Goal: Contribute content: Contribute content

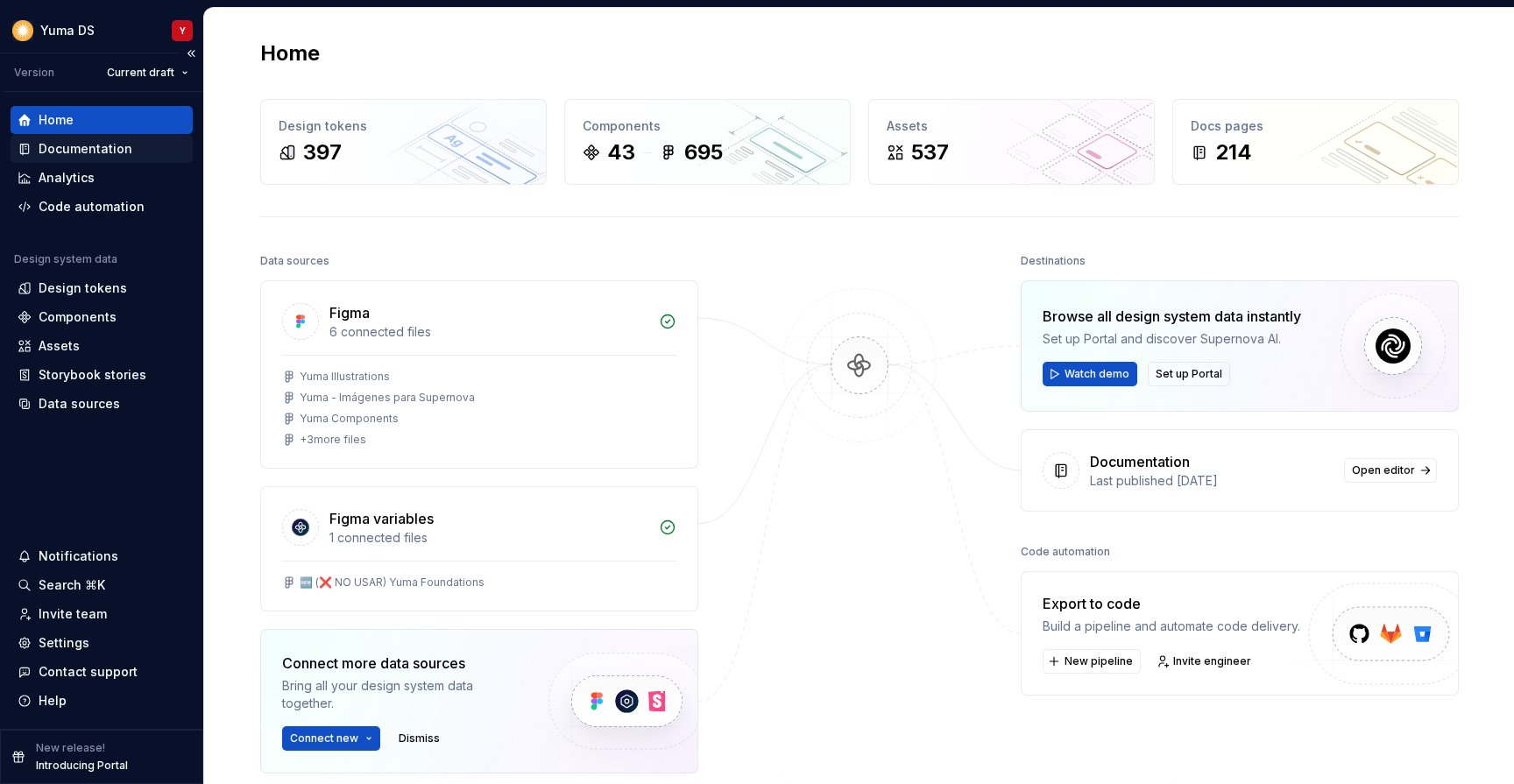
click at [74, 142] on div "Documentation" at bounding box center [85, 149] width 94 height 18
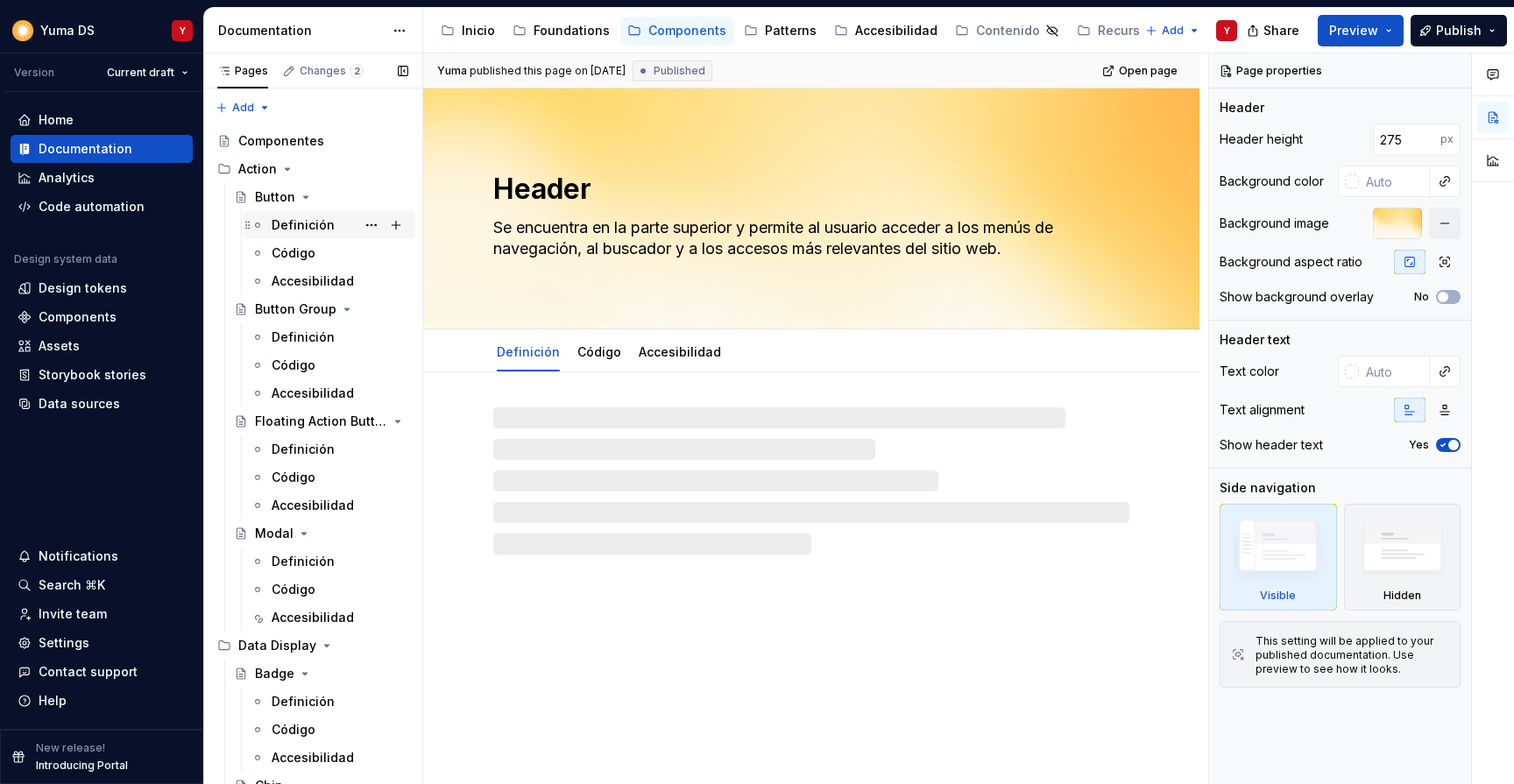
click at [303, 222] on div "Definición" at bounding box center [303, 225] width 63 height 18
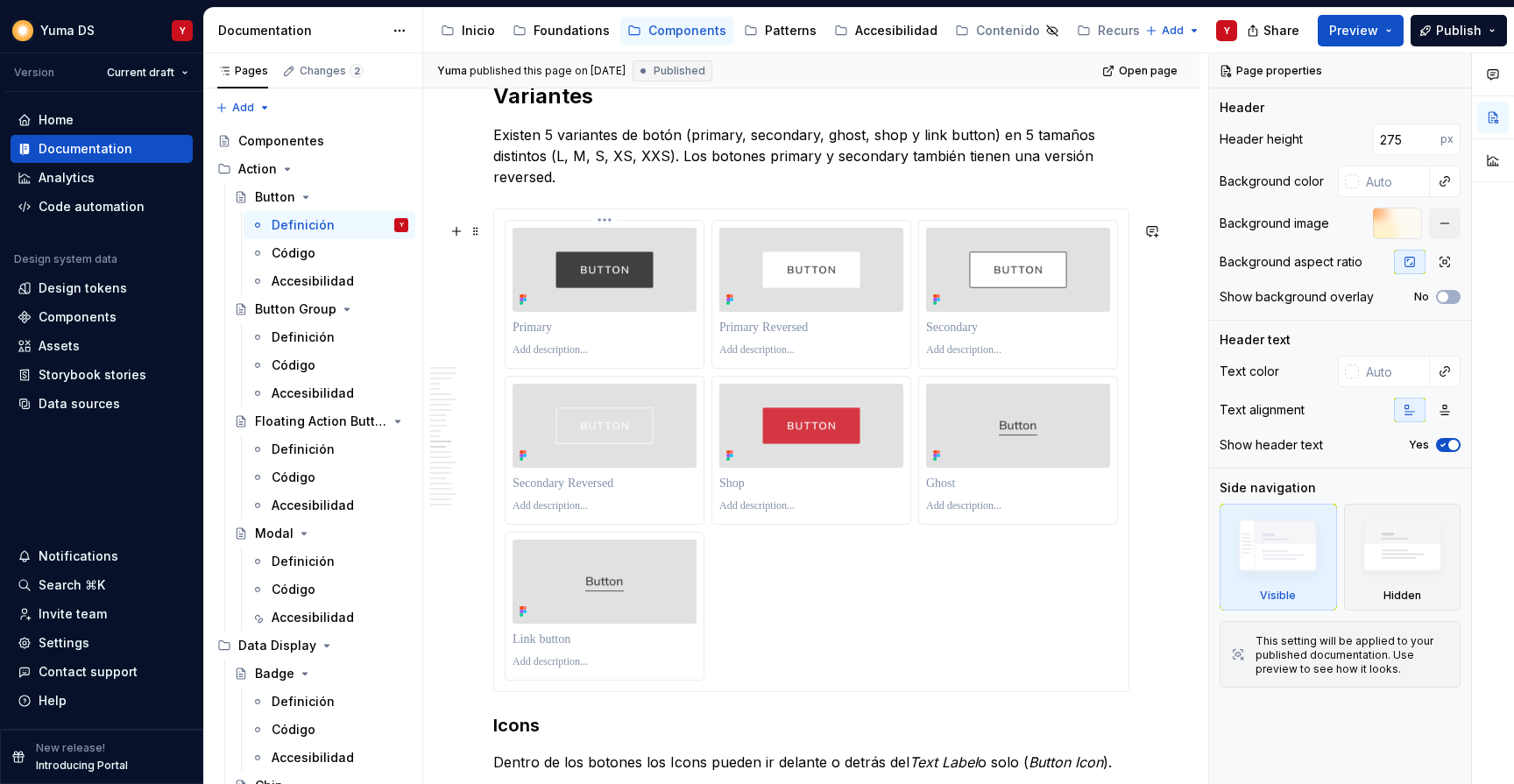
scroll to position [4939, 0]
click at [793, 334] on p at bounding box center [811, 325] width 184 height 18
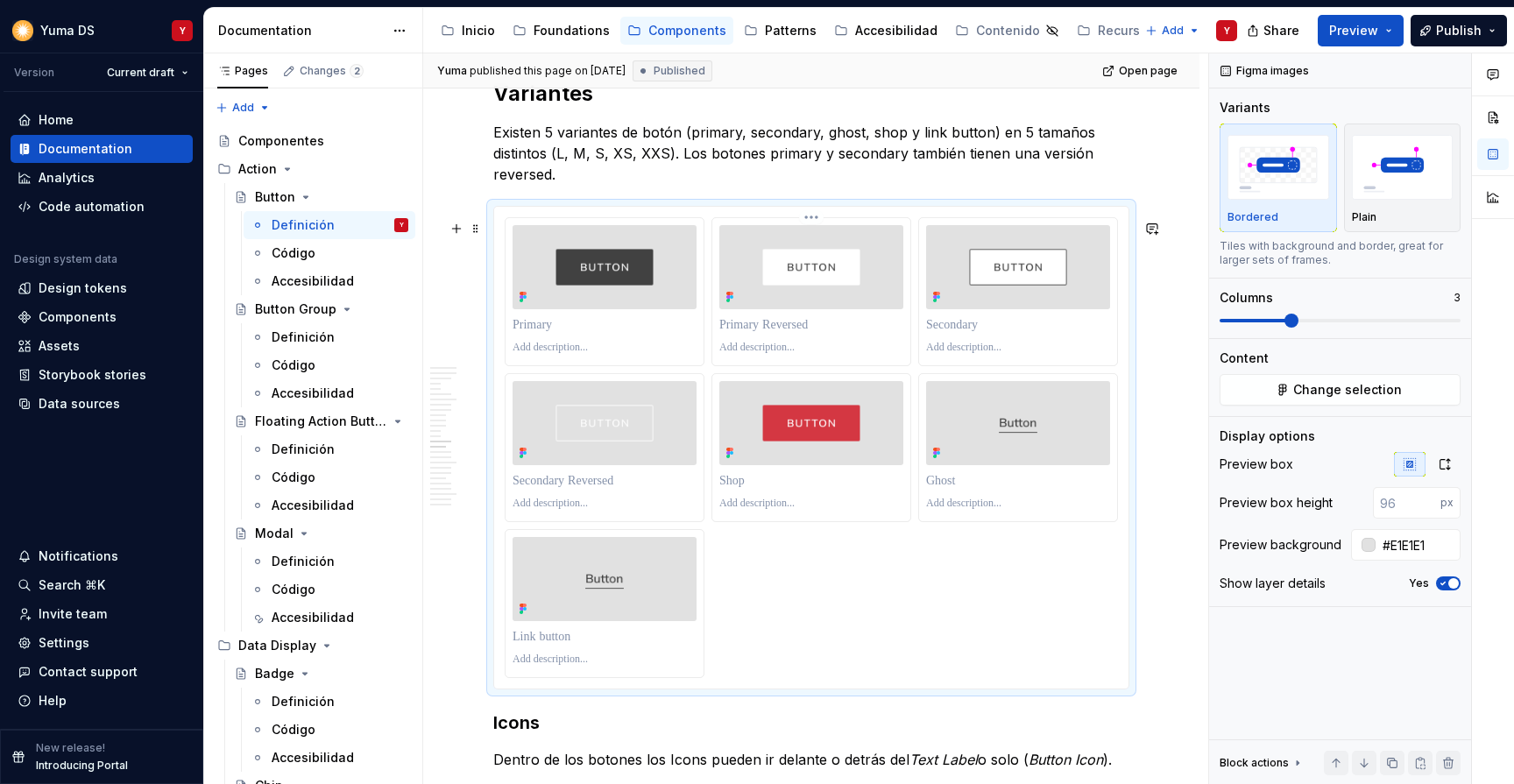
click at [792, 334] on p at bounding box center [811, 325] width 184 height 18
type textarea "*"
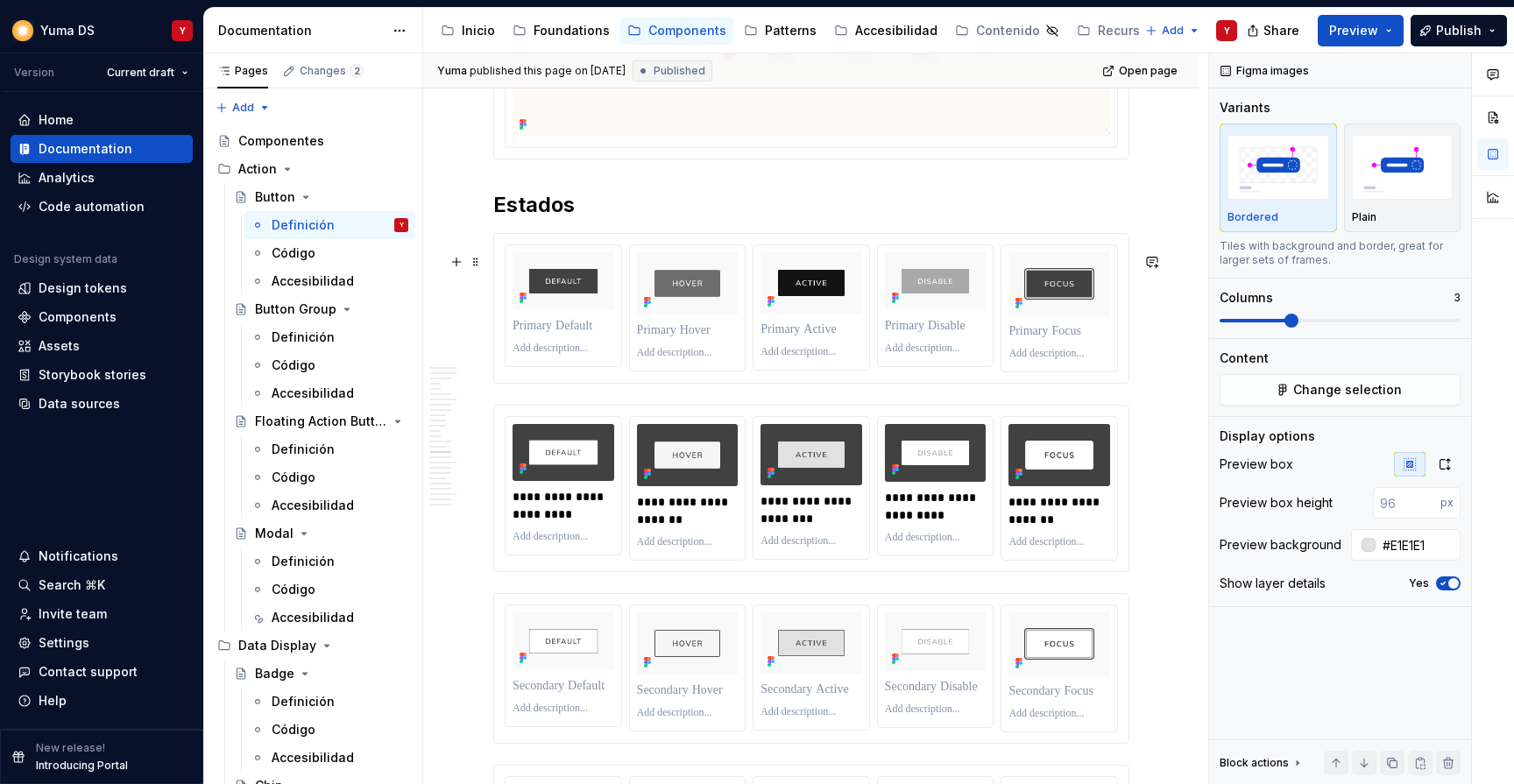
scroll to position [6294, 0]
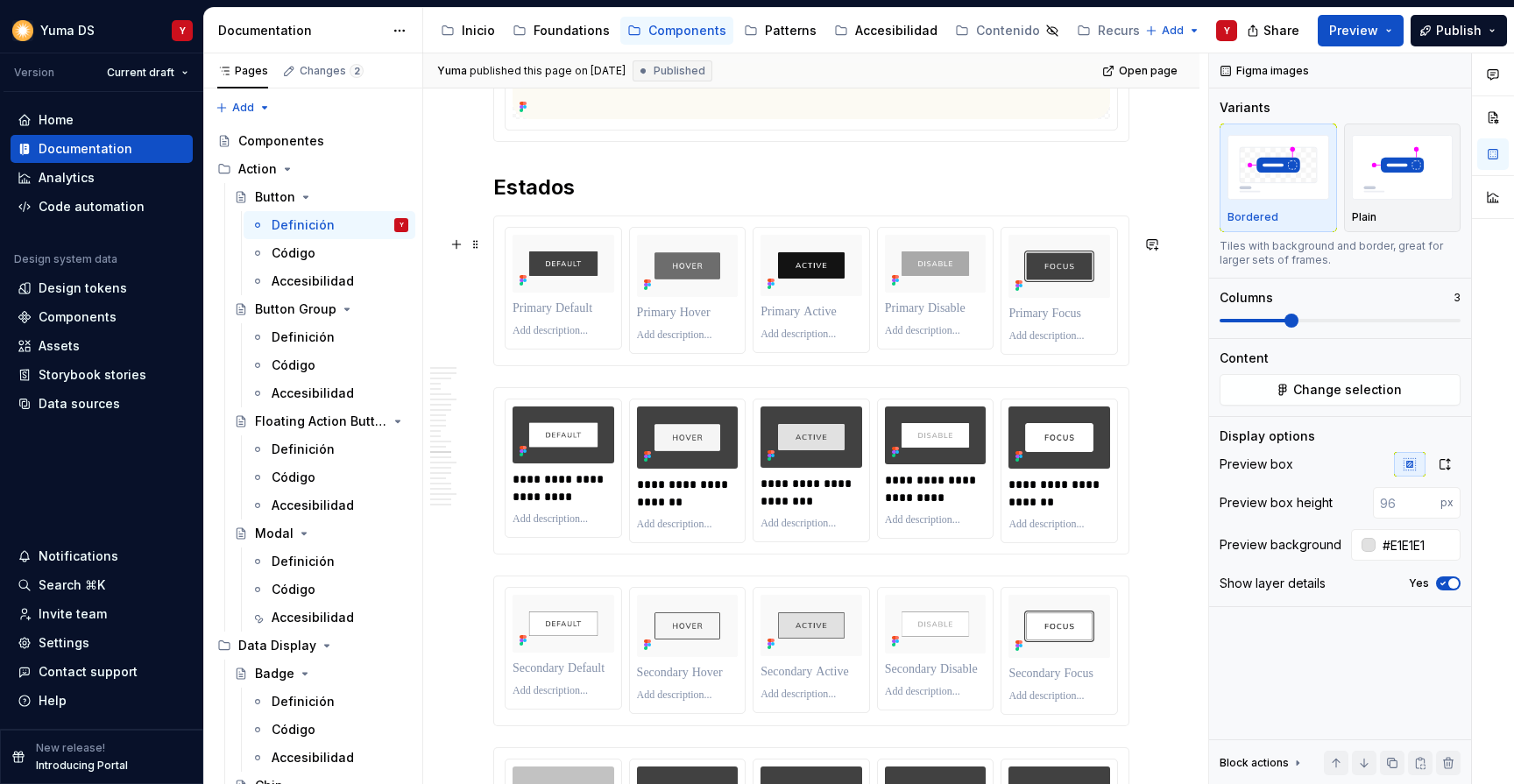
type input "#F9F9F9"
click at [503, 243] on div at bounding box center [811, 290] width 634 height 149
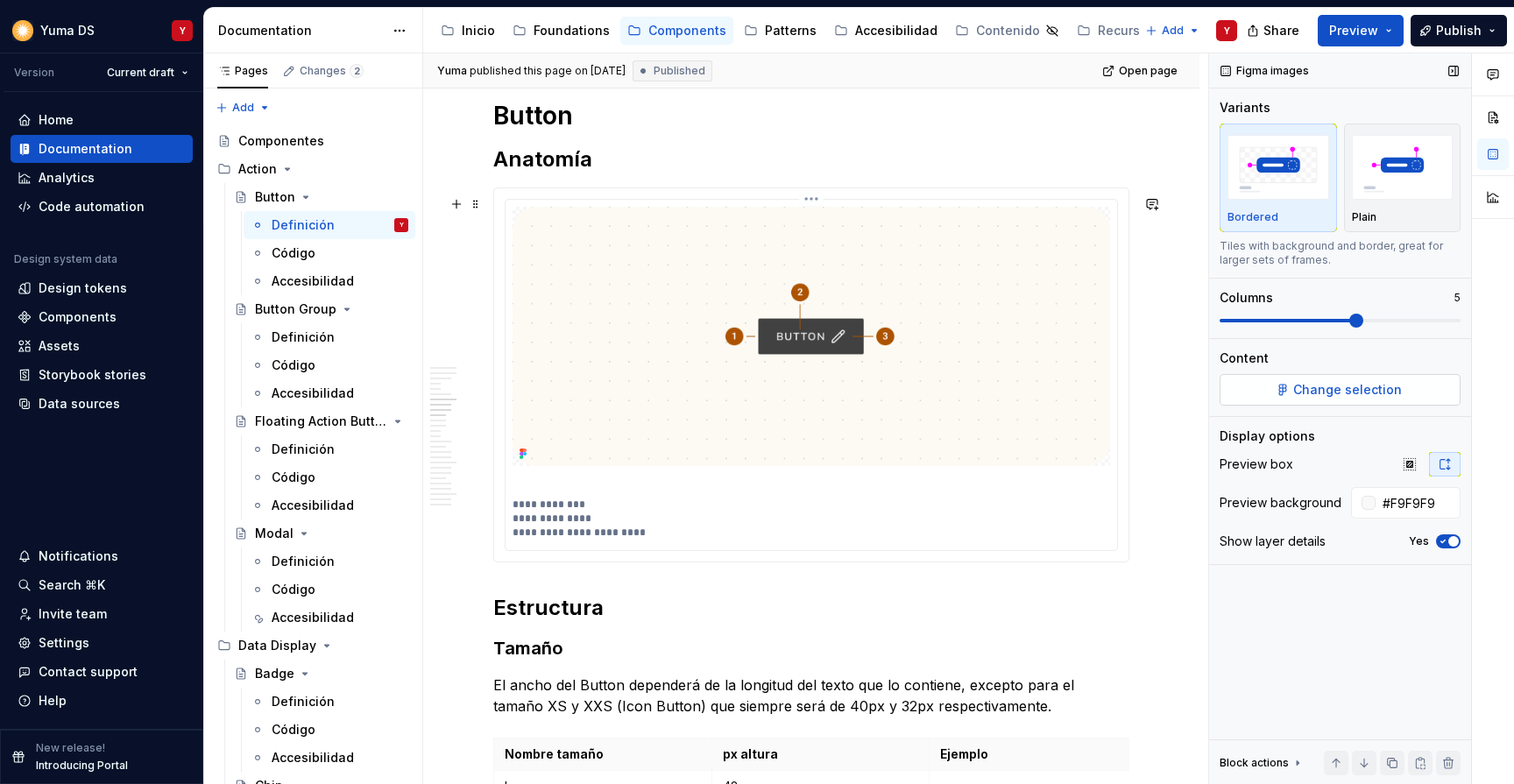
scroll to position [2610, 0]
click at [1354, 383] on span "Change selection" at bounding box center [1347, 390] width 109 height 18
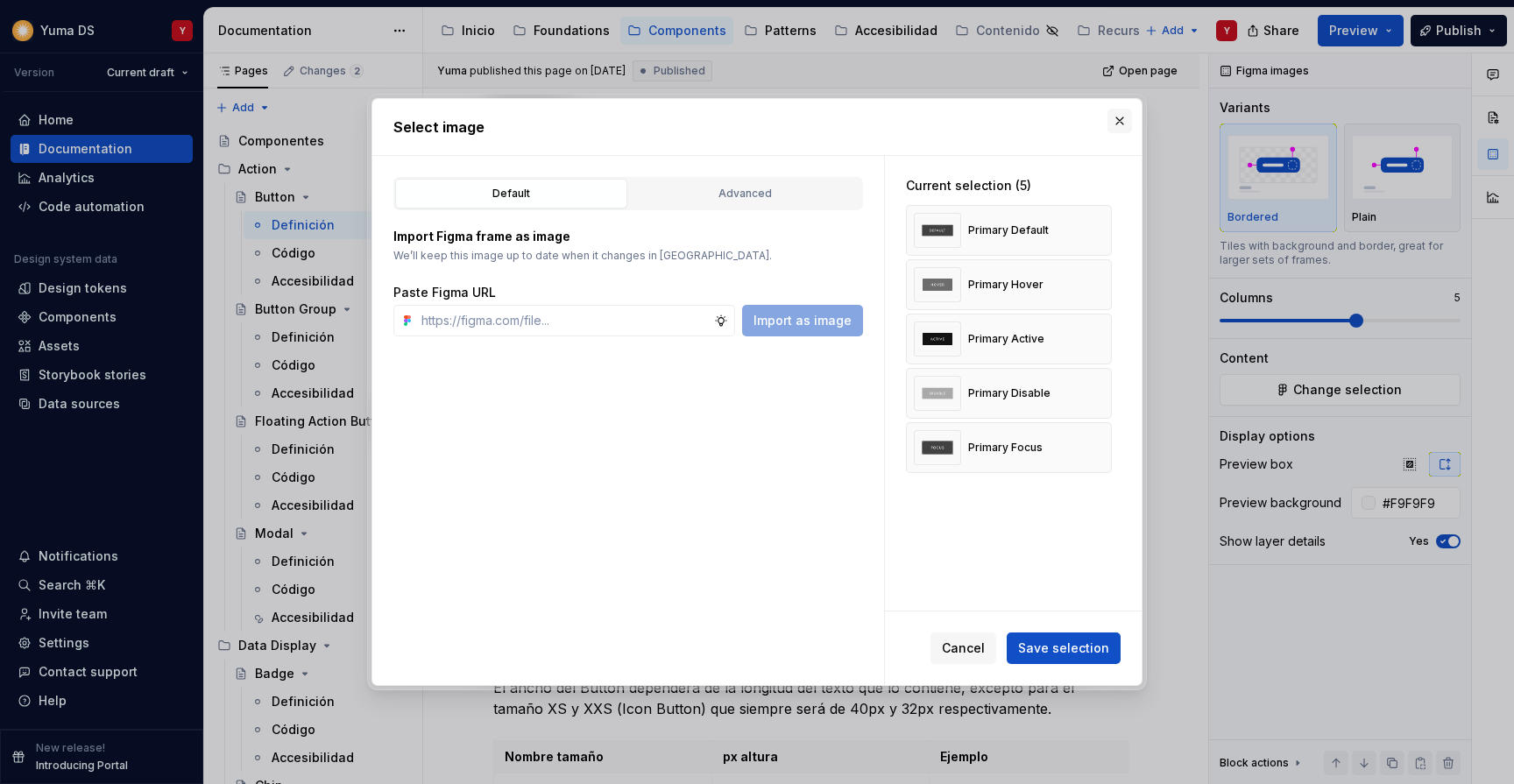
click at [1119, 119] on button "button" at bounding box center [1119, 121] width 25 height 25
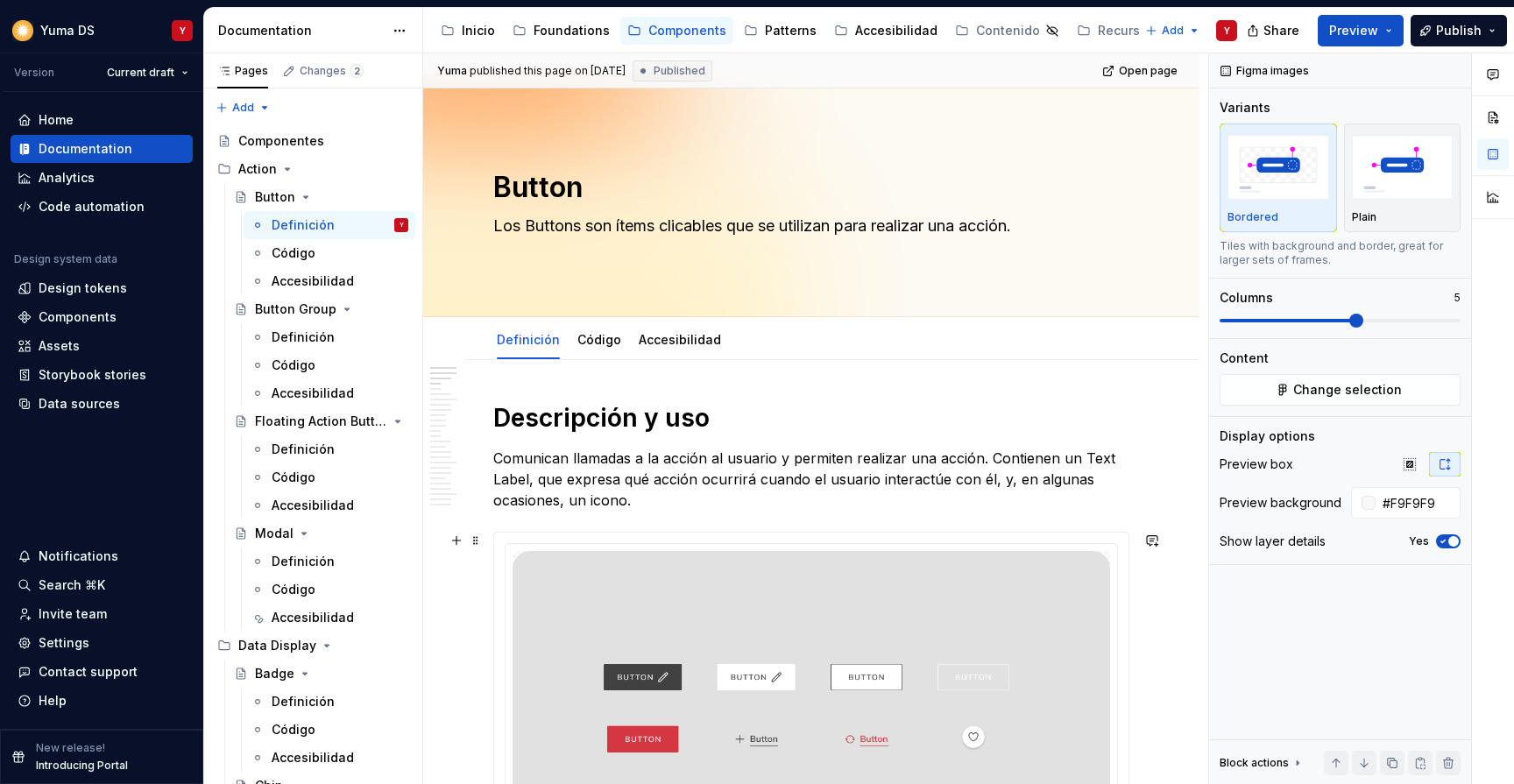
scroll to position [0, 0]
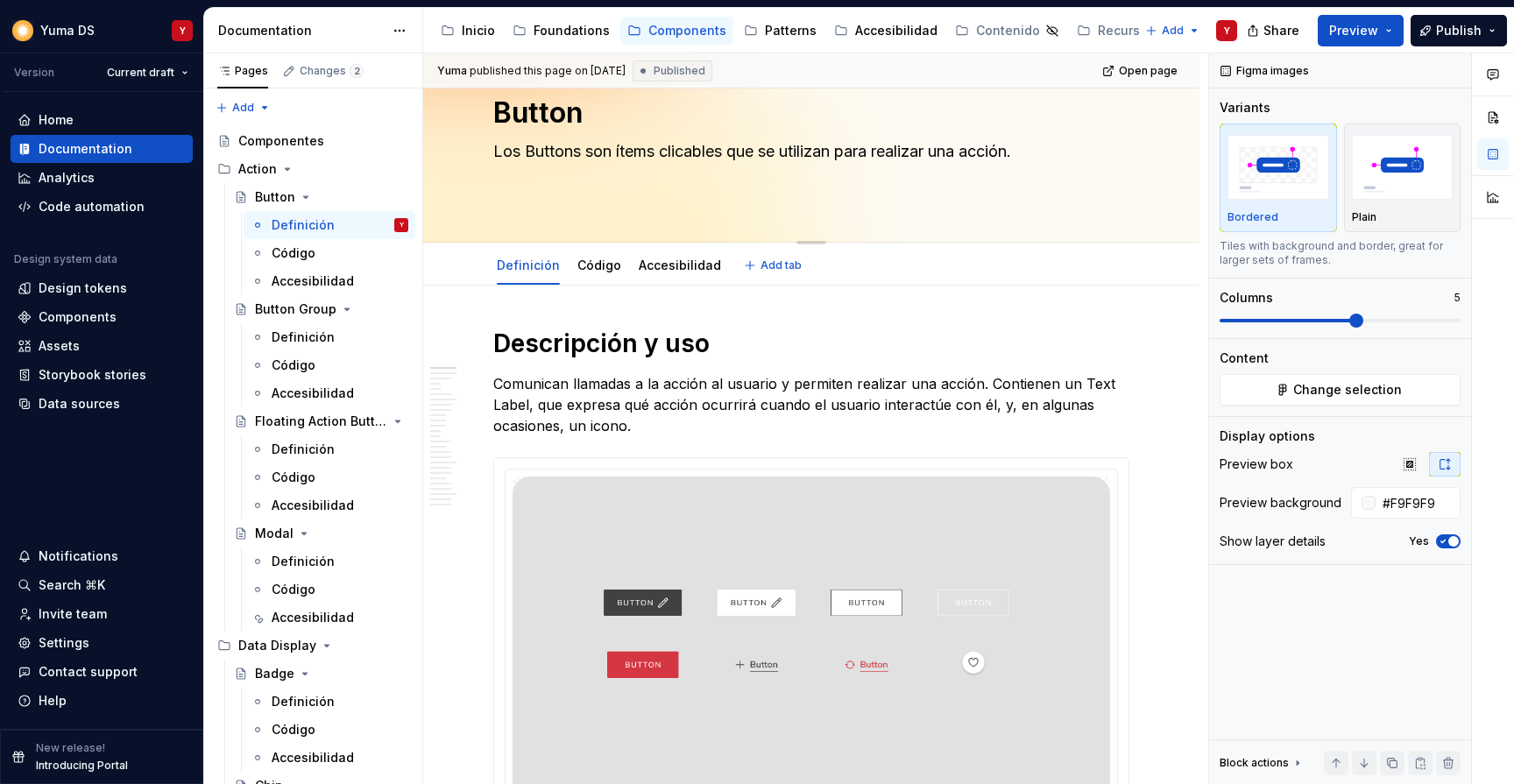
type textarea "*"
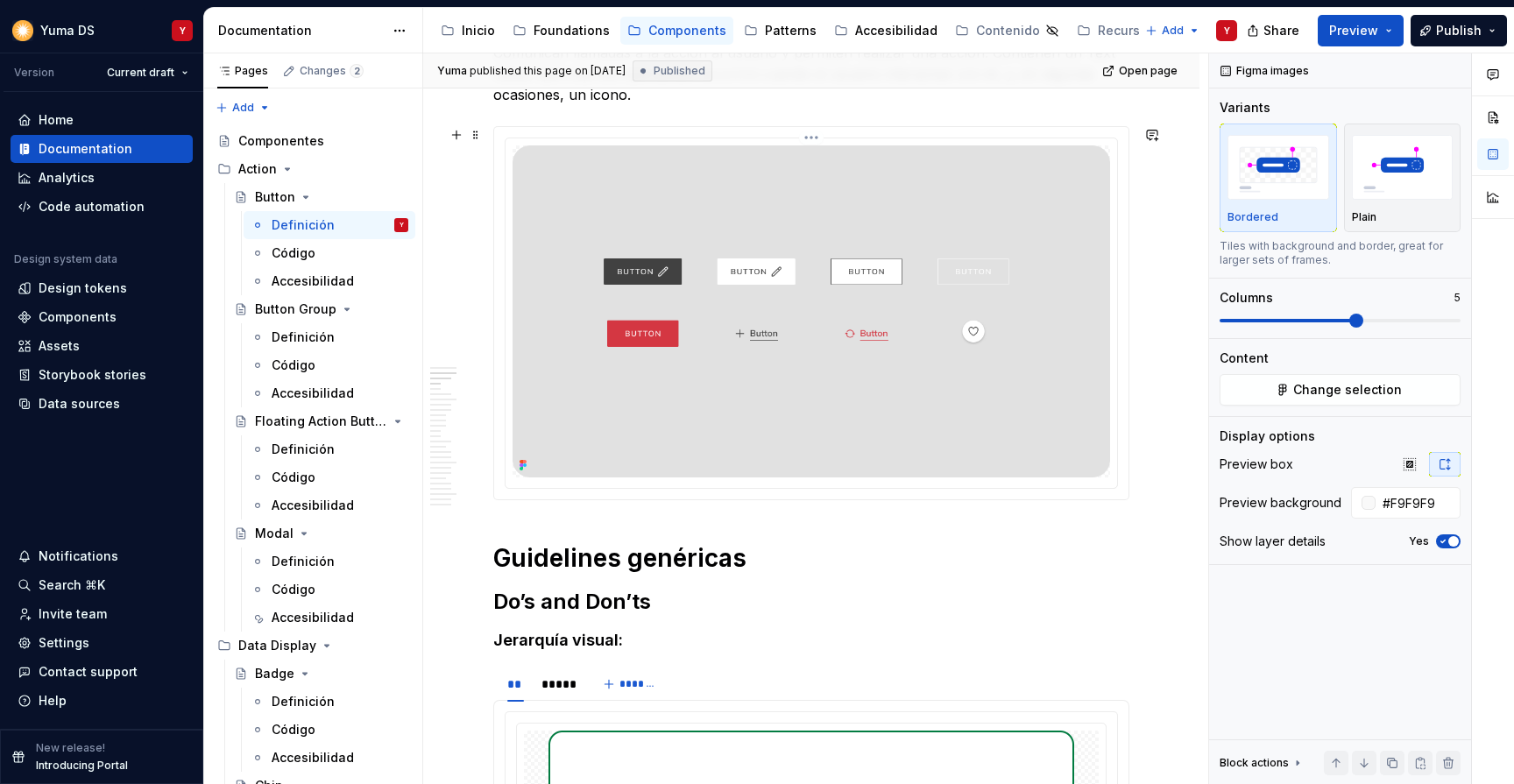
scroll to position [356, 0]
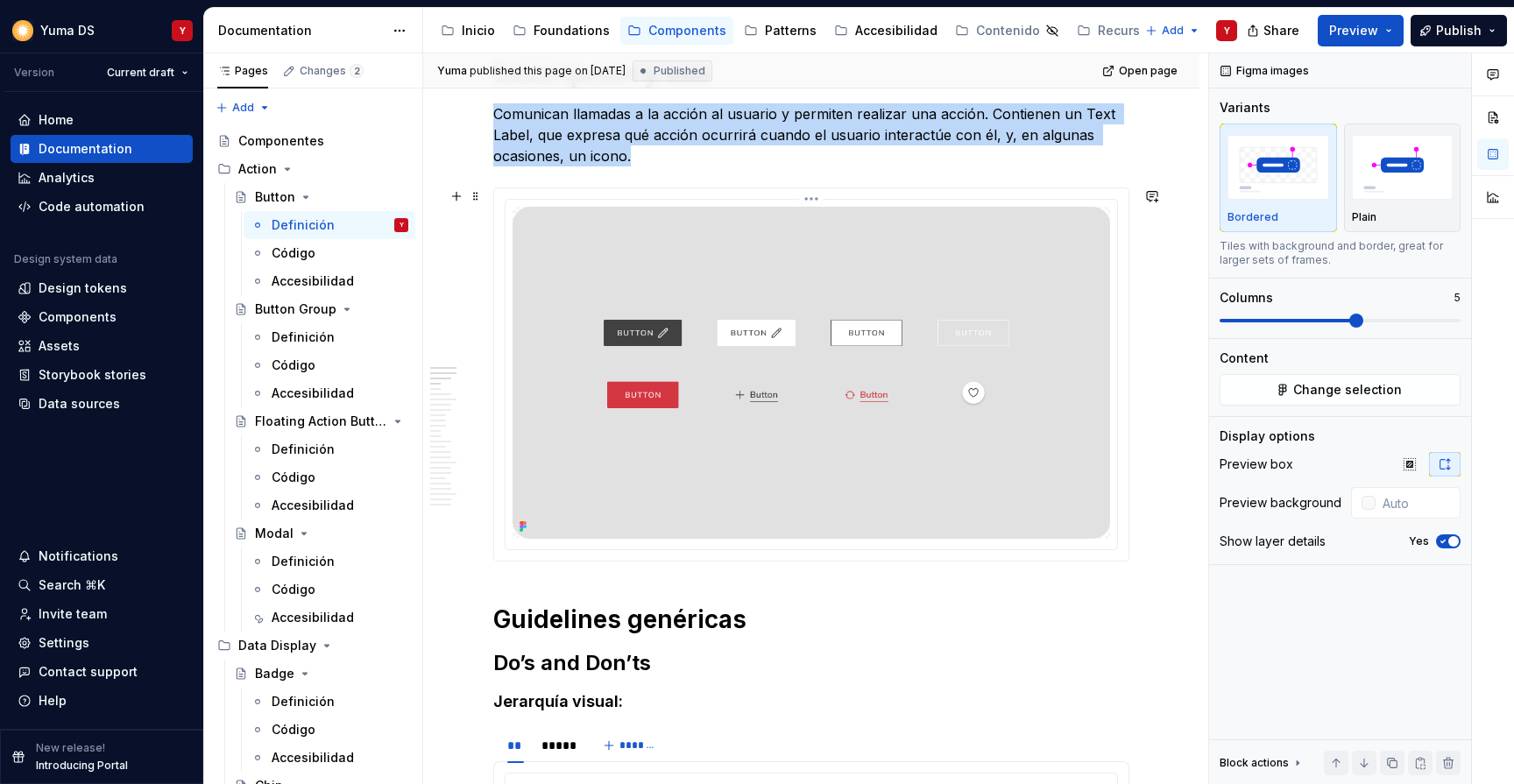
click at [526, 218] on img at bounding box center [811, 373] width 598 height 332
click at [1296, 383] on button "Change selection" at bounding box center [1340, 390] width 241 height 31
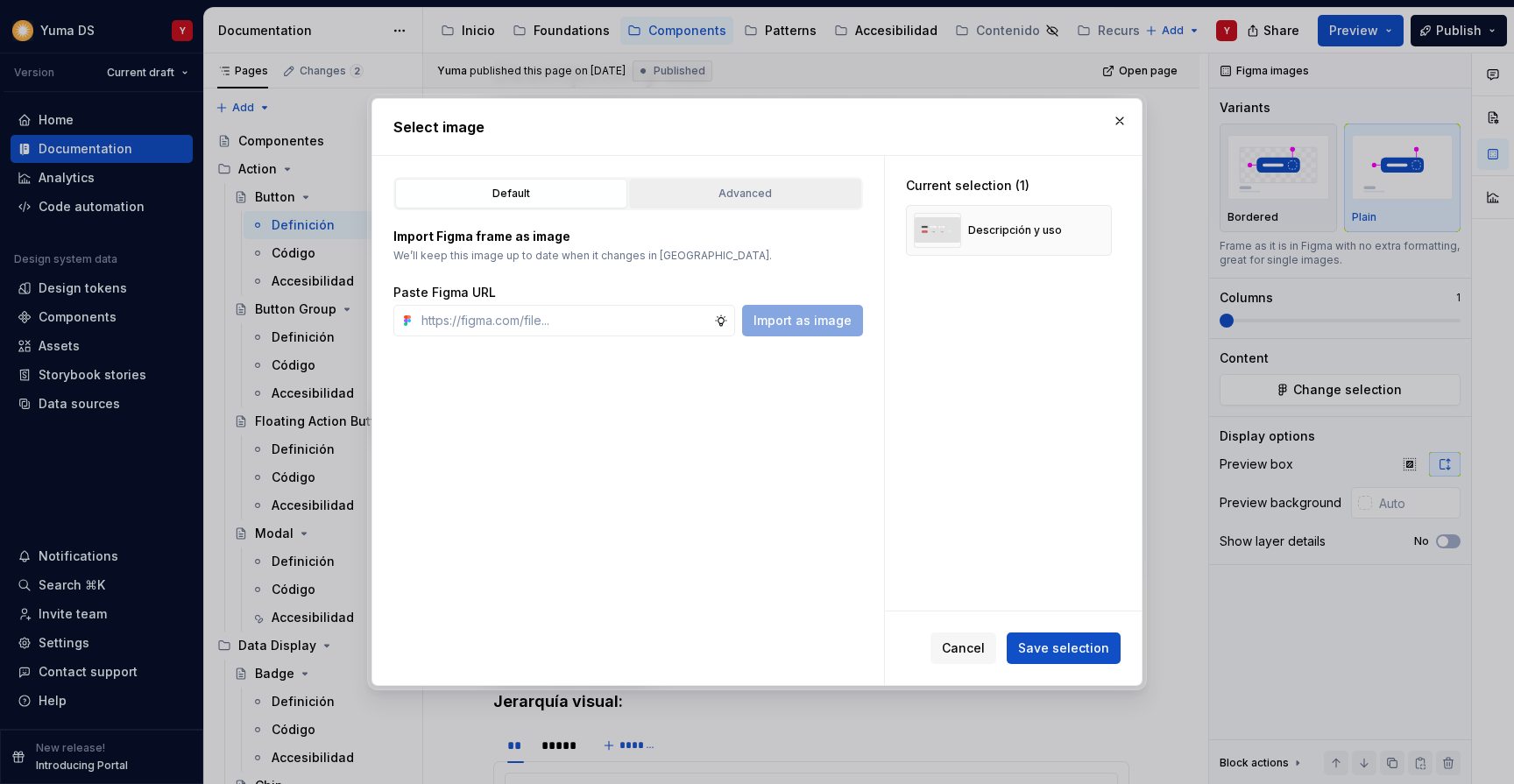
click at [738, 188] on div "Advanced" at bounding box center [745, 193] width 220 height 18
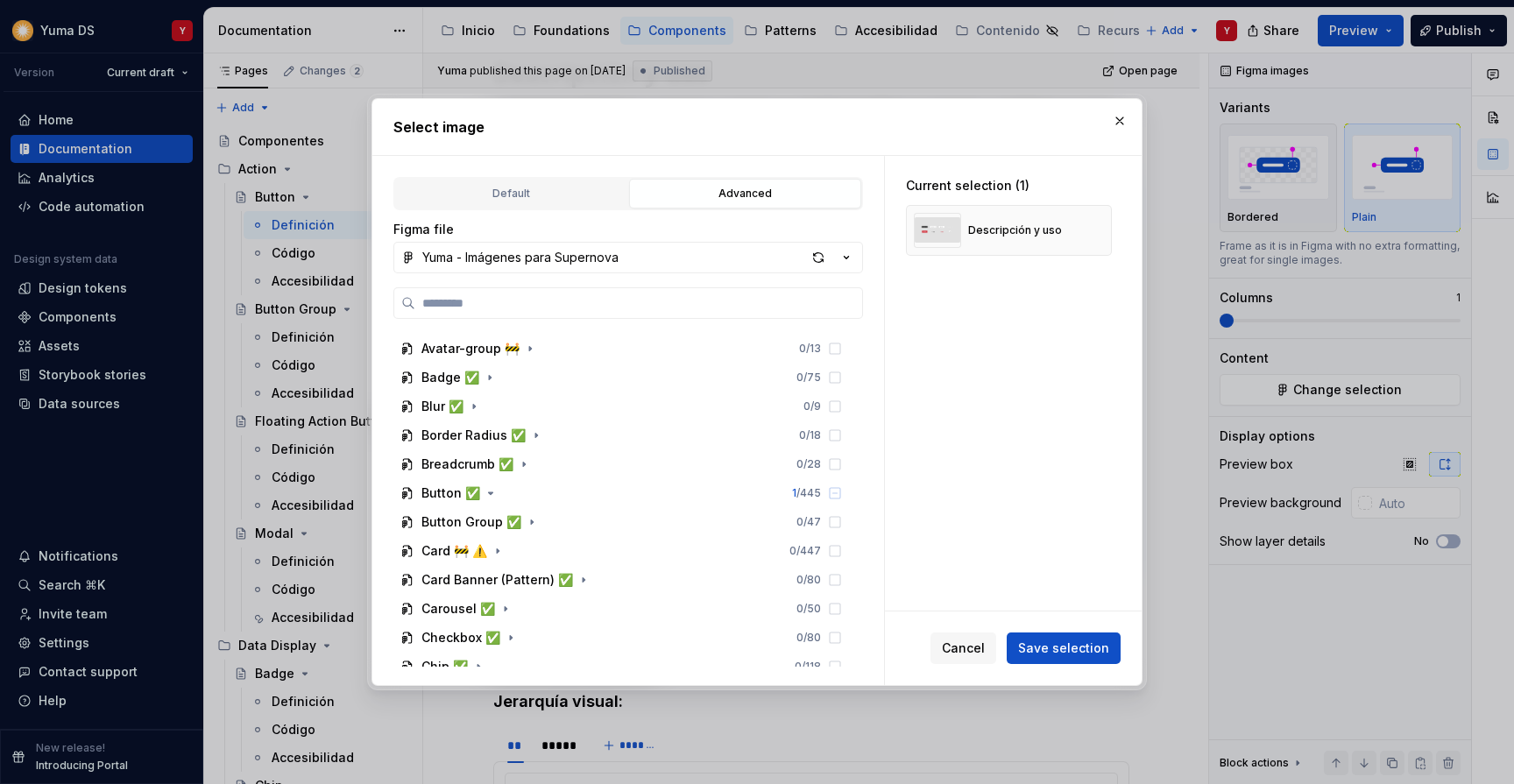
scroll to position [233, 0]
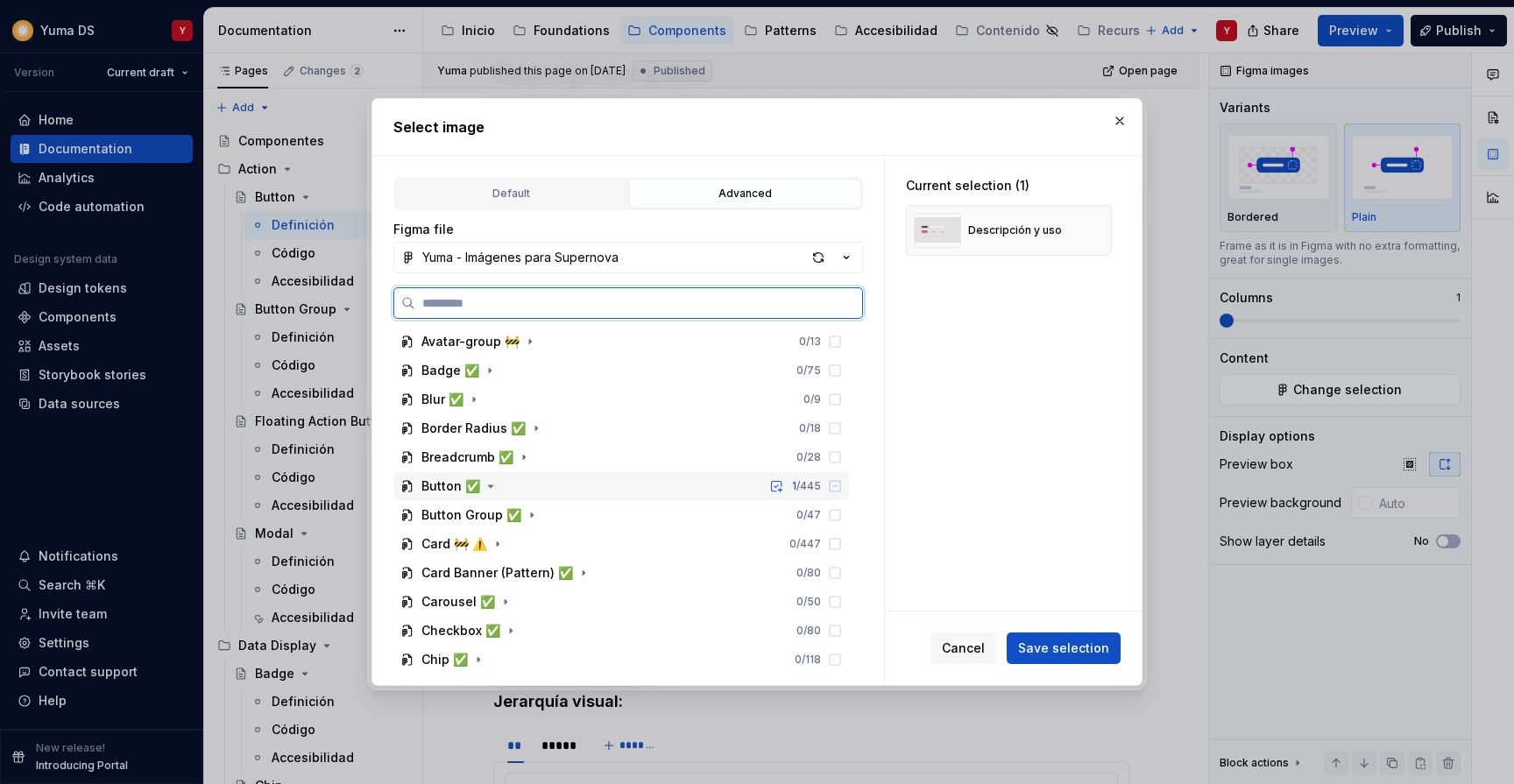
click at [842, 486] on icon at bounding box center [836, 486] width 14 height 14
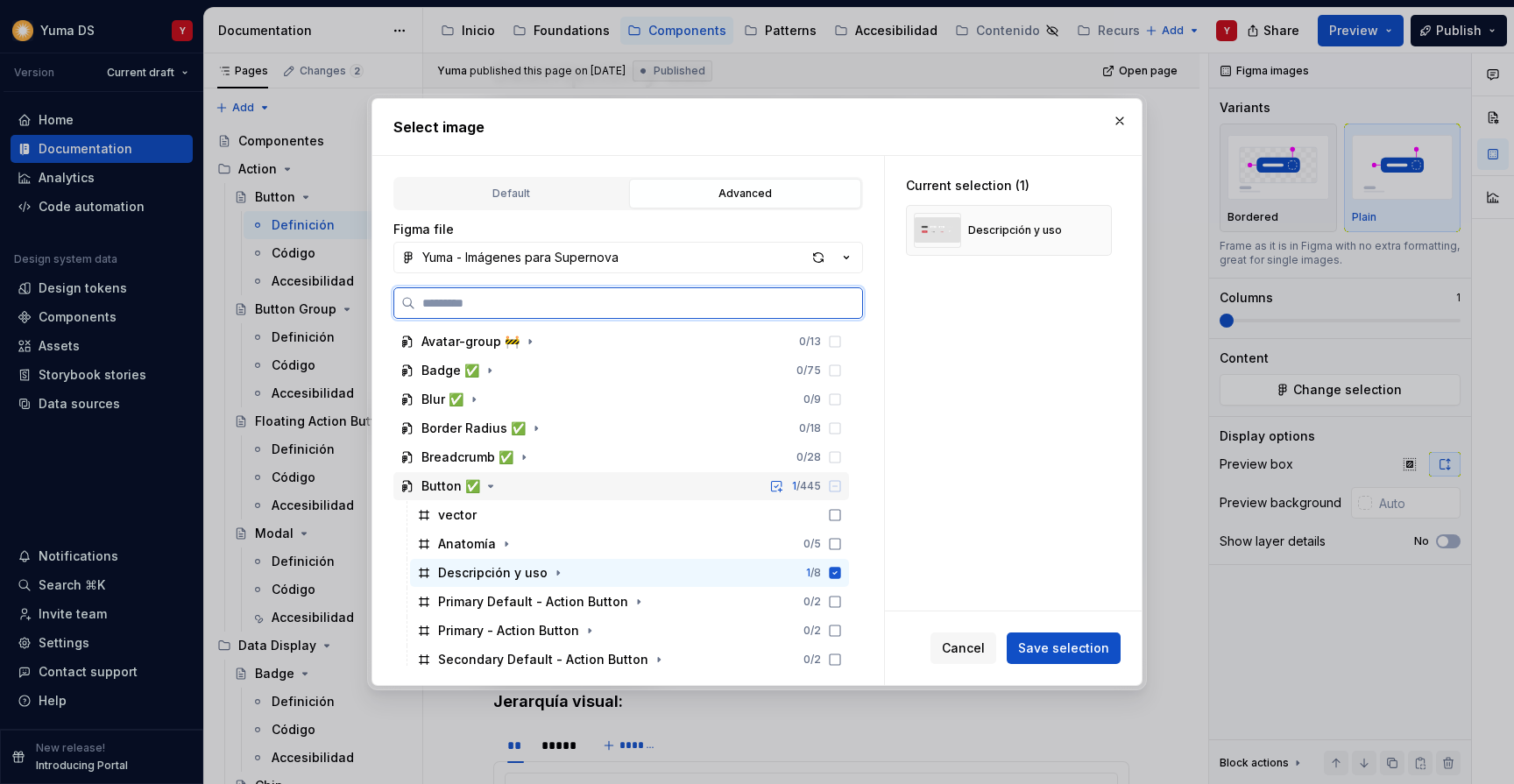
click at [842, 486] on icon at bounding box center [836, 486] width 14 height 14
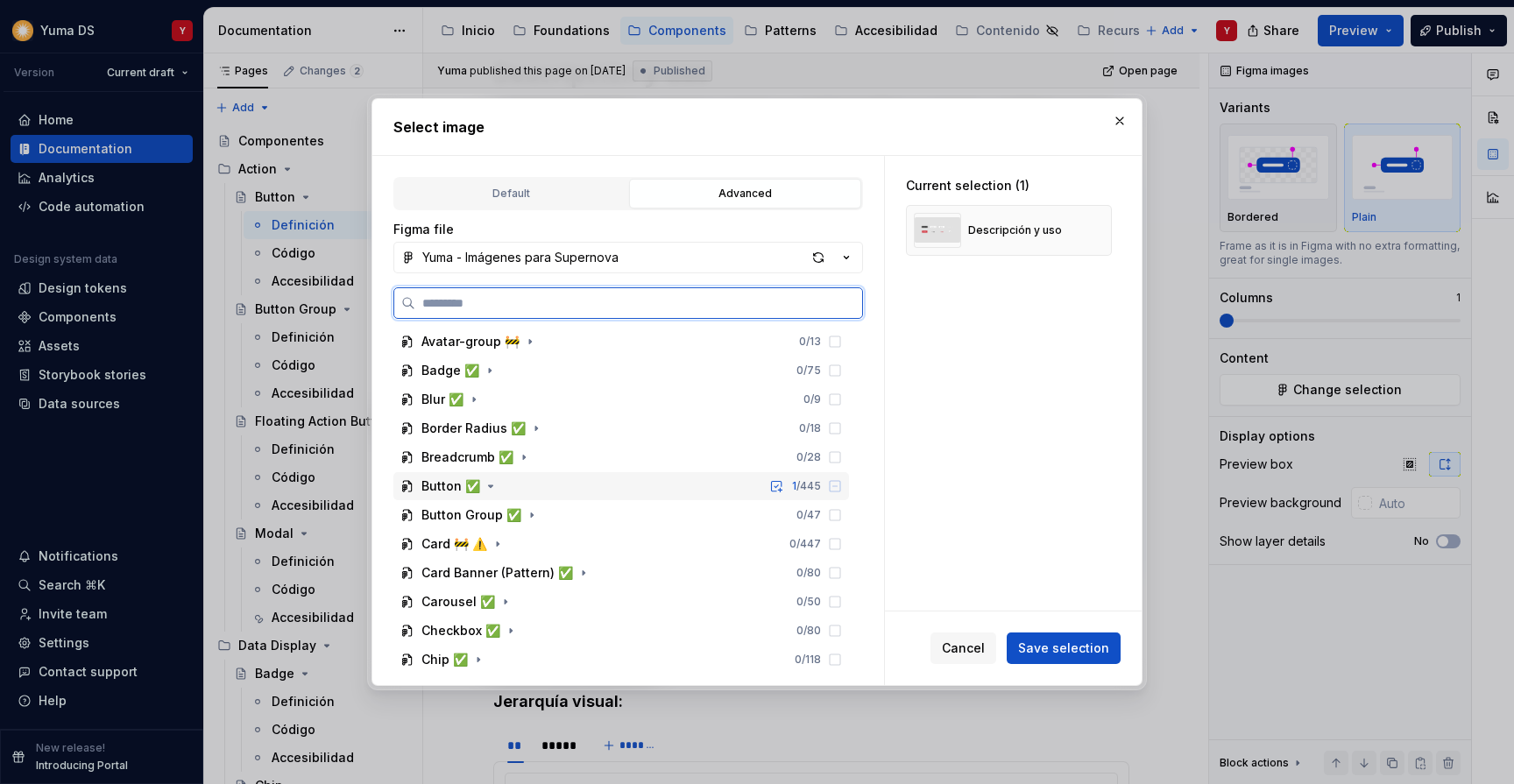
click at [842, 486] on icon at bounding box center [836, 486] width 14 height 14
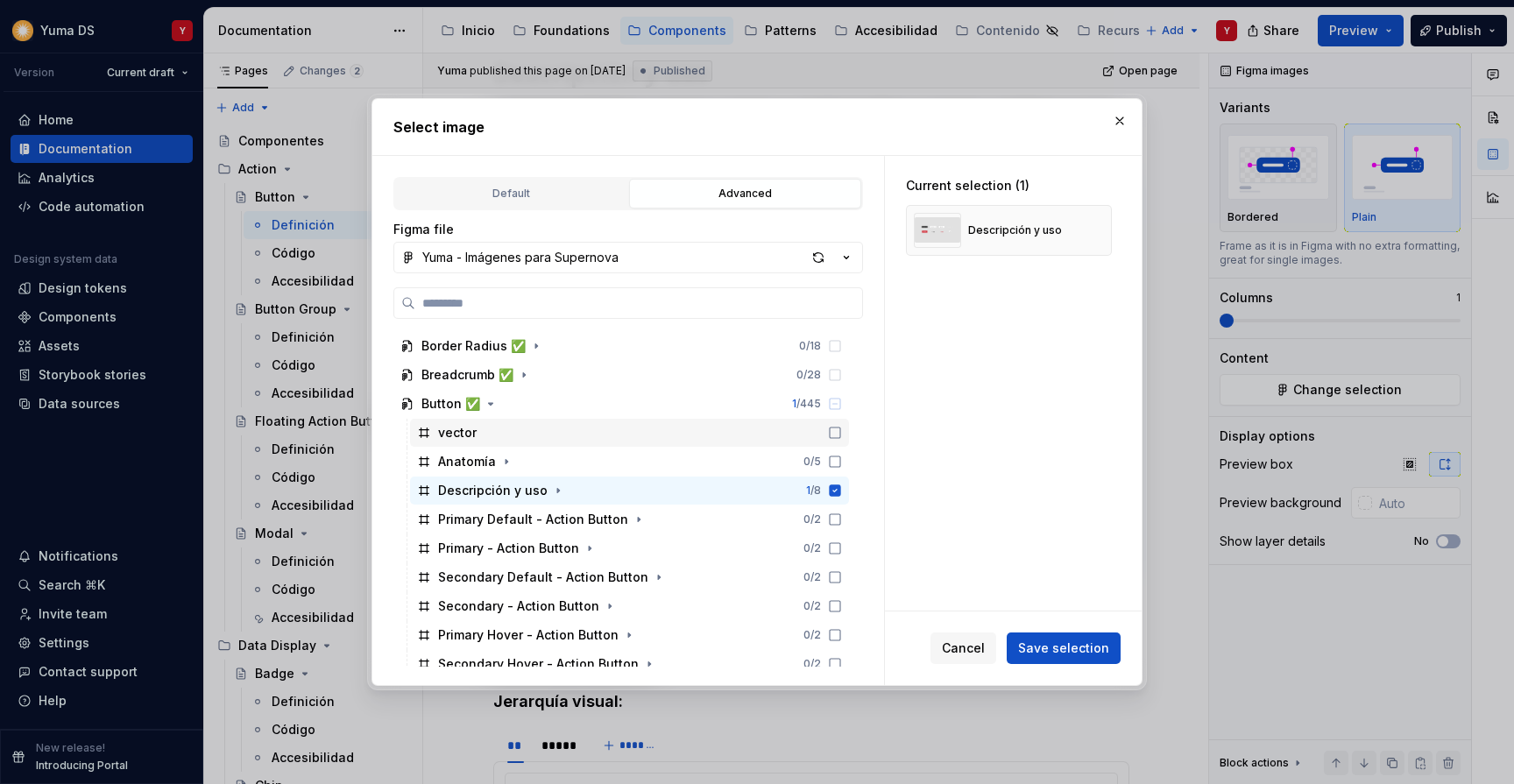
scroll to position [325, 0]
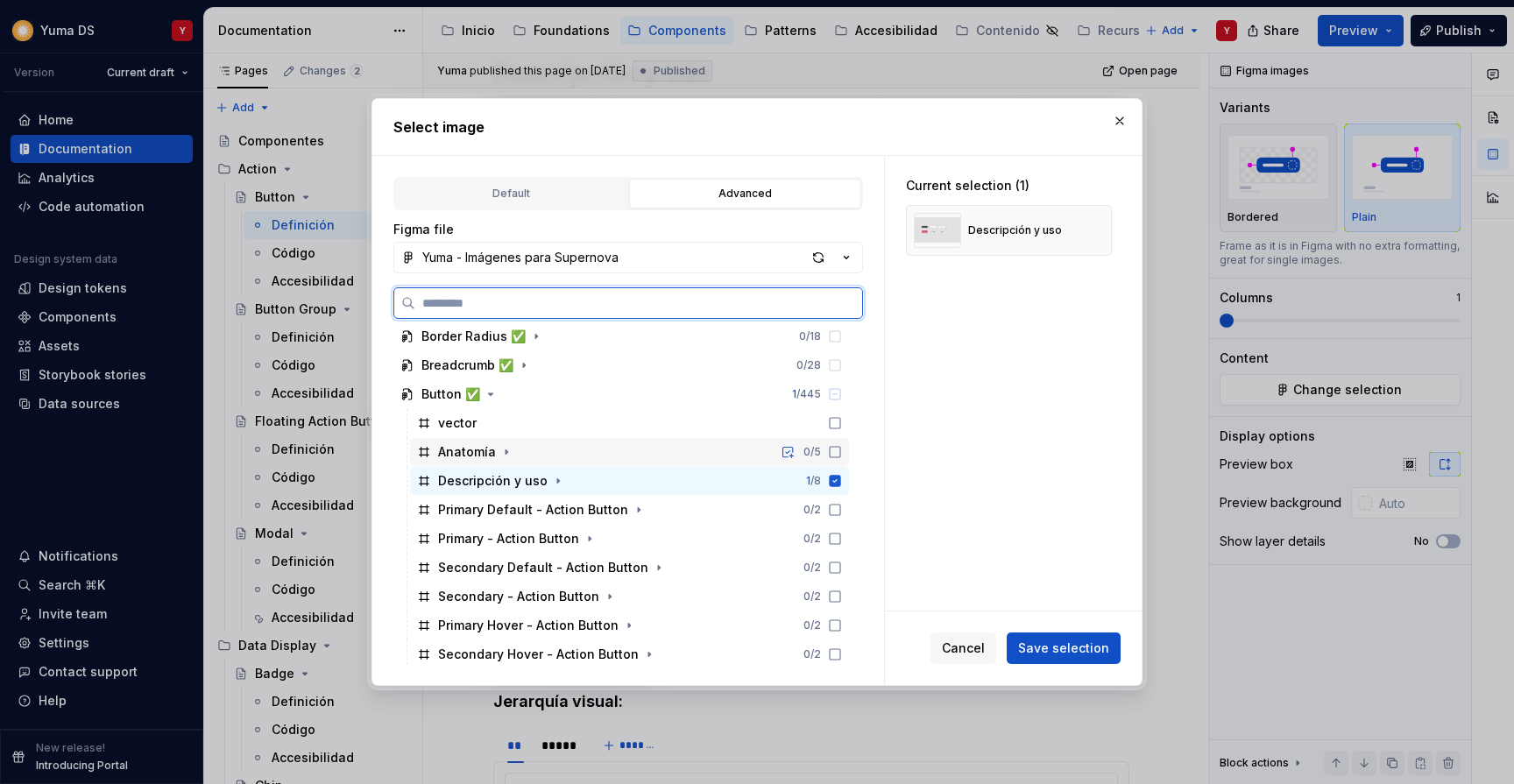
click at [842, 449] on icon at bounding box center [836, 451] width 14 height 14
click at [813, 261] on div "button" at bounding box center [818, 257] width 25 height 25
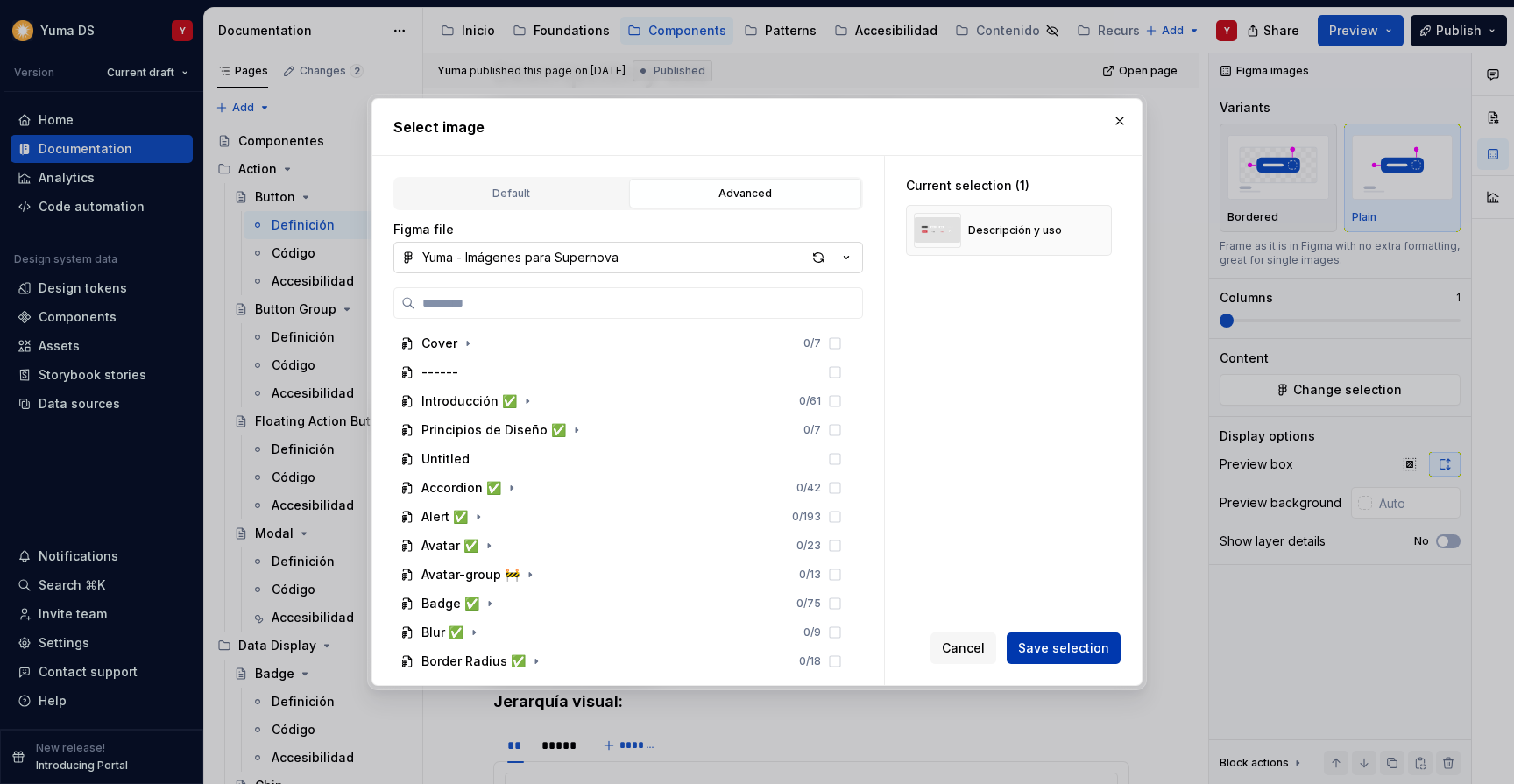
click at [1044, 640] on span "Save selection" at bounding box center [1063, 649] width 91 height 18
type textarea "*"
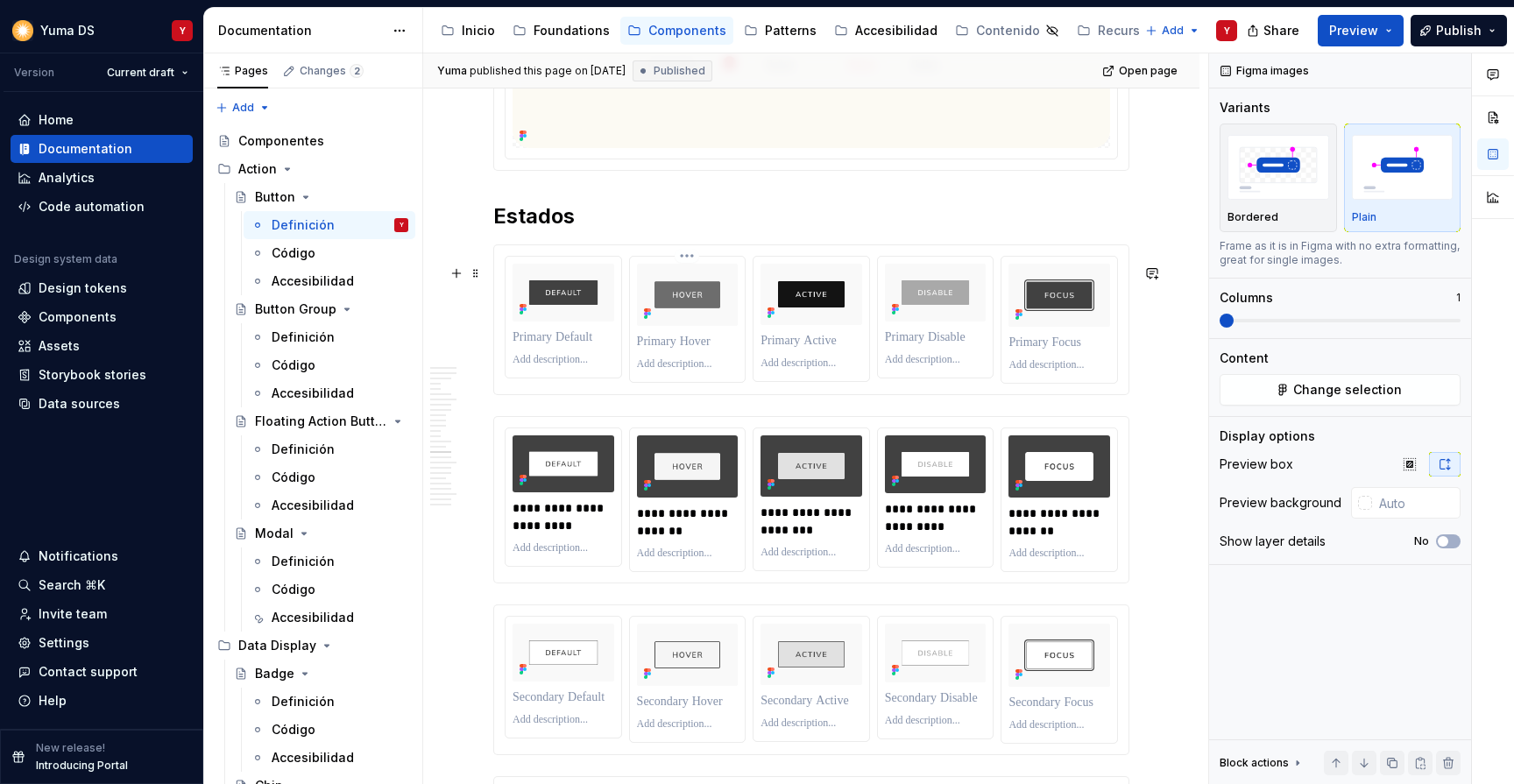
scroll to position [6251, 0]
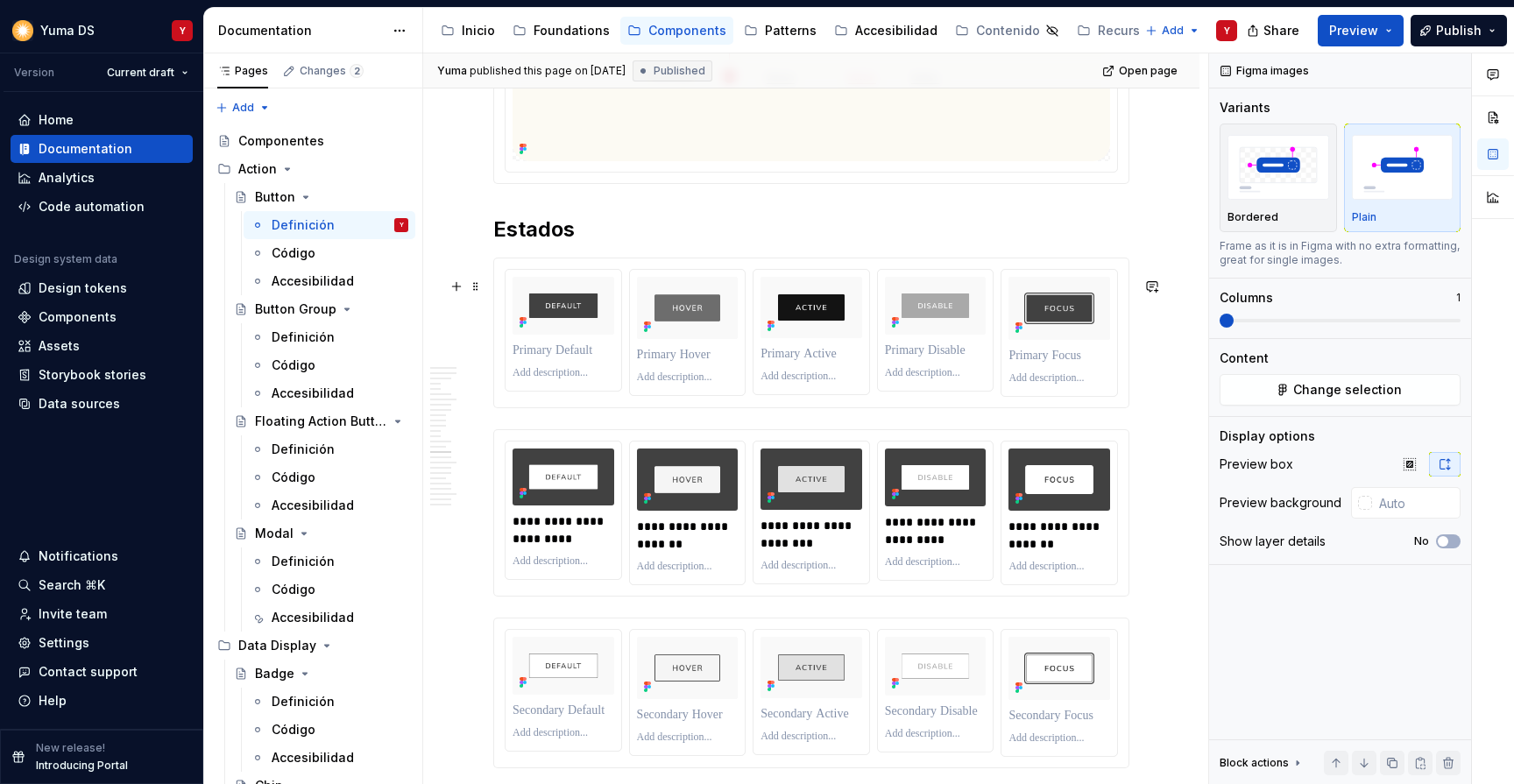
type input "#F9F9F9"
click at [601, 281] on div at bounding box center [811, 333] width 634 height 149
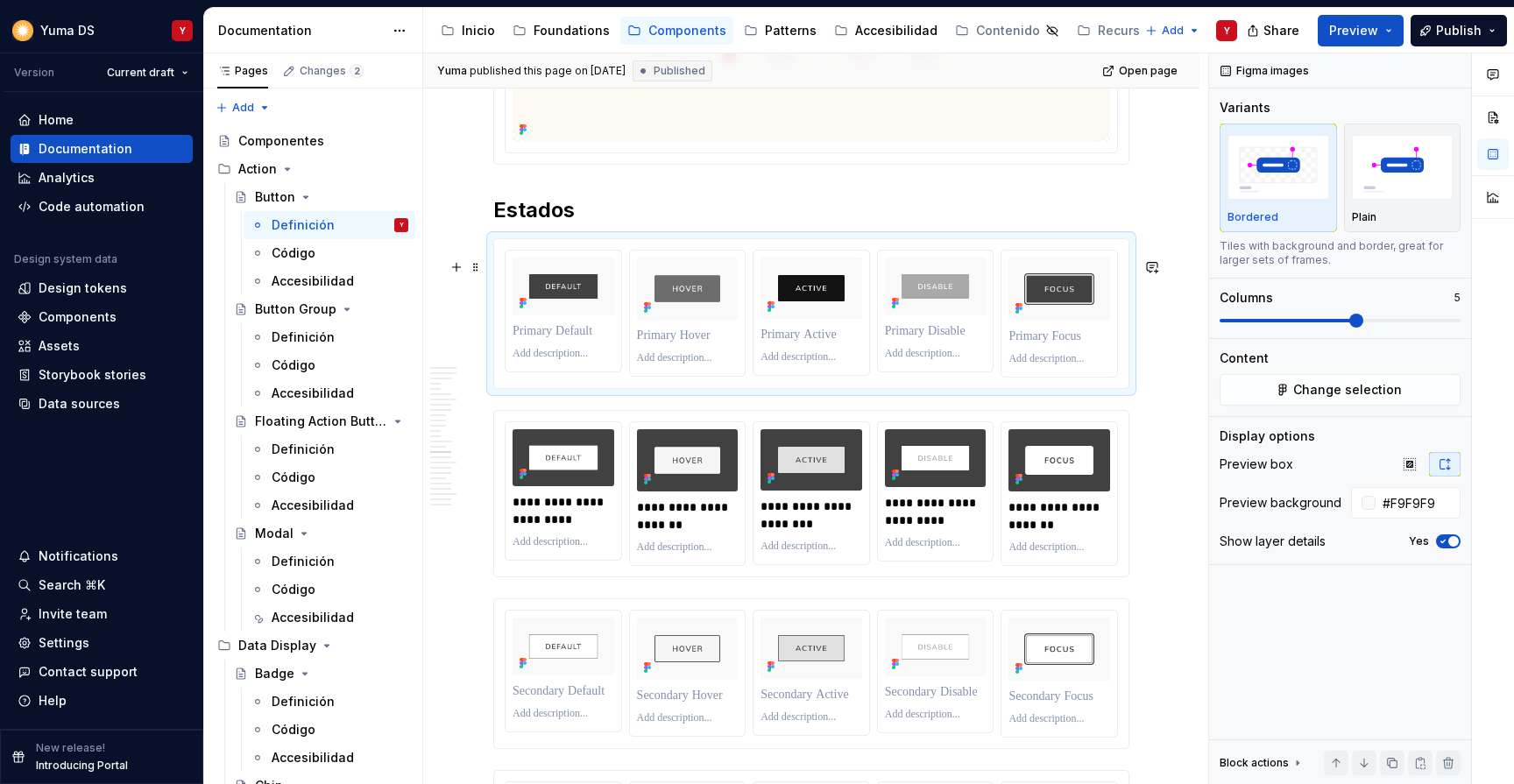
scroll to position [6284, 0]
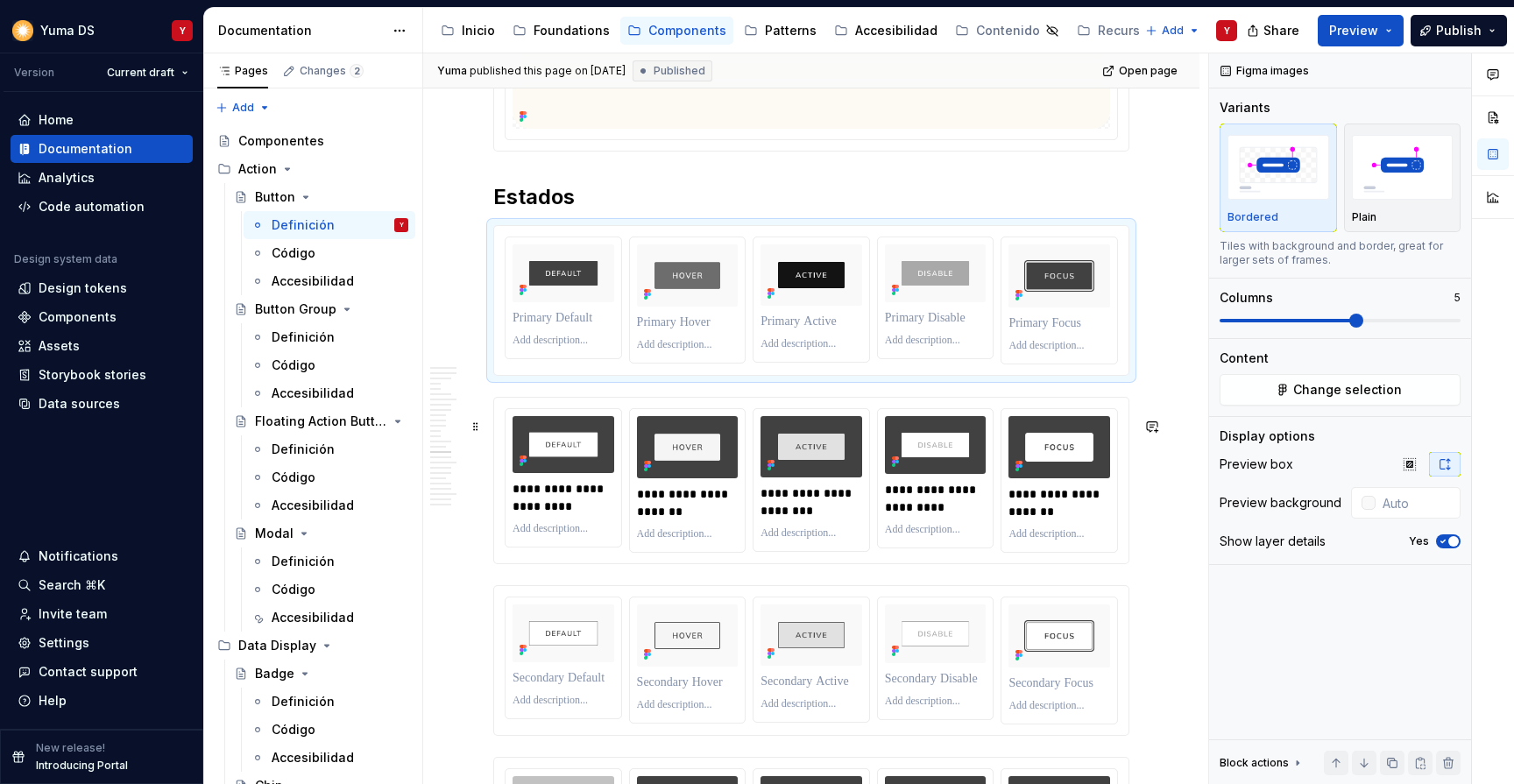
click at [606, 421] on div "**********" at bounding box center [811, 481] width 634 height 167
click at [1364, 396] on span "Change selection" at bounding box center [1347, 390] width 109 height 18
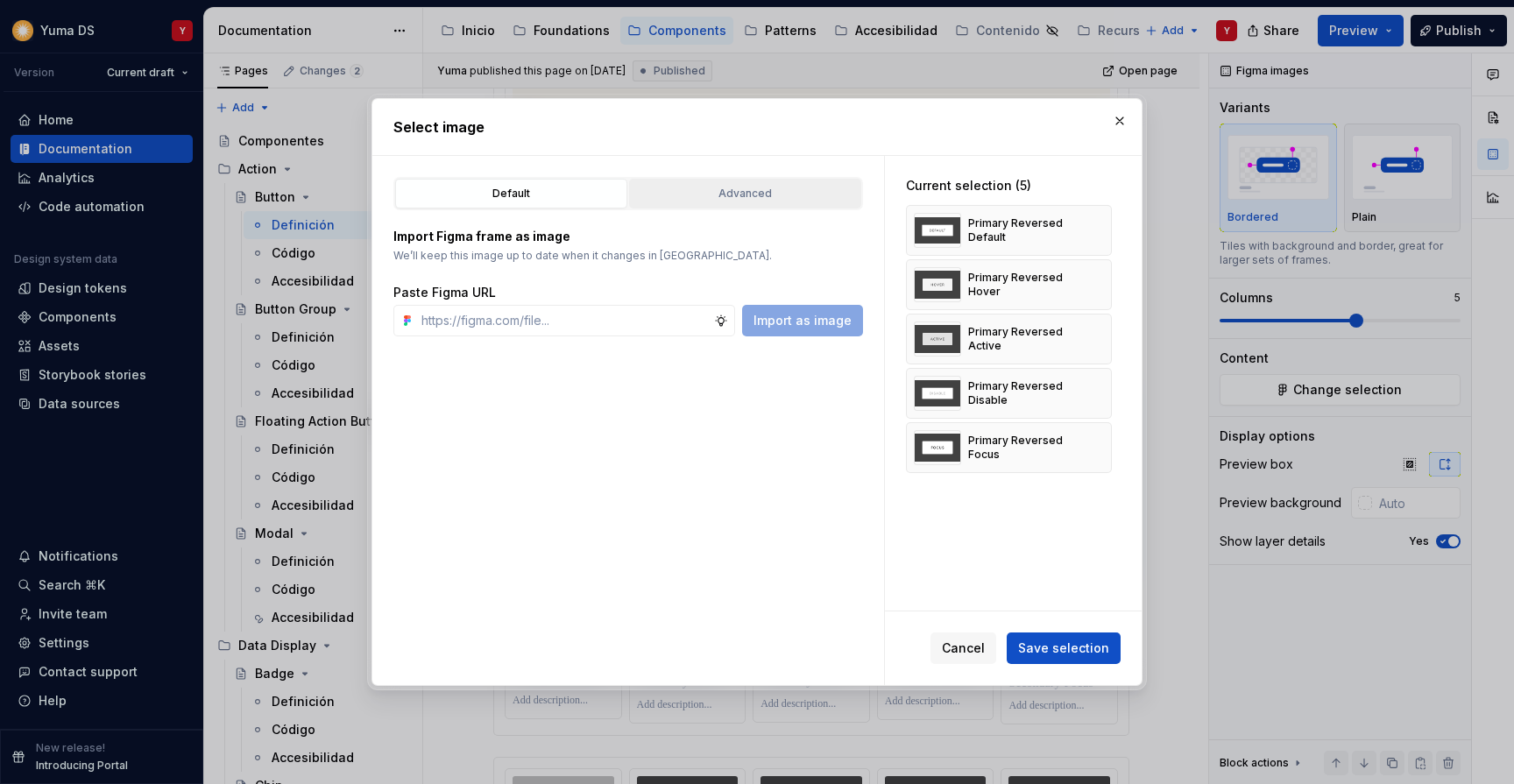
click at [703, 187] on div "Advanced" at bounding box center [745, 193] width 220 height 18
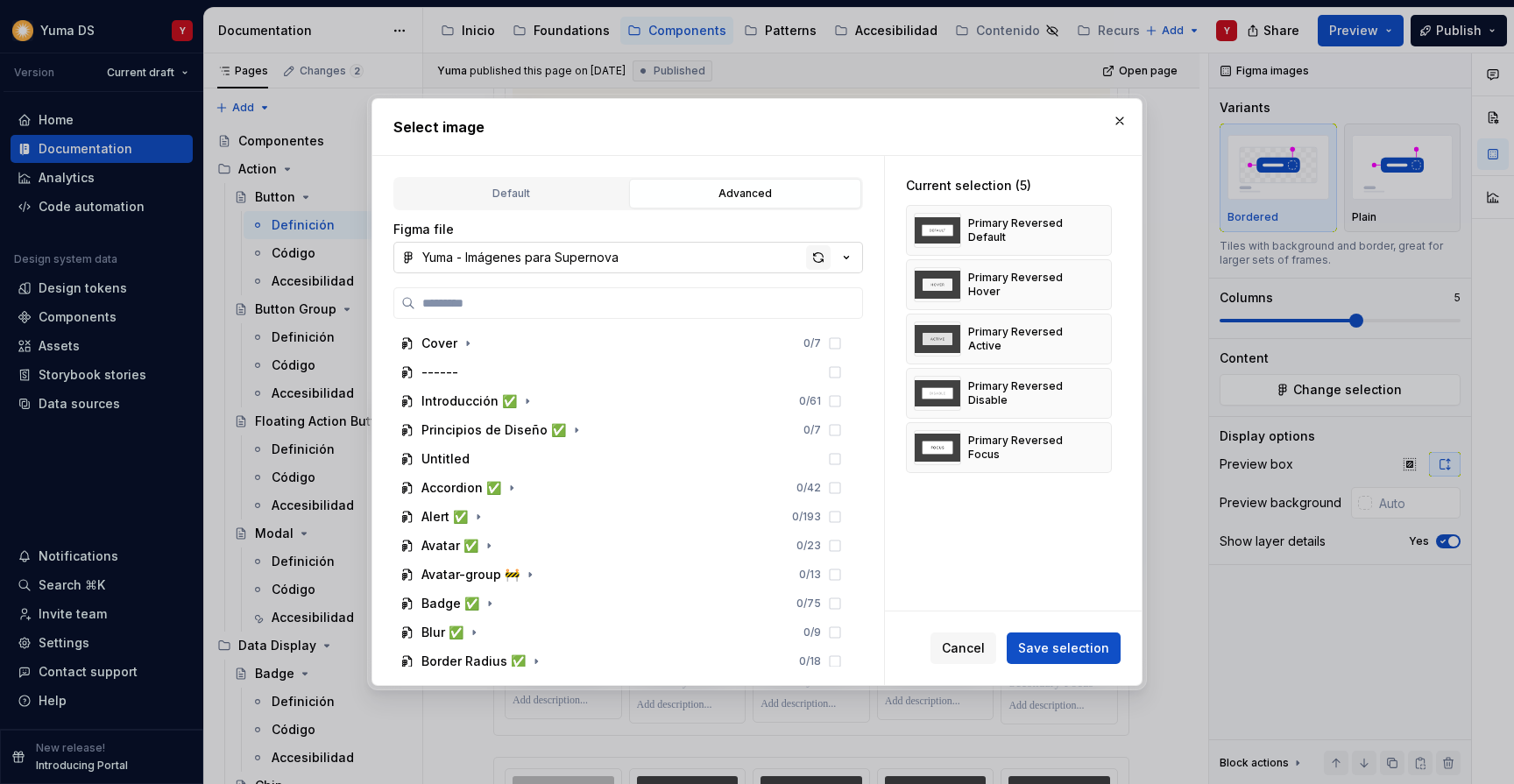
click at [824, 257] on div "button" at bounding box center [818, 257] width 25 height 25
type textarea "*"
click at [1117, 115] on button "button" at bounding box center [1119, 121] width 25 height 25
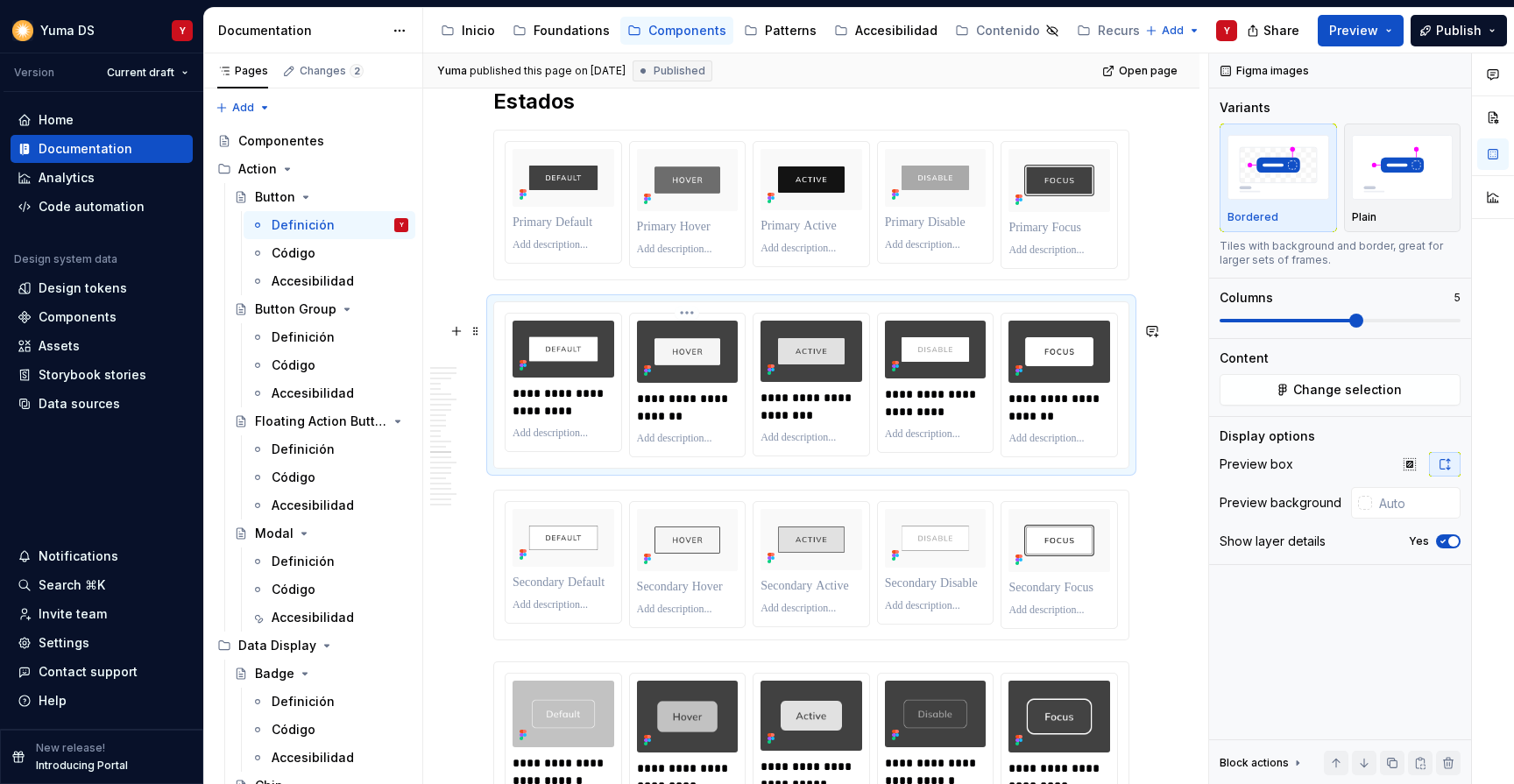
scroll to position [6374, 0]
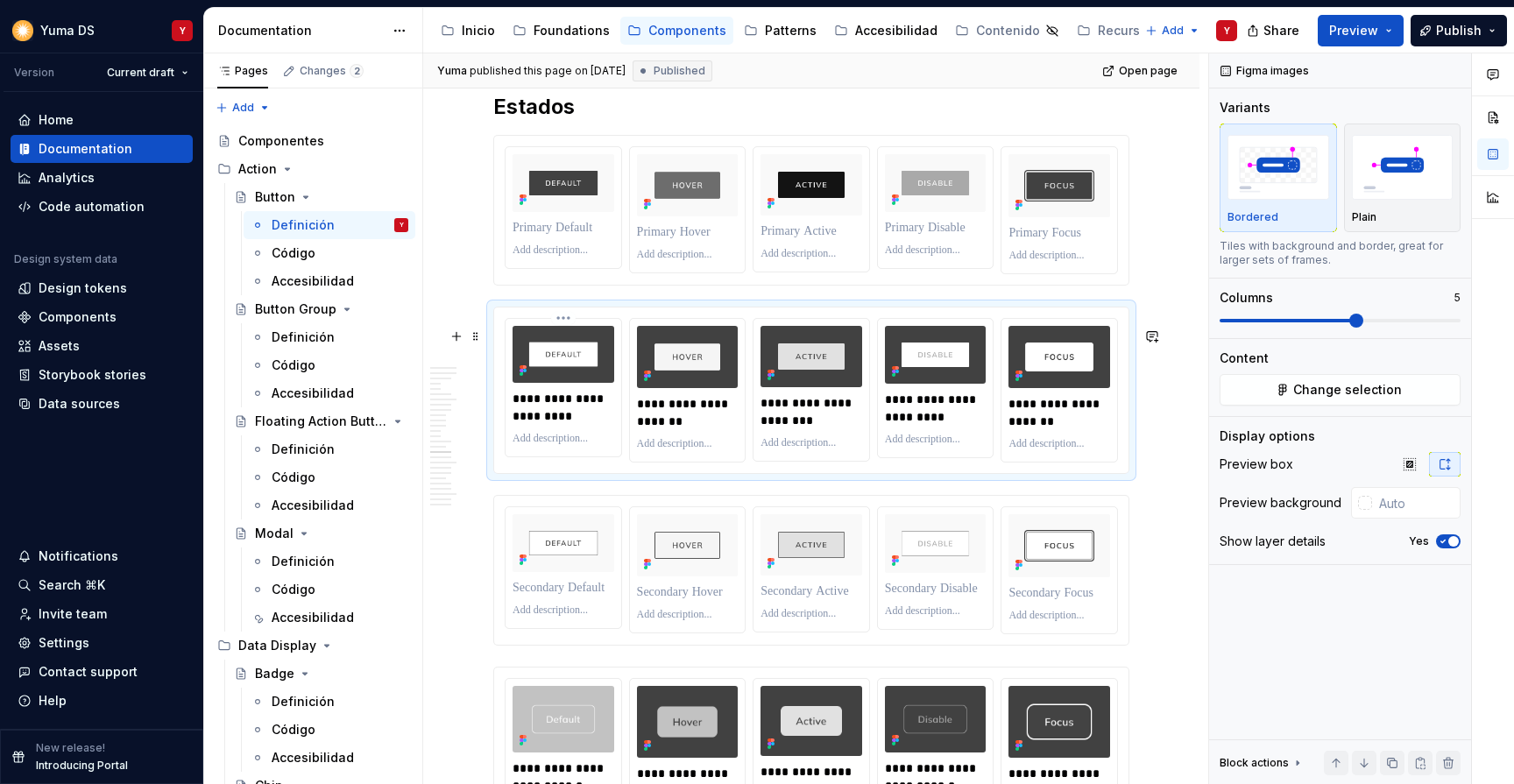
click at [577, 425] on p "**********" at bounding box center [564, 407] width 103 height 35
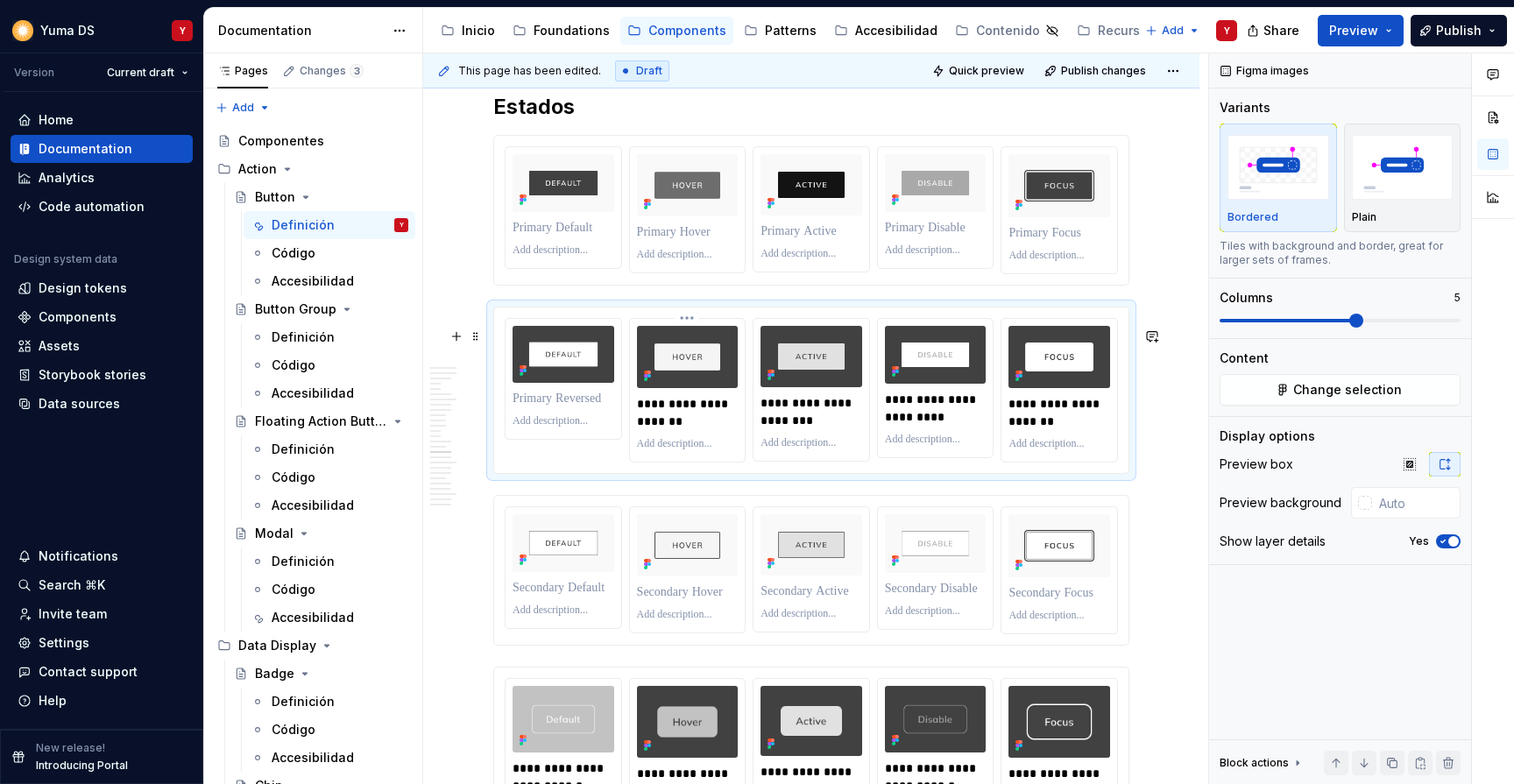
click at [677, 430] on p "**********" at bounding box center [688, 413] width 103 height 35
click at [795, 429] on p "**********" at bounding box center [812, 412] width 103 height 35
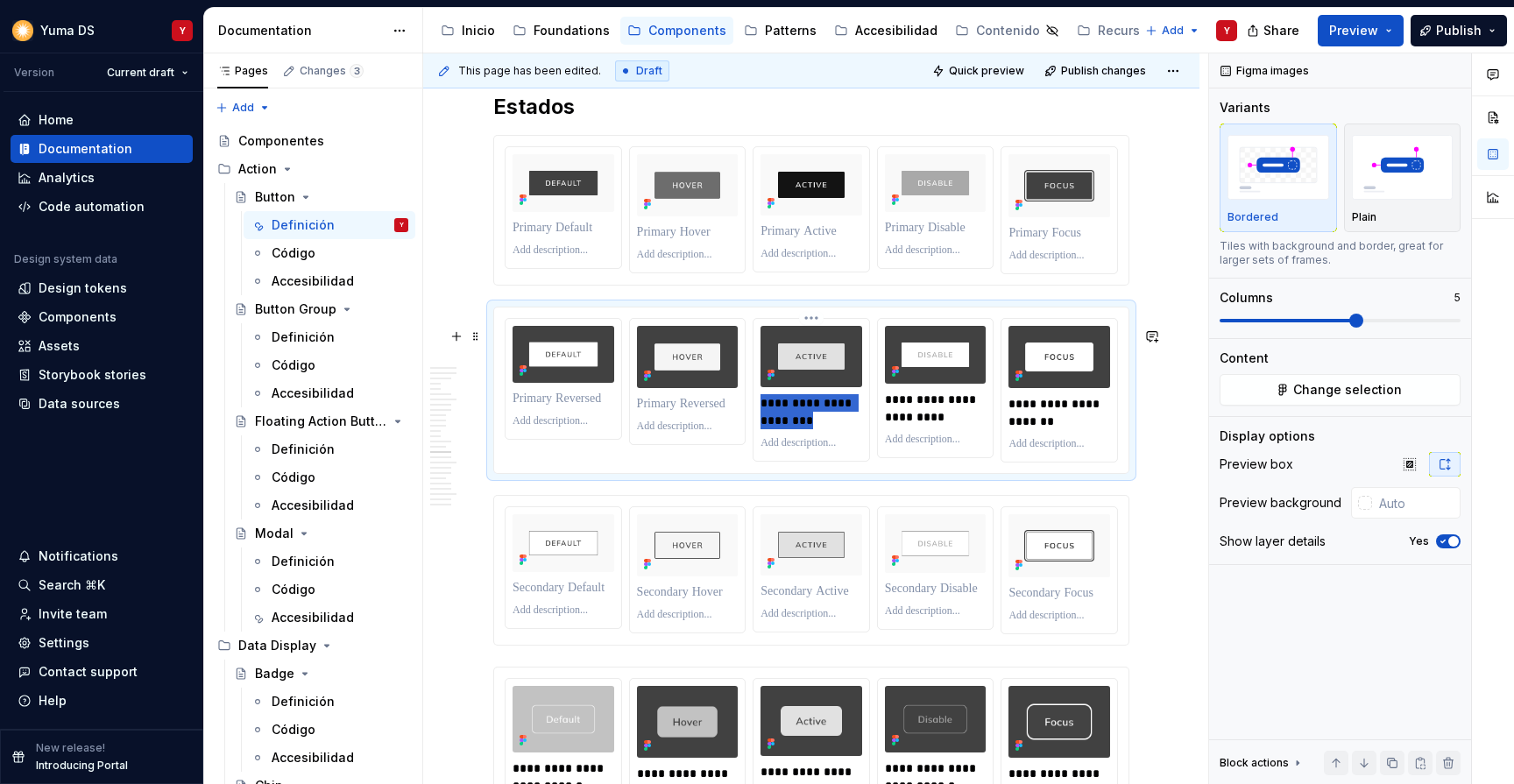
click at [795, 429] on p "**********" at bounding box center [812, 412] width 103 height 35
click at [930, 426] on p "**********" at bounding box center [937, 408] width 103 height 35
click at [1042, 430] on p "**********" at bounding box center [1059, 413] width 103 height 35
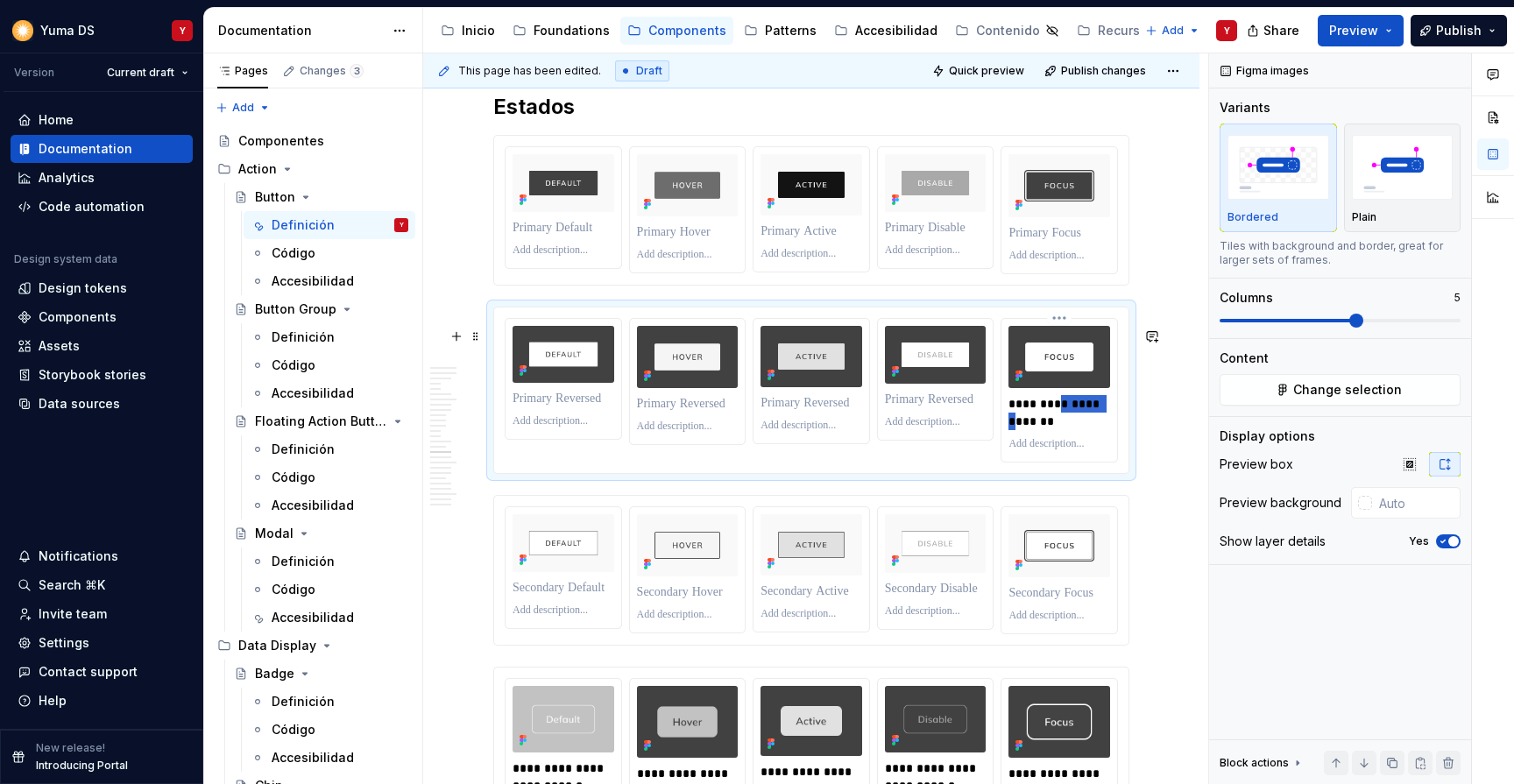
click at [1042, 430] on p "**********" at bounding box center [1059, 413] width 103 height 35
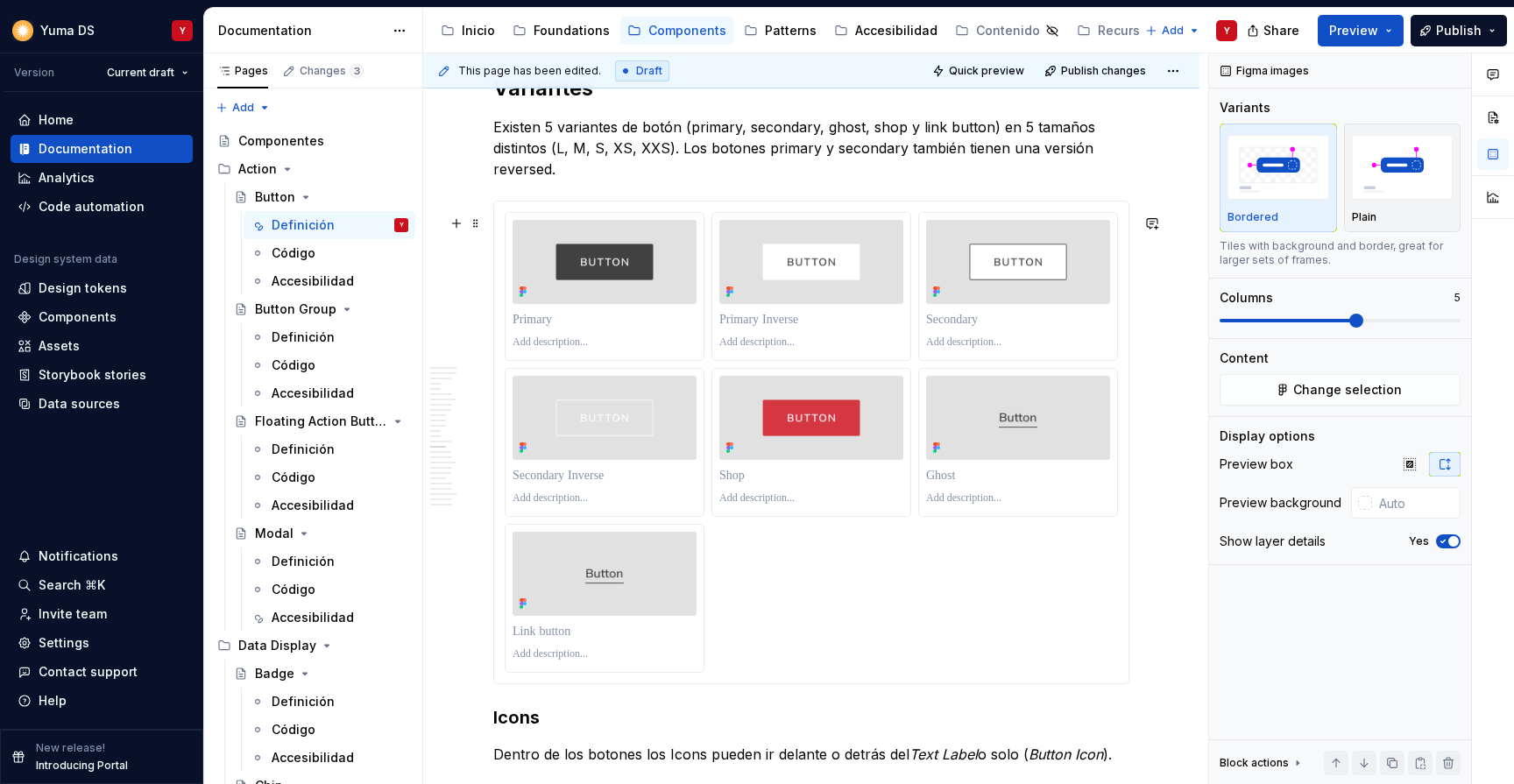
scroll to position [4897, 0]
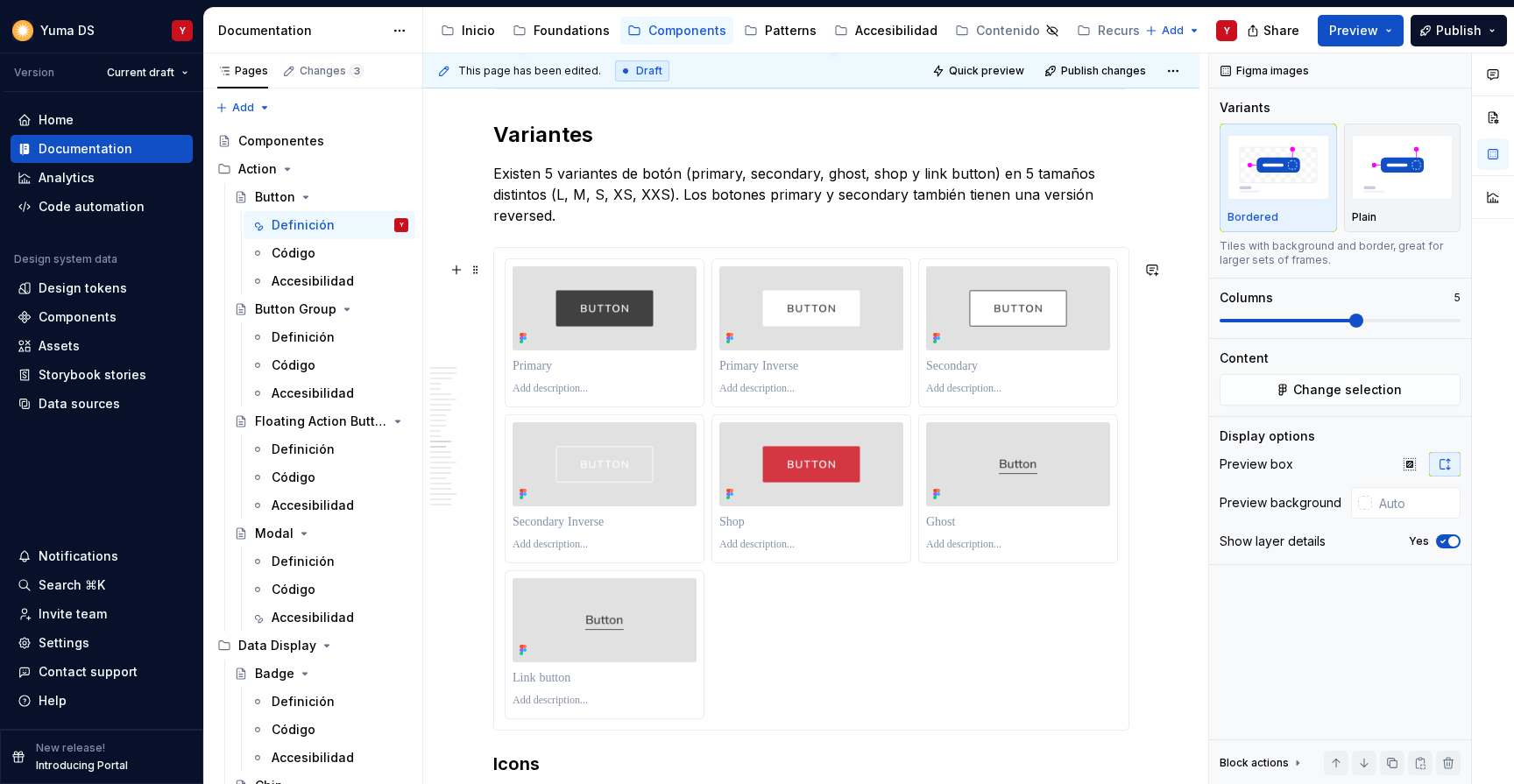
type input "#E1E1E1"
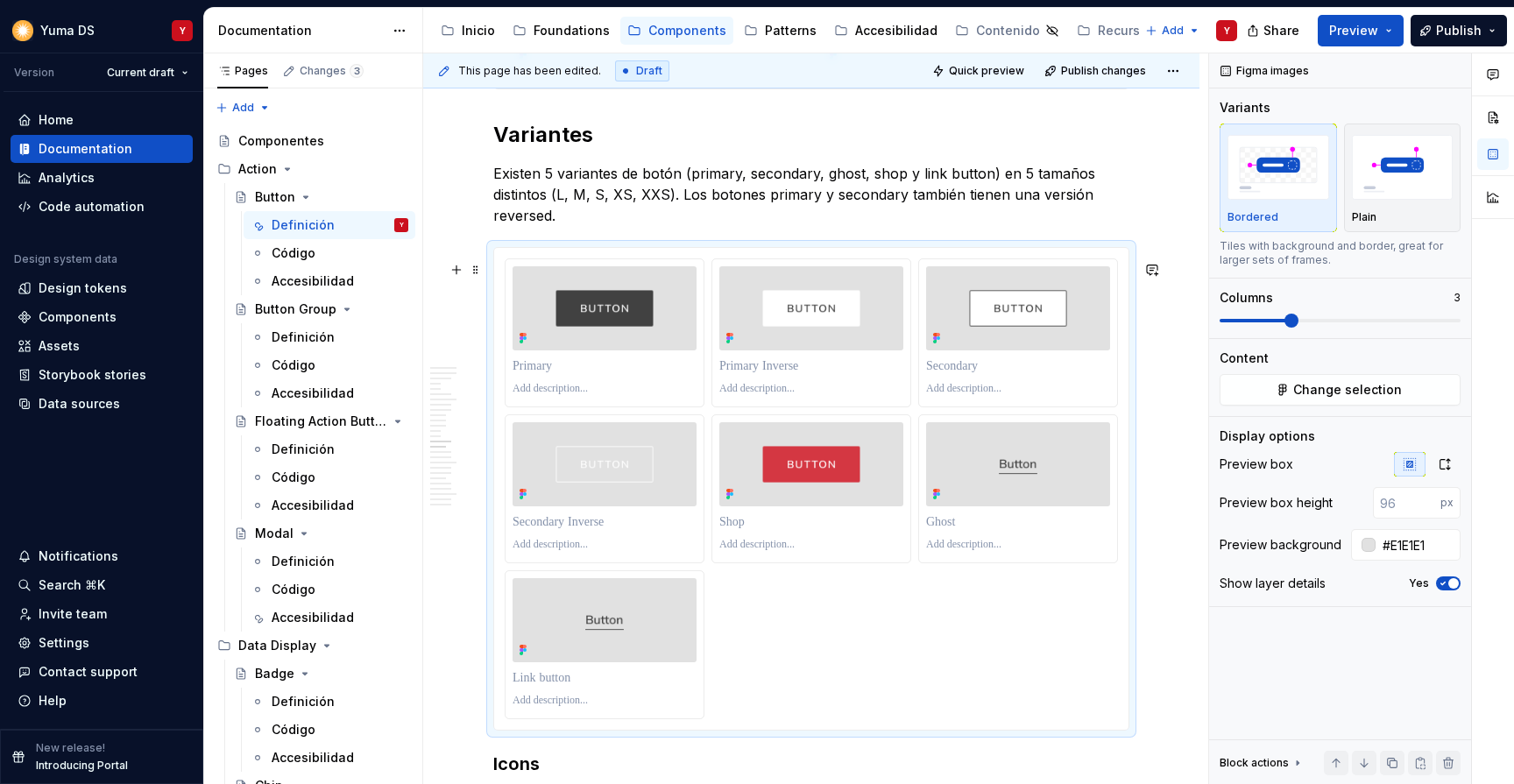
click at [863, 265] on div at bounding box center [811, 489] width 634 height 482
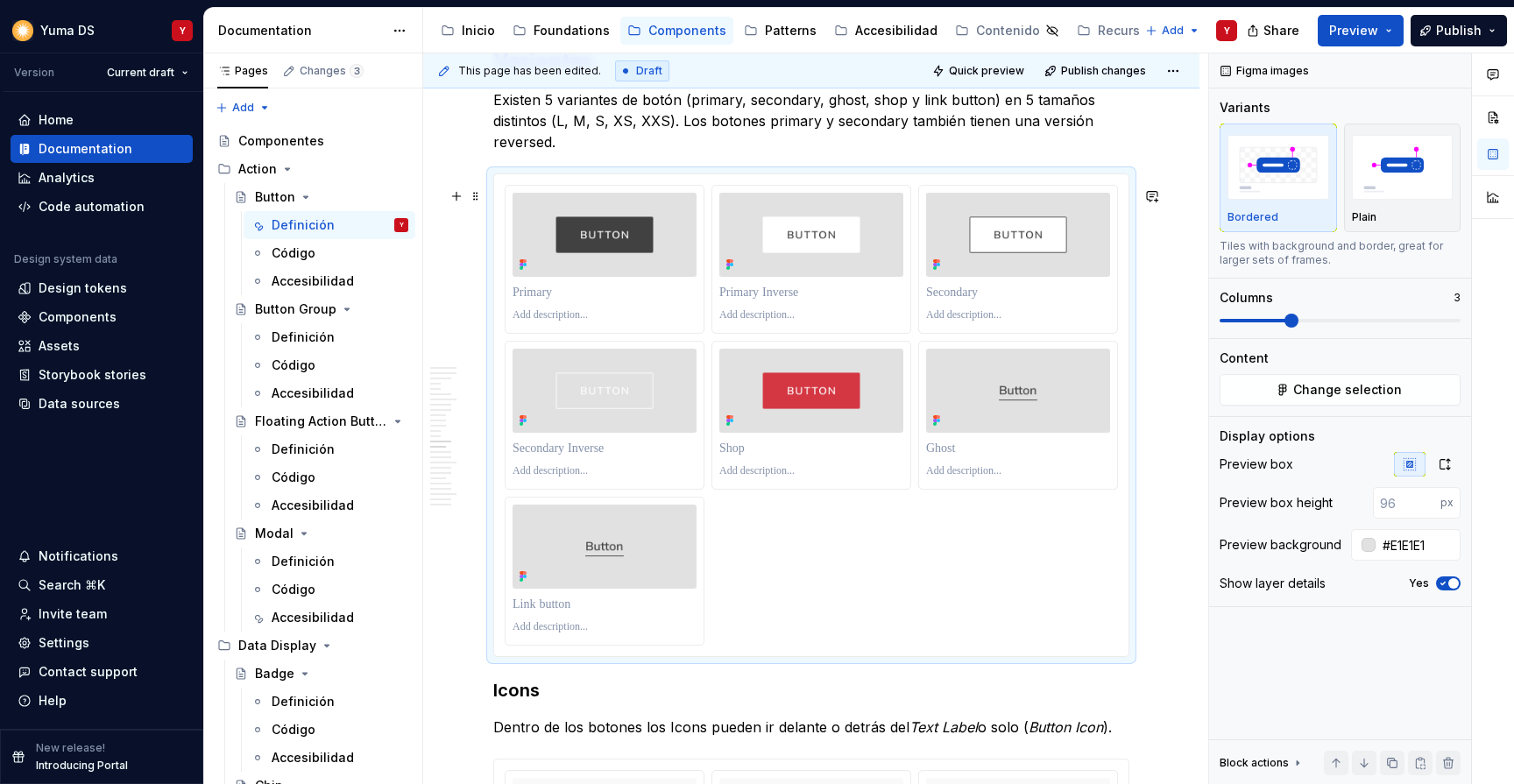
scroll to position [5020, 0]
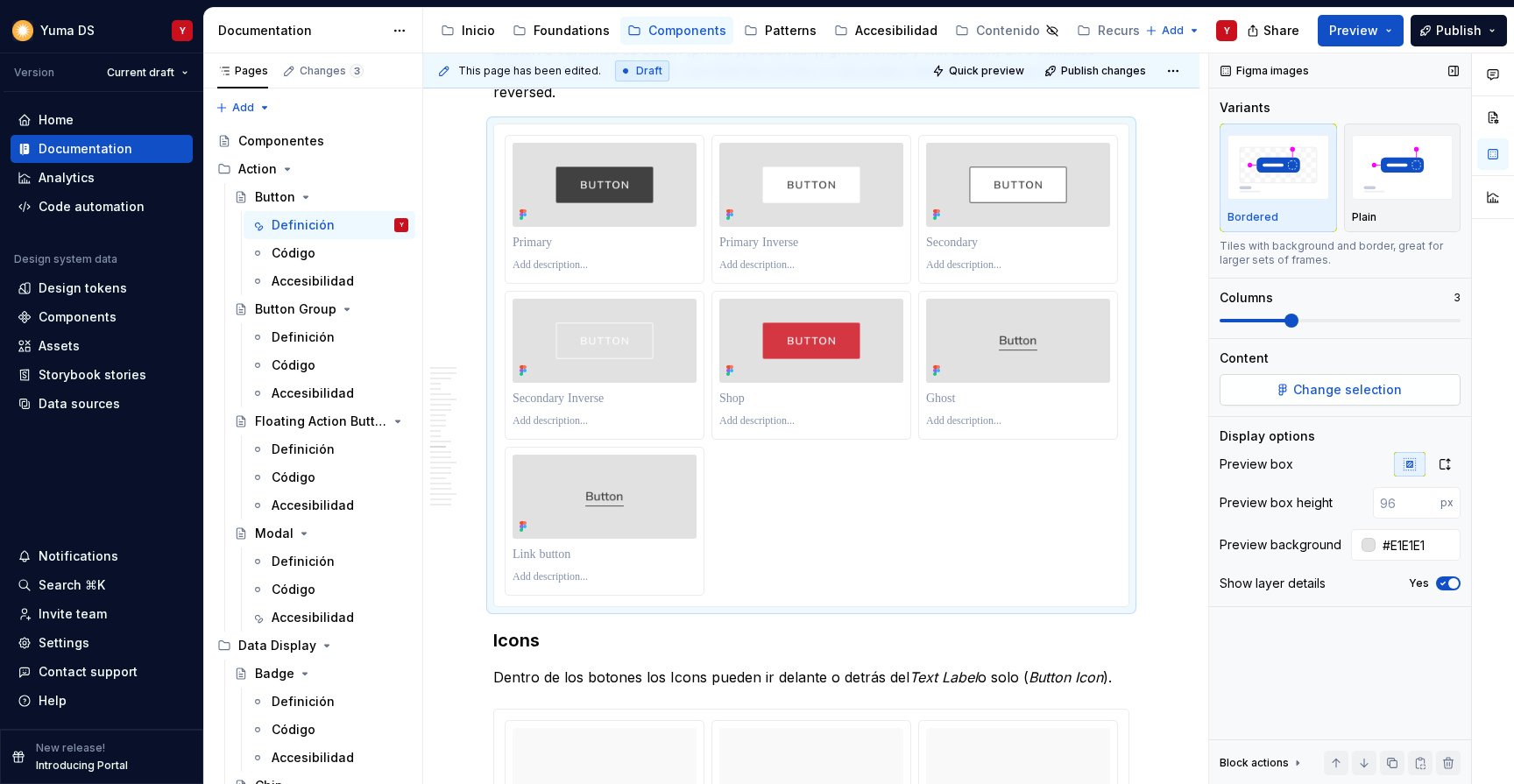
click at [1339, 390] on span "Change selection" at bounding box center [1347, 390] width 109 height 18
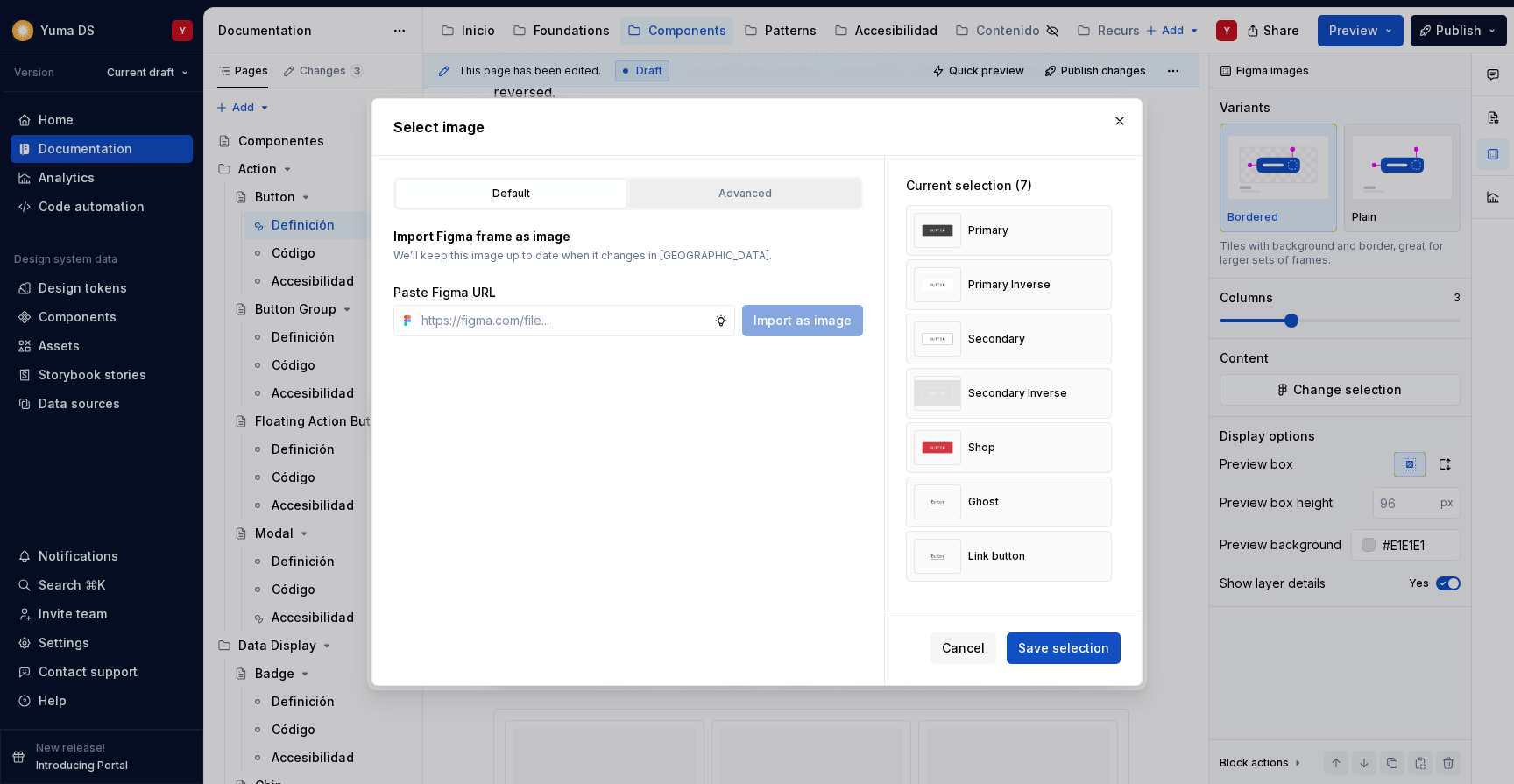
click at [736, 191] on div "Advanced" at bounding box center [745, 193] width 220 height 18
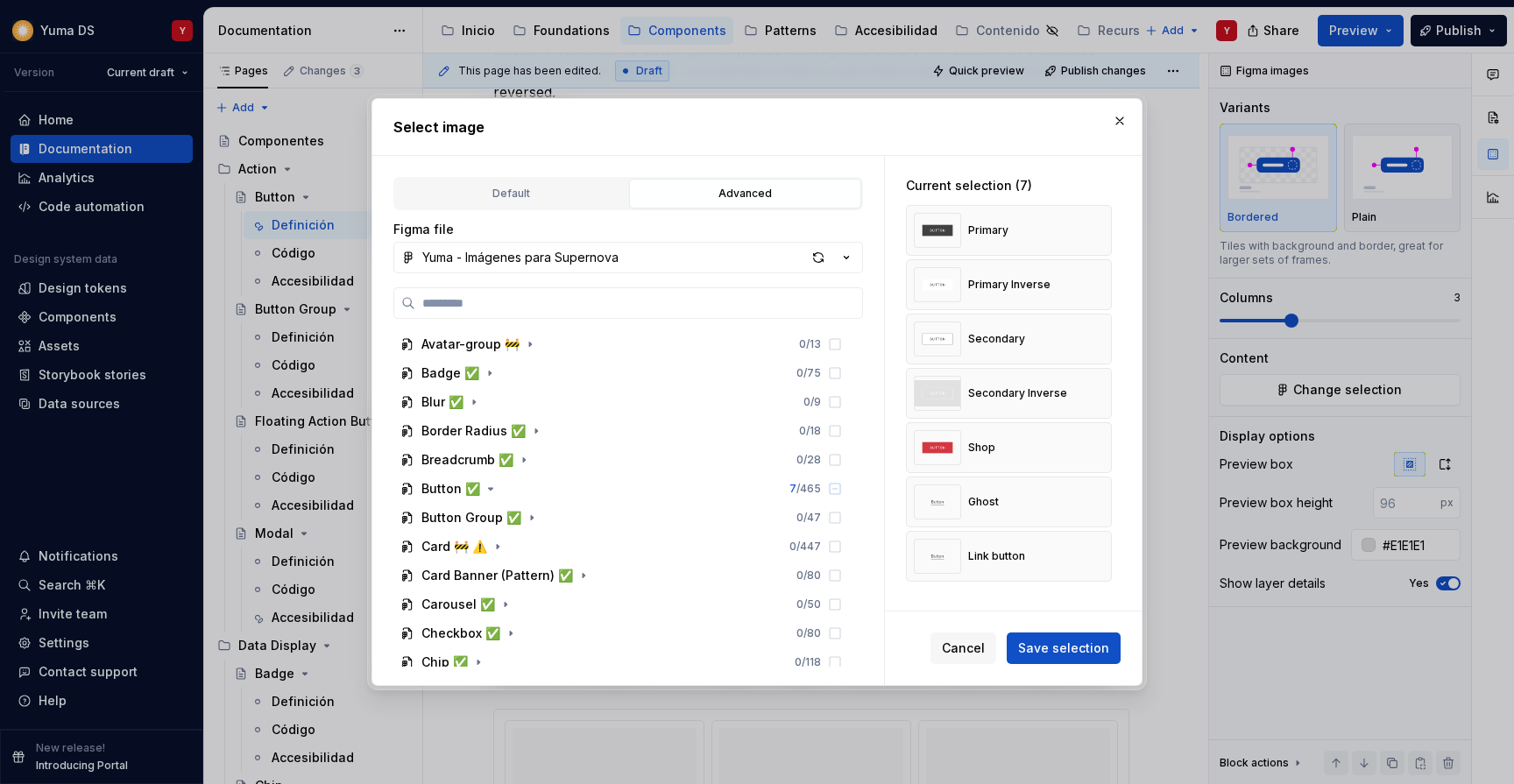
scroll to position [251, 0]
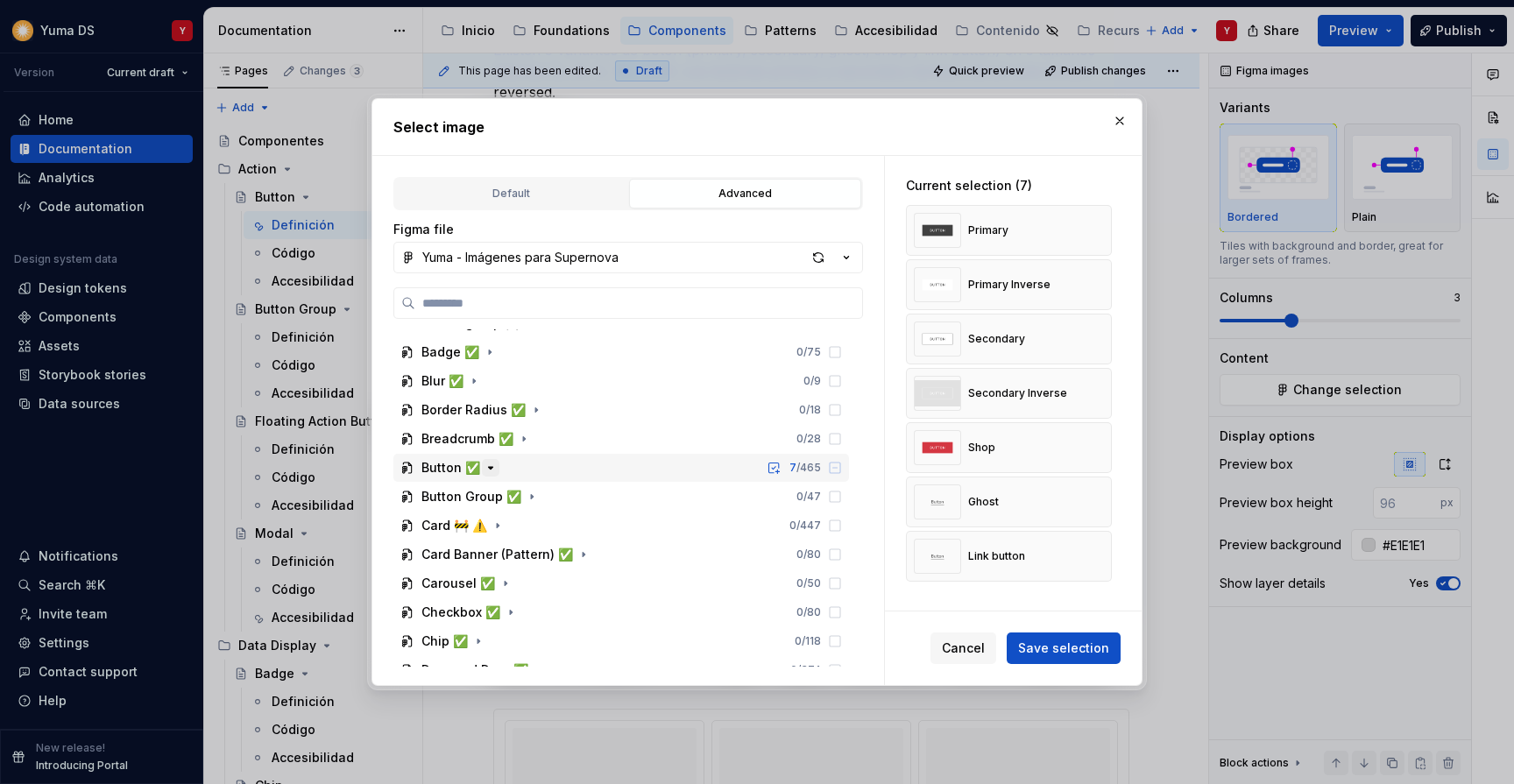
click at [486, 466] on icon "button" at bounding box center [491, 468] width 14 height 14
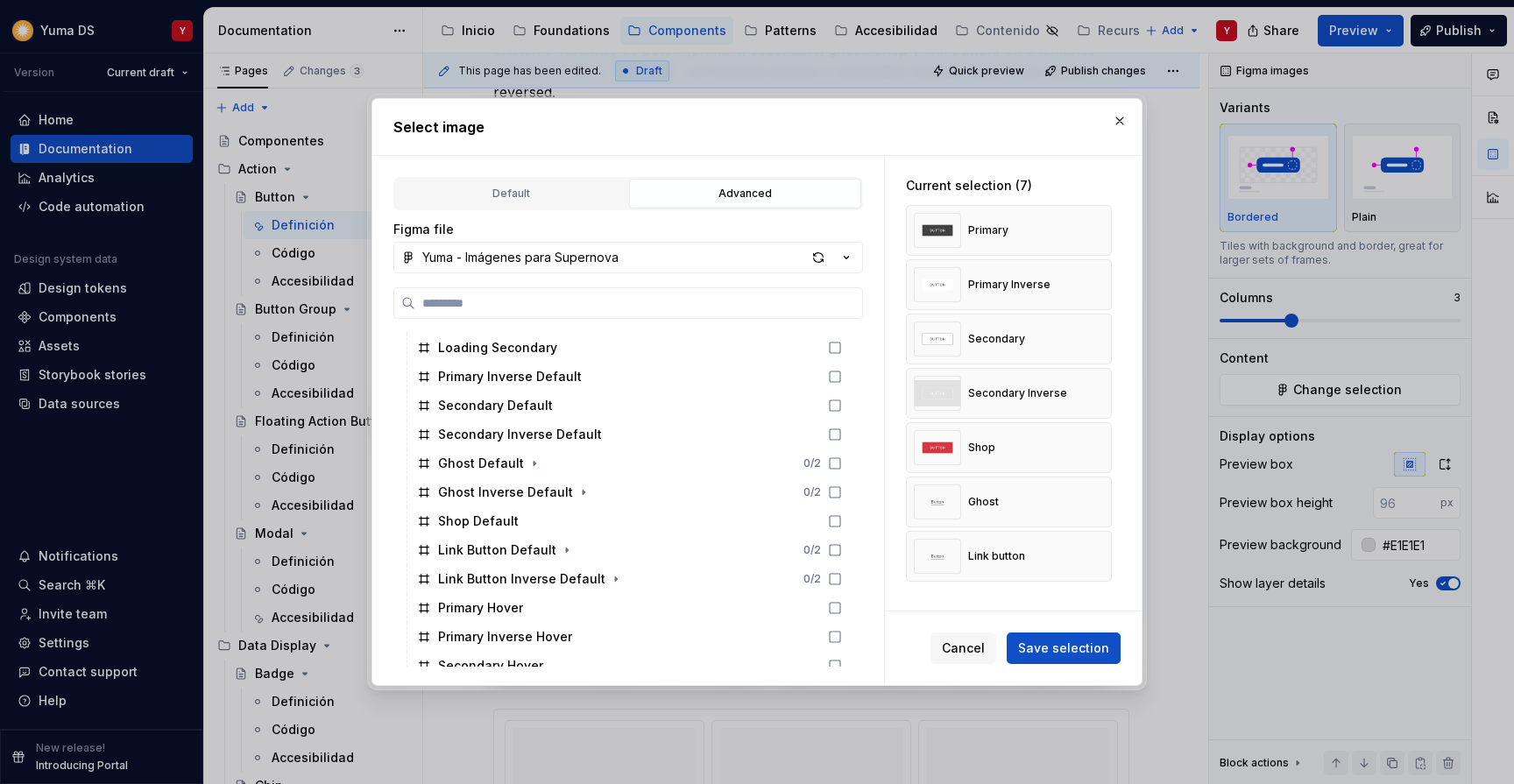
scroll to position [1067, 0]
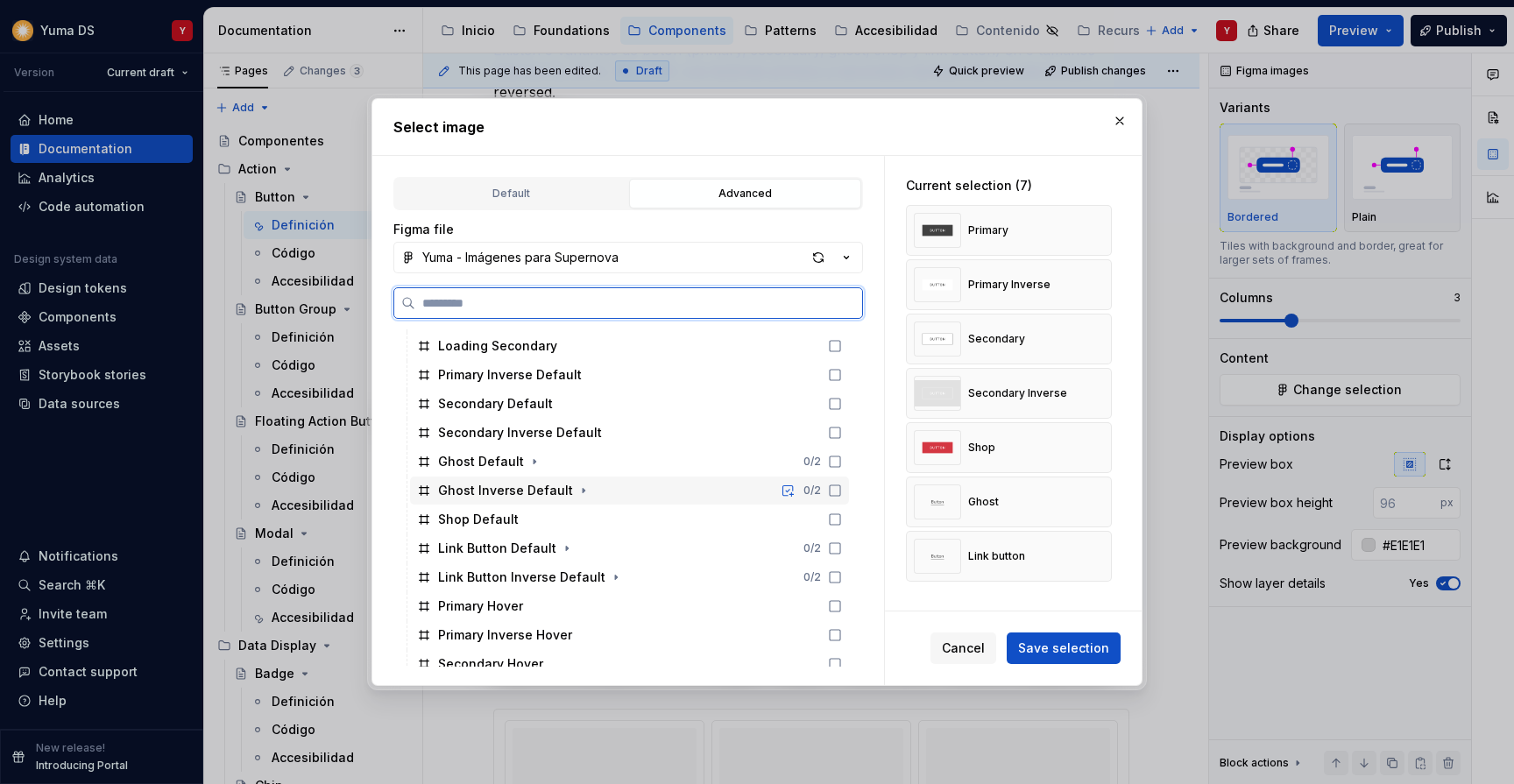
click at [842, 488] on icon at bounding box center [836, 491] width 14 height 14
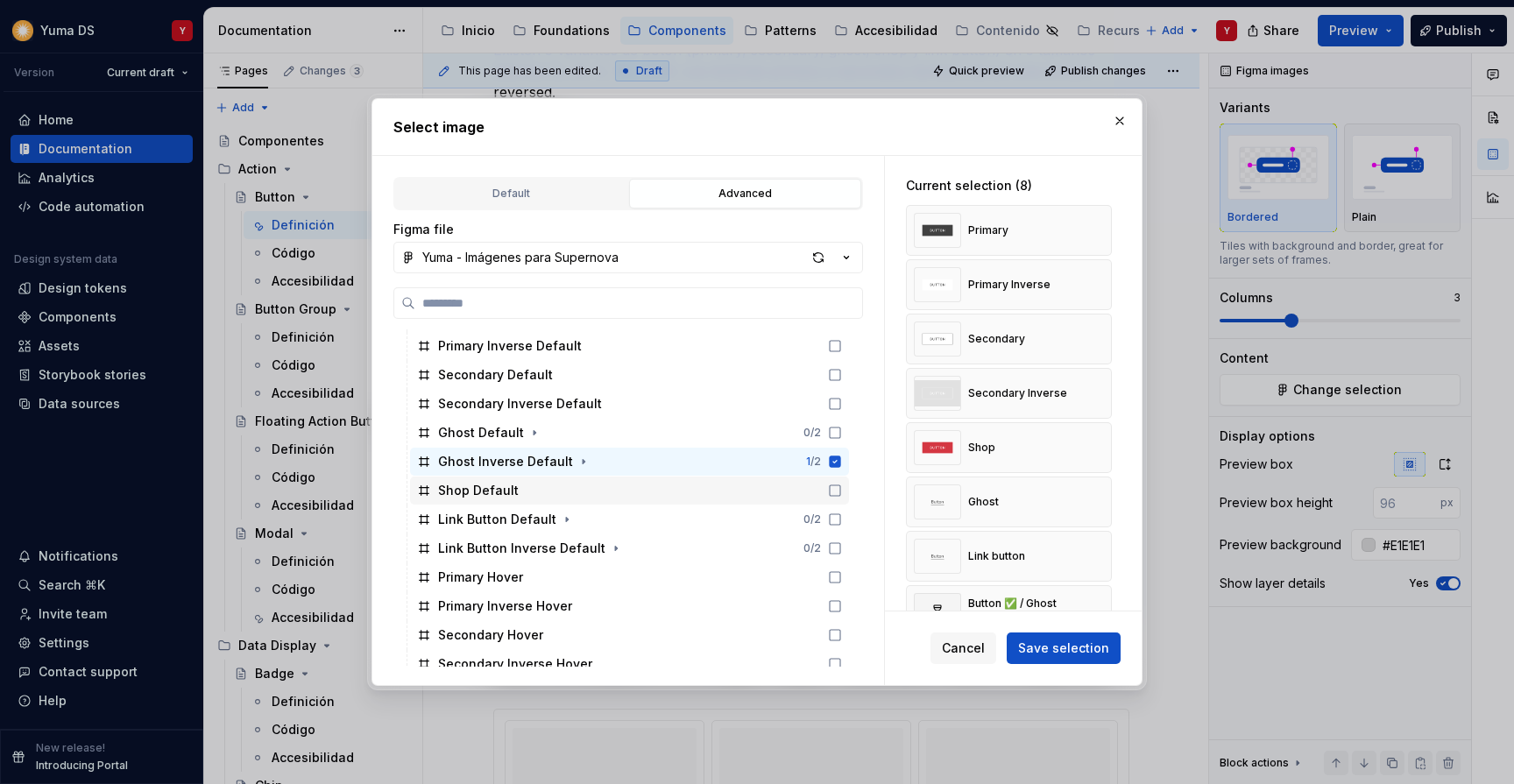
scroll to position [1101, 0]
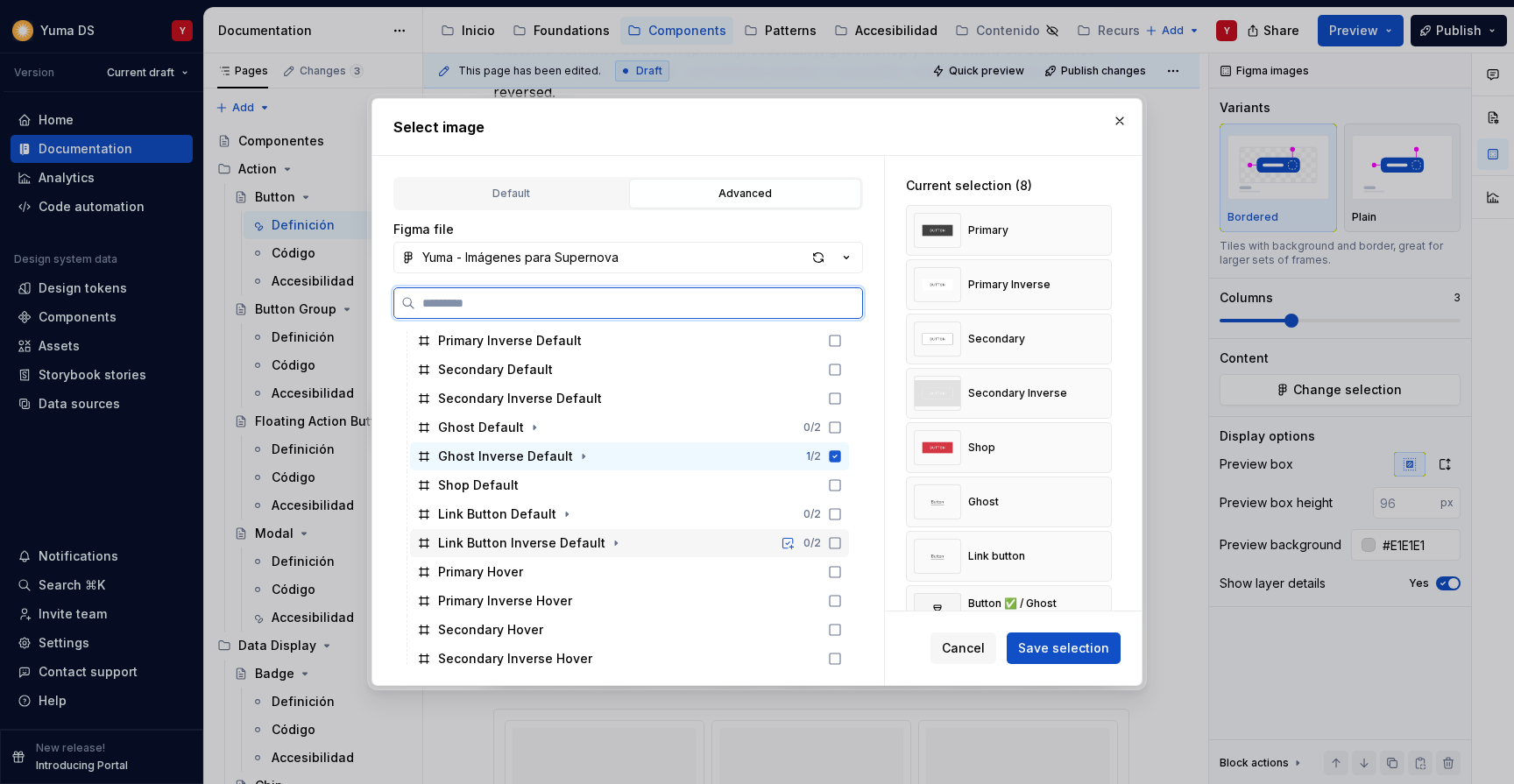
click at [842, 545] on icon at bounding box center [836, 543] width 14 height 14
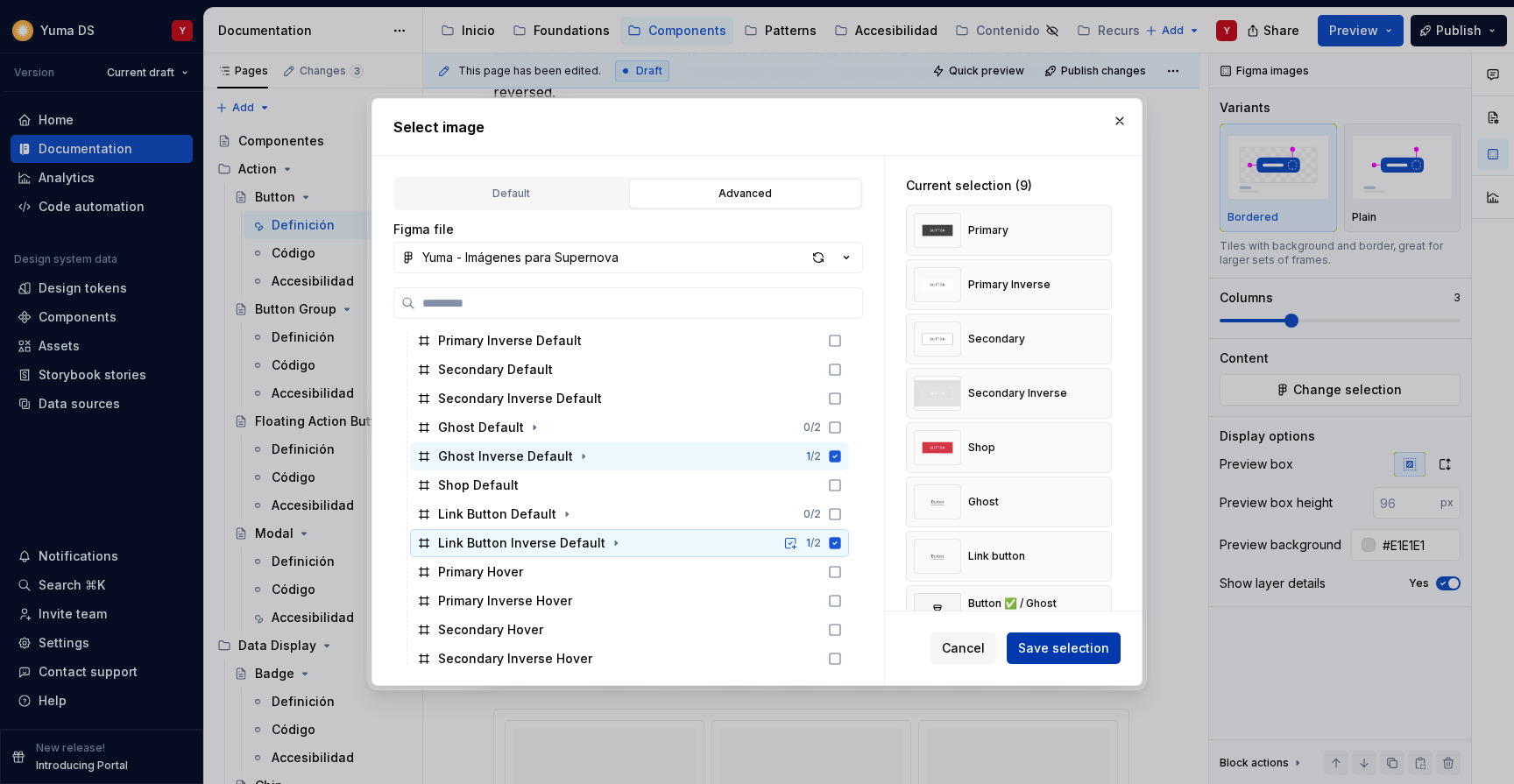
click at [1055, 645] on span "Save selection" at bounding box center [1063, 649] width 91 height 18
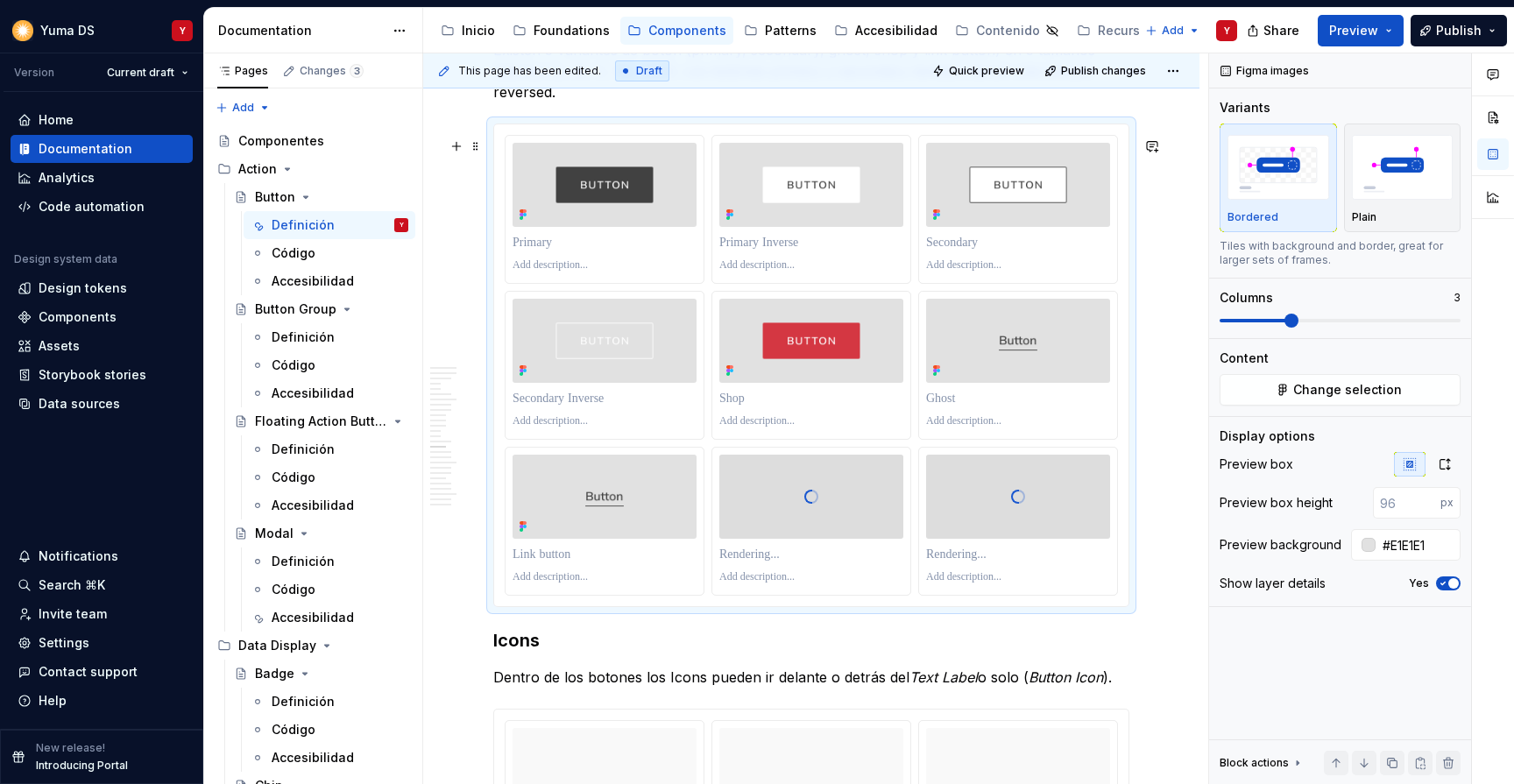
scroll to position [4994, 0]
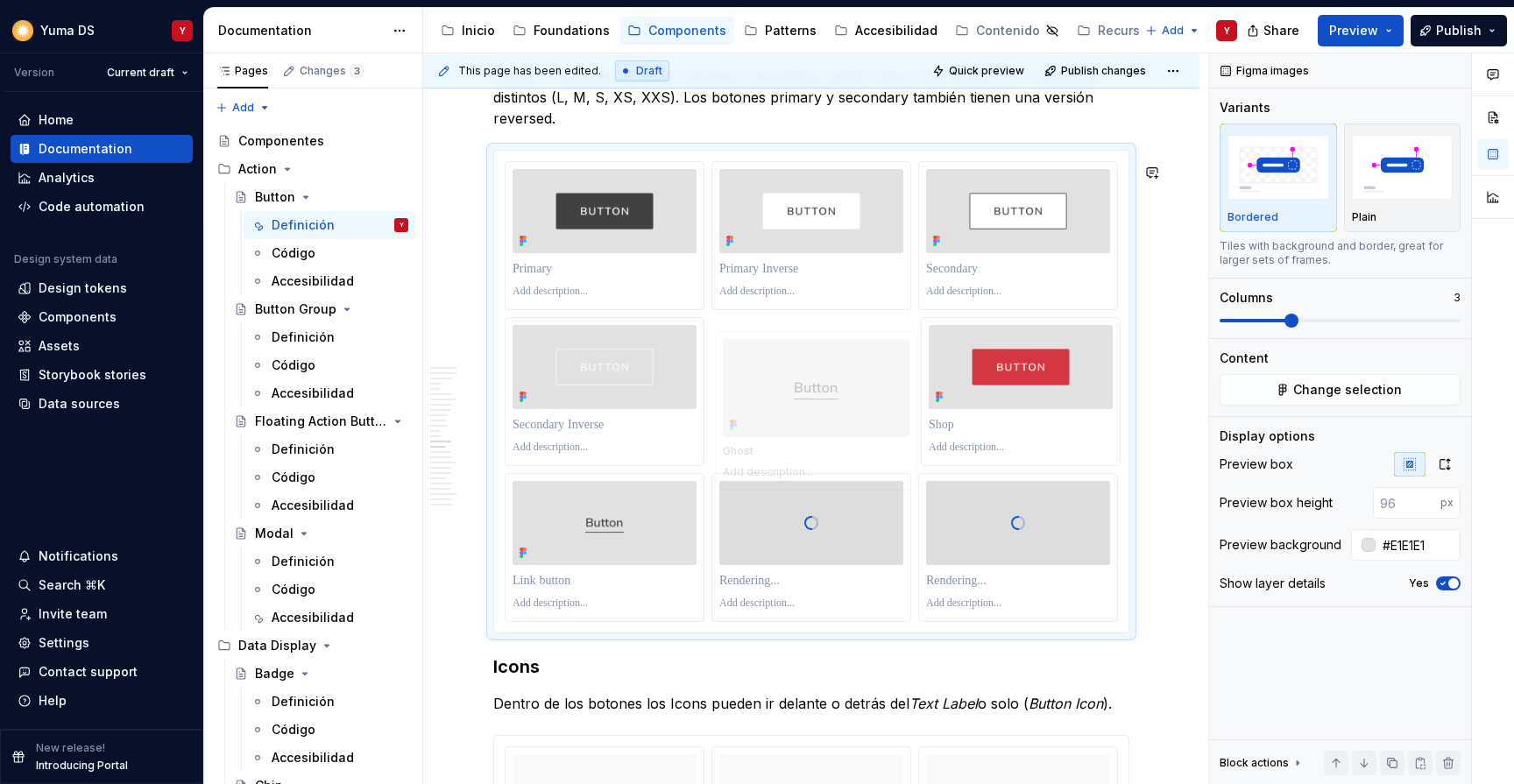
drag, startPoint x: 937, startPoint y: 335, endPoint x: 731, endPoint y: 338, distance: 206.0
click at [731, 338] on body "Yuma DS Y Version Current draft Home Documentation Analytics Code automation De…" at bounding box center [757, 392] width 1514 height 784
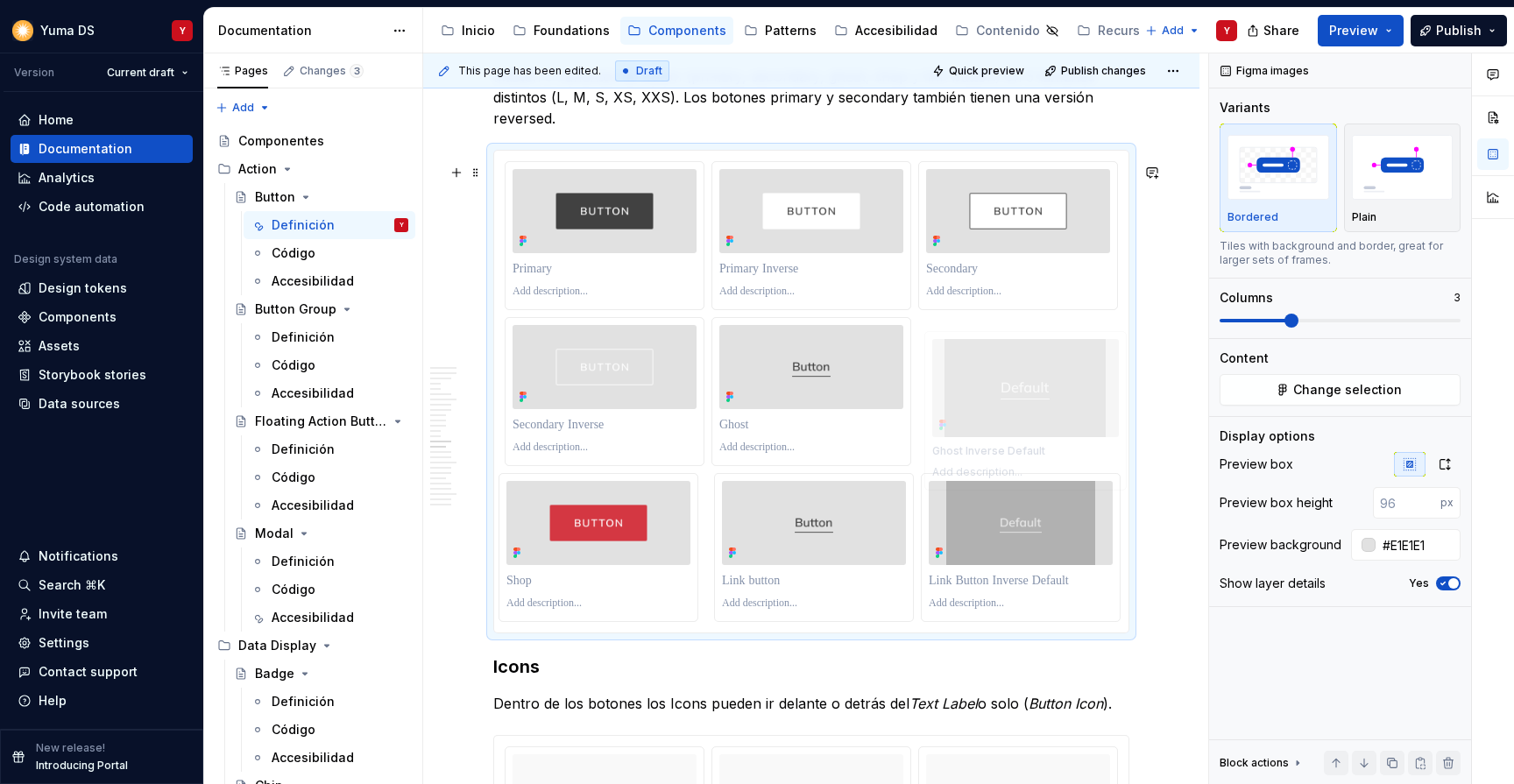
drag, startPoint x: 948, startPoint y: 490, endPoint x: 945, endPoint y: 331, distance: 159.0
click at [945, 331] on body "Yuma DS Y Version Current draft Home Documentation Analytics Code automation De…" at bounding box center [757, 392] width 1514 height 784
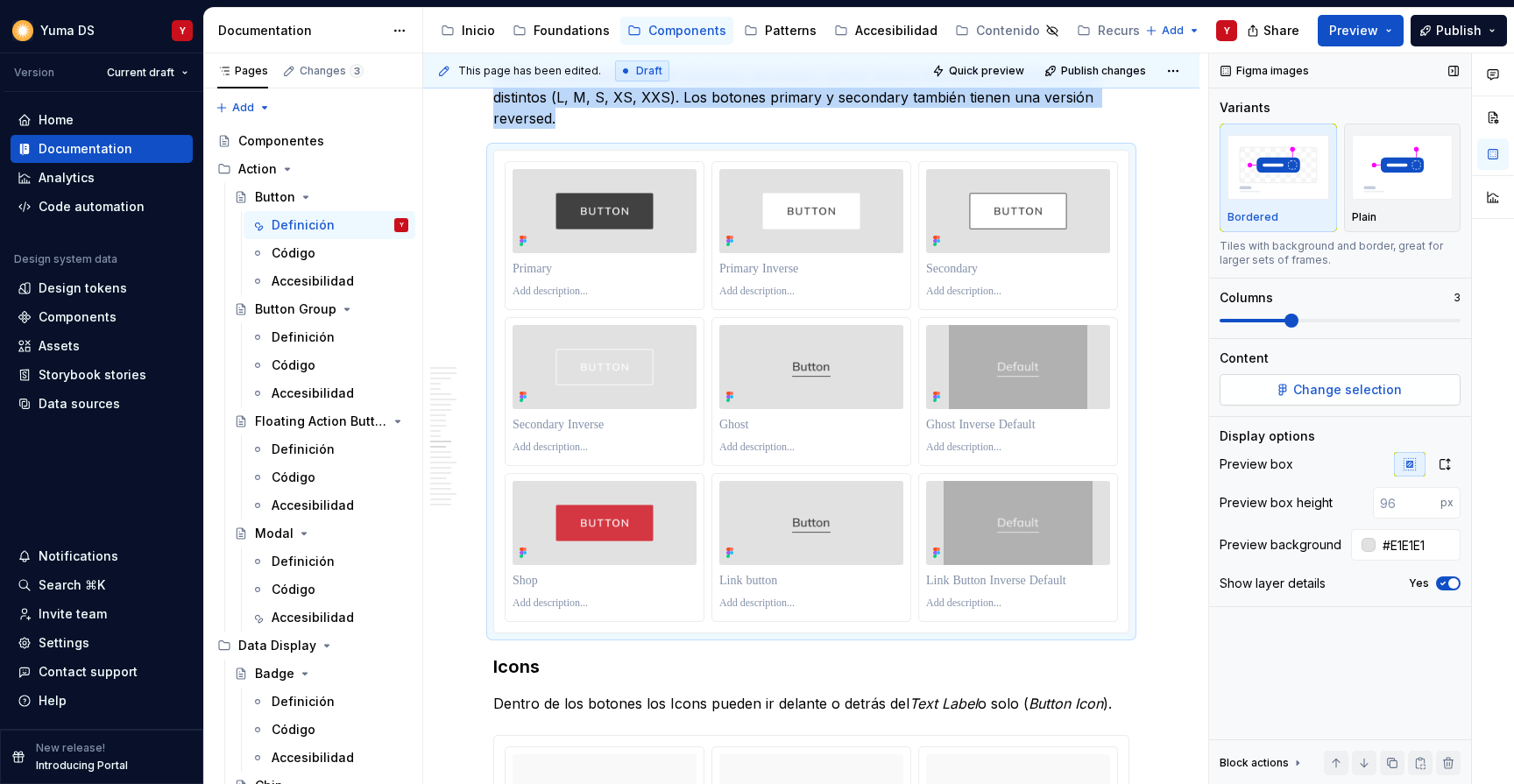
click at [1283, 392] on button "Change selection" at bounding box center [1340, 390] width 241 height 31
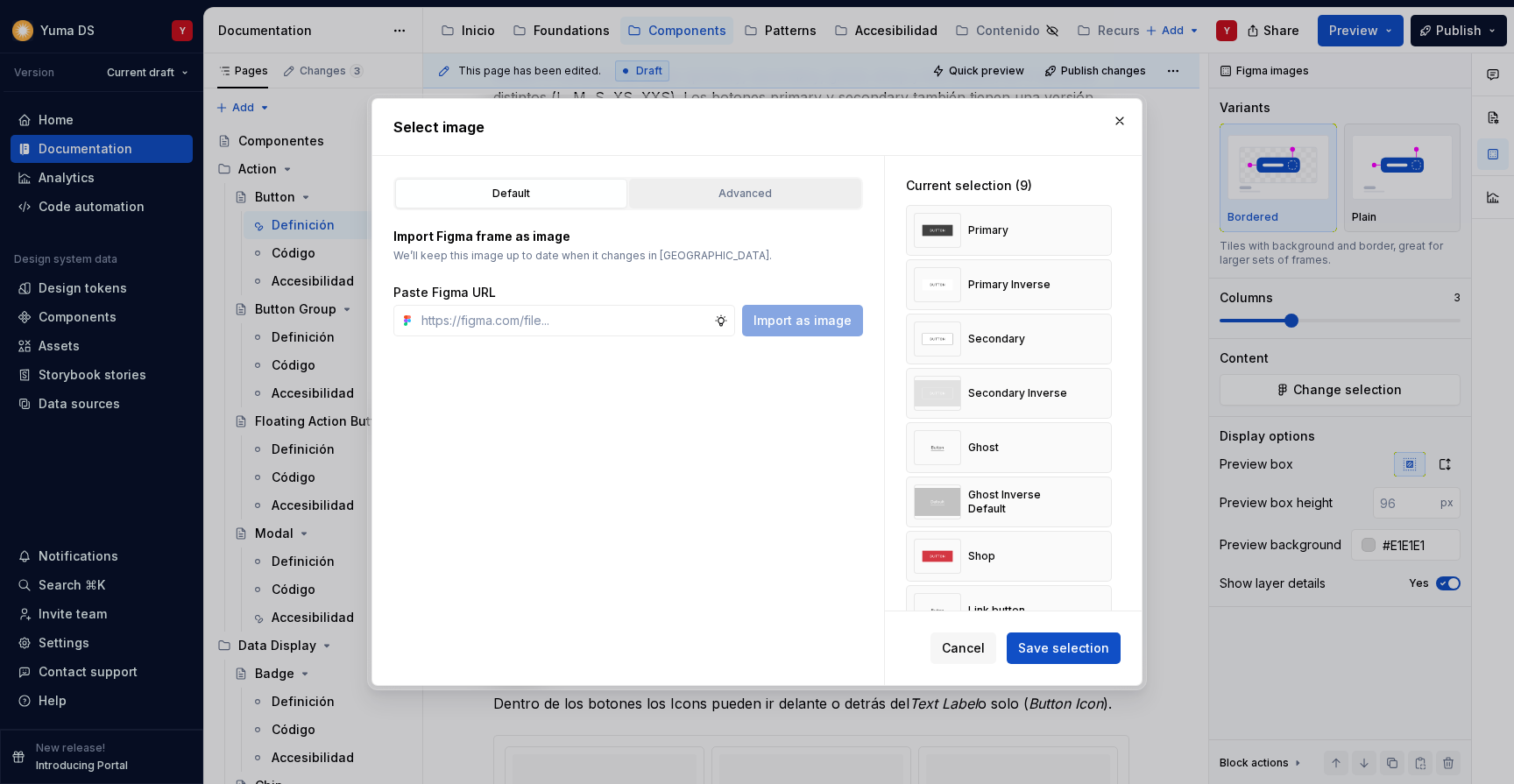
type textarea "*"
click at [681, 181] on button "Advanced" at bounding box center [745, 193] width 233 height 29
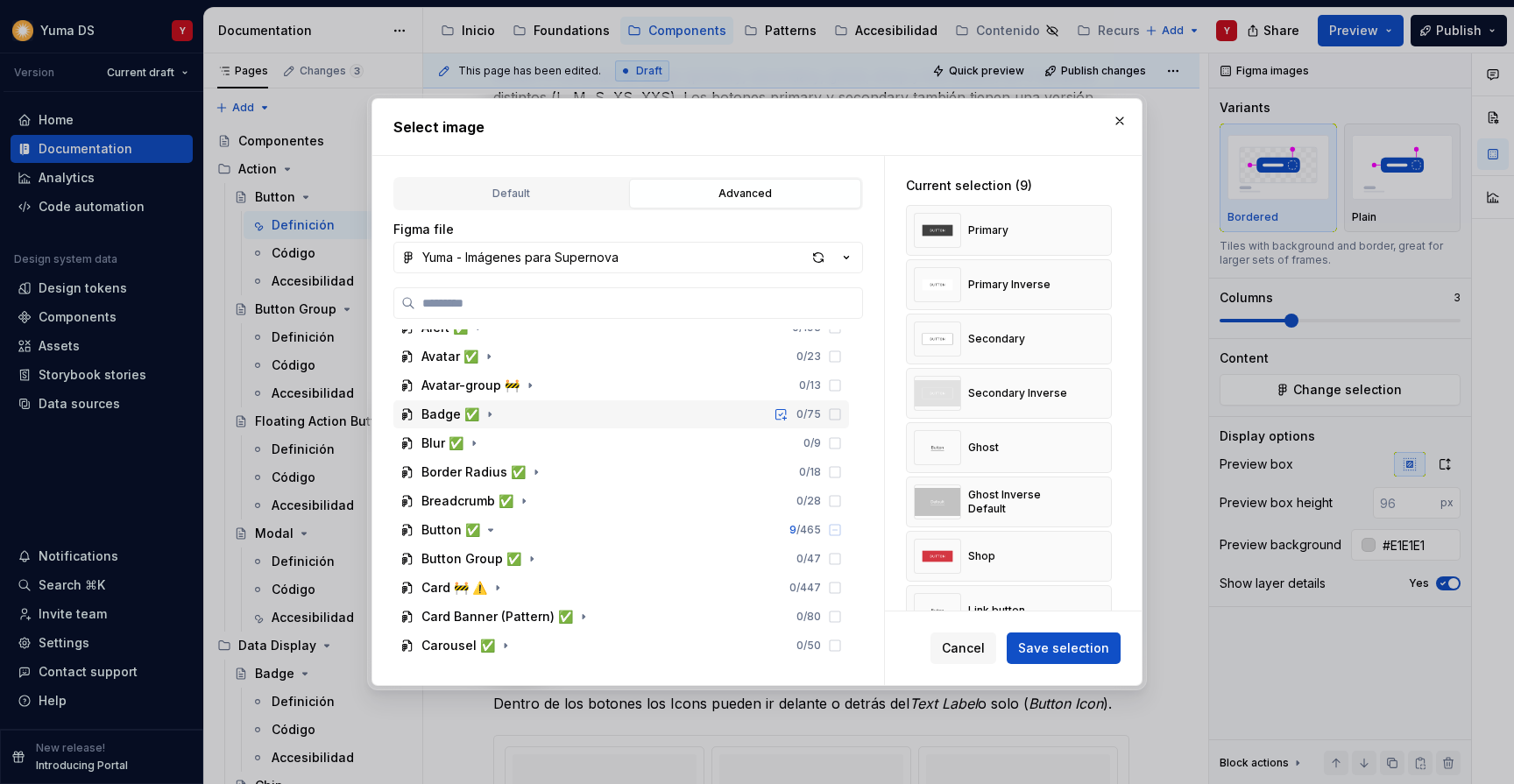
scroll to position [191, 0]
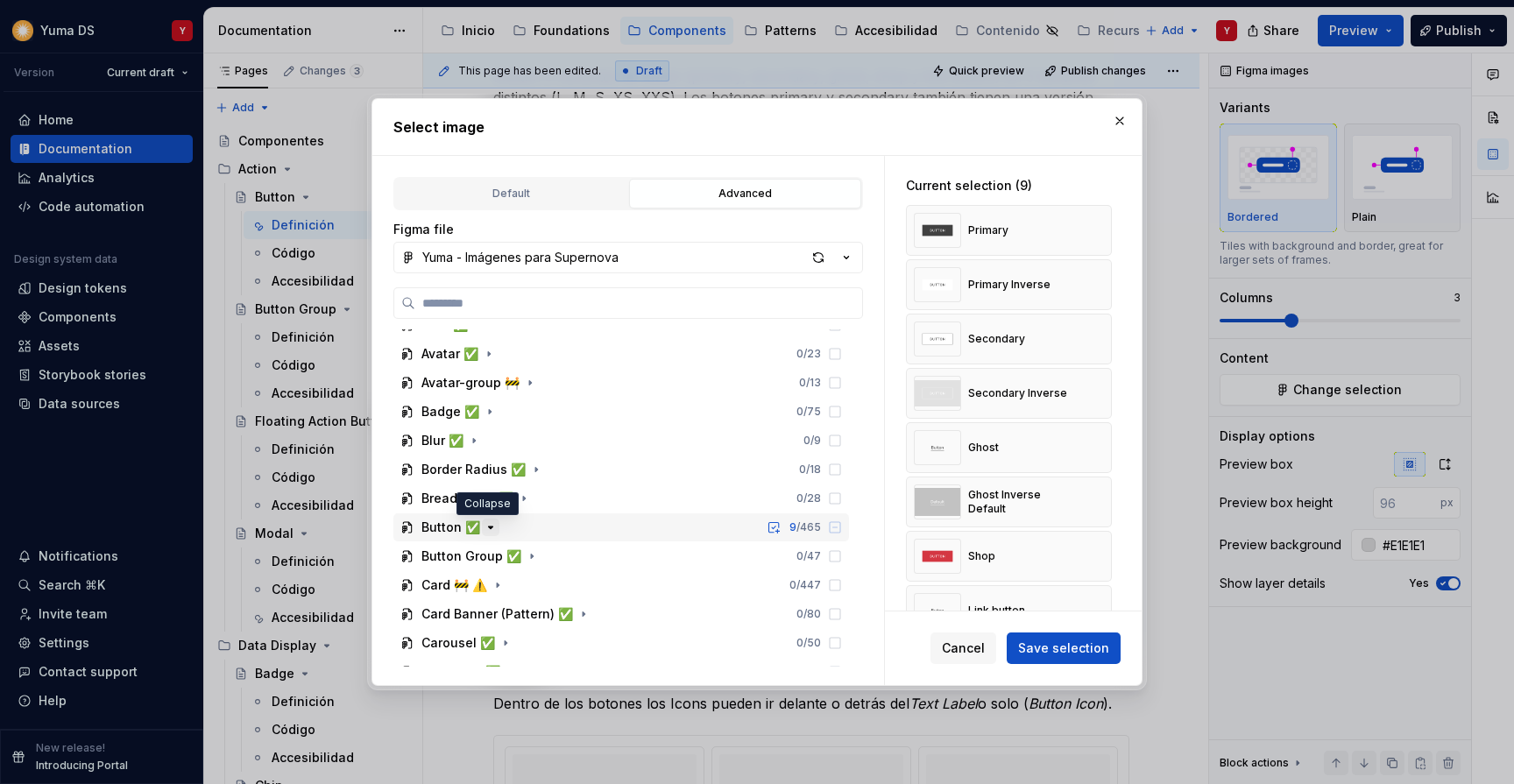
click at [489, 526] on icon "button" at bounding box center [491, 527] width 4 height 2
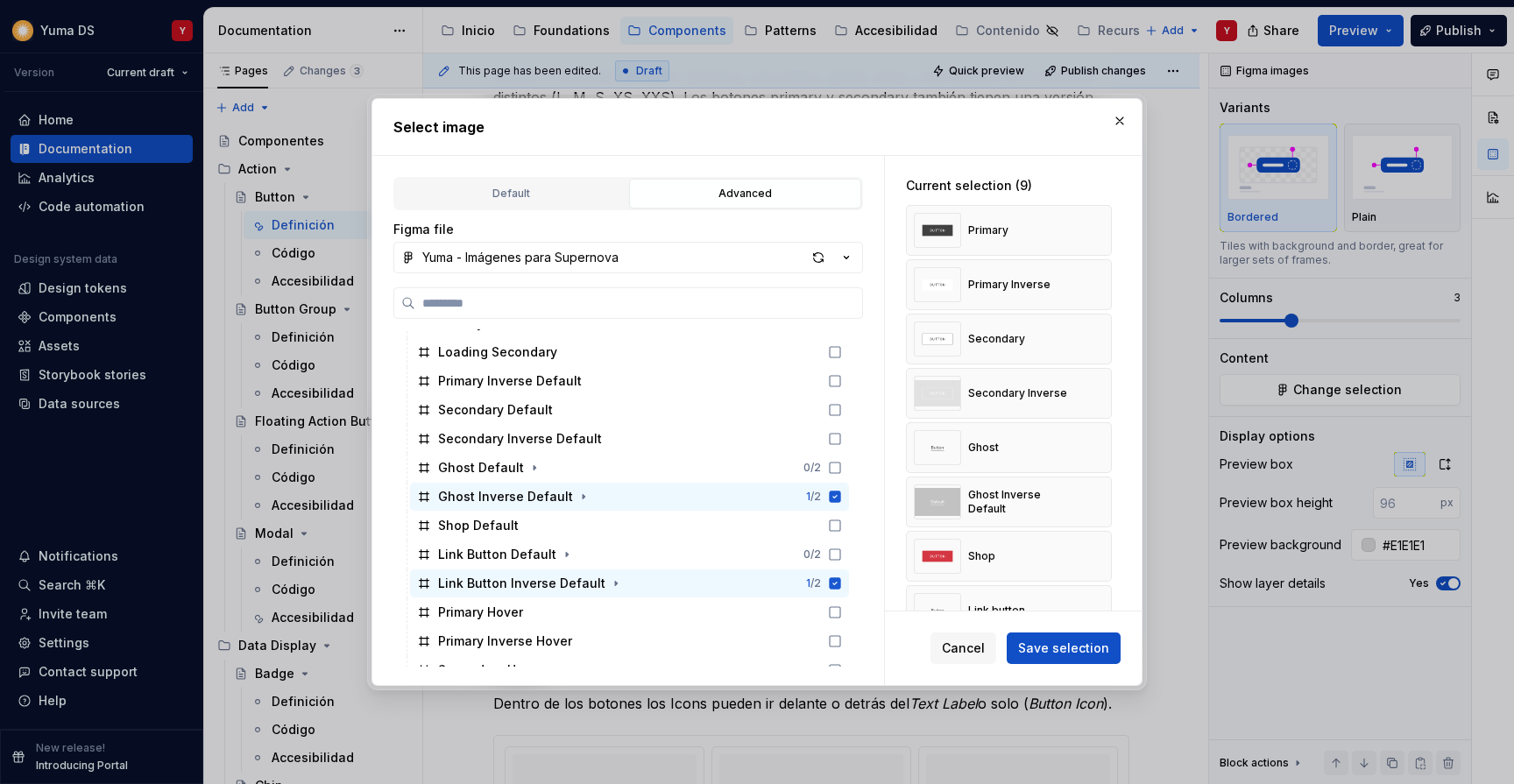
scroll to position [1178, 0]
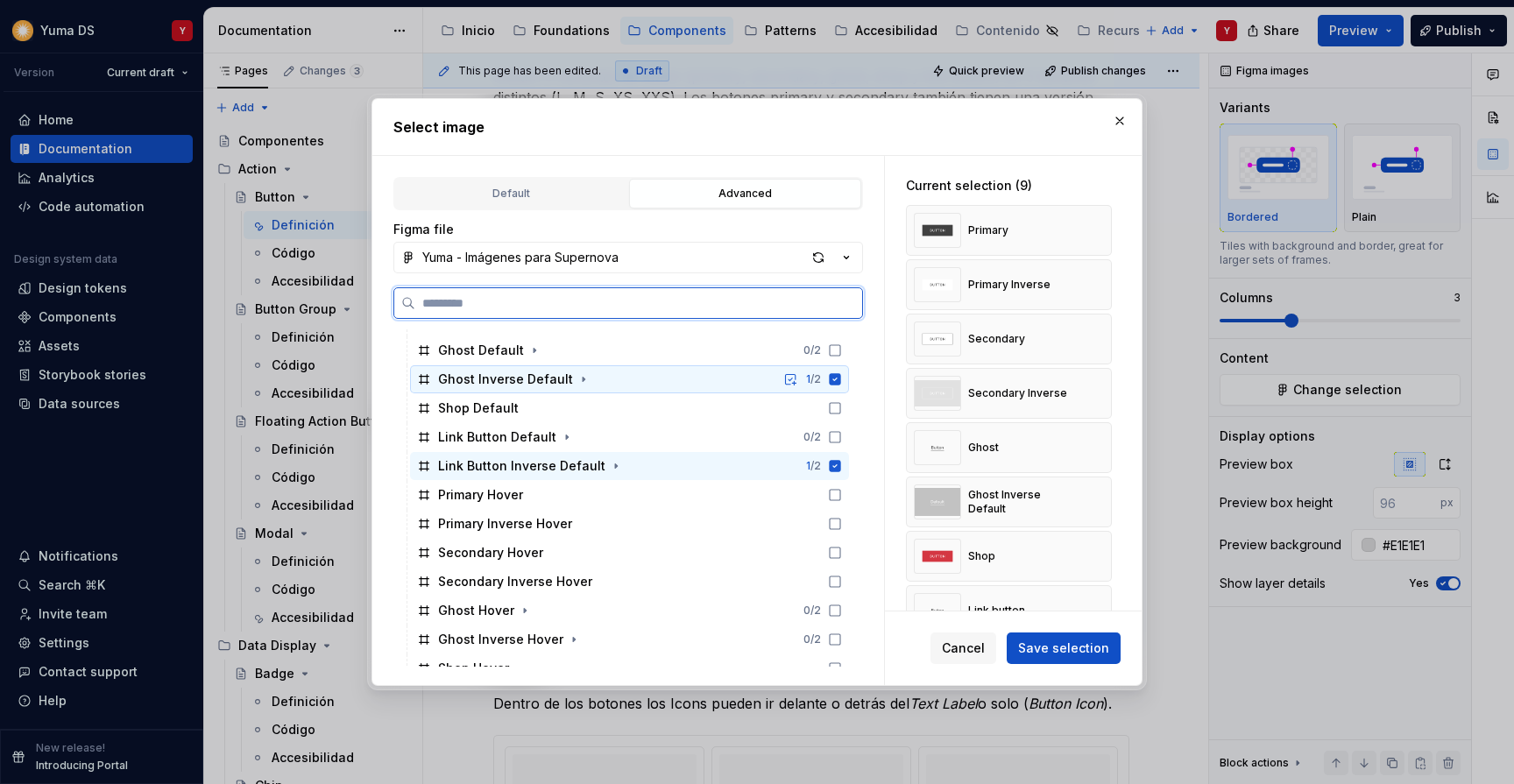
click at [841, 376] on icon at bounding box center [836, 379] width 12 height 12
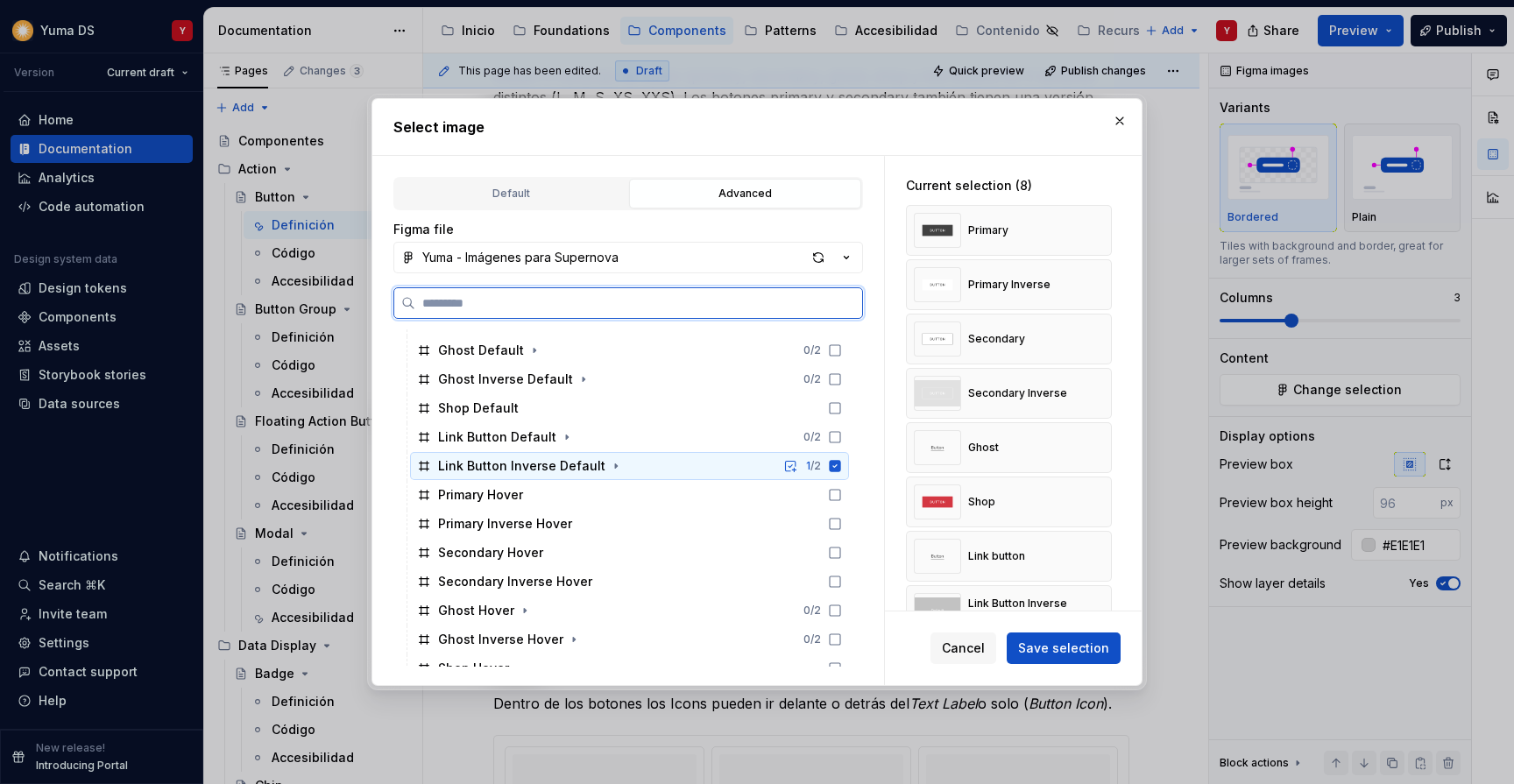
click at [841, 470] on icon at bounding box center [836, 466] width 12 height 12
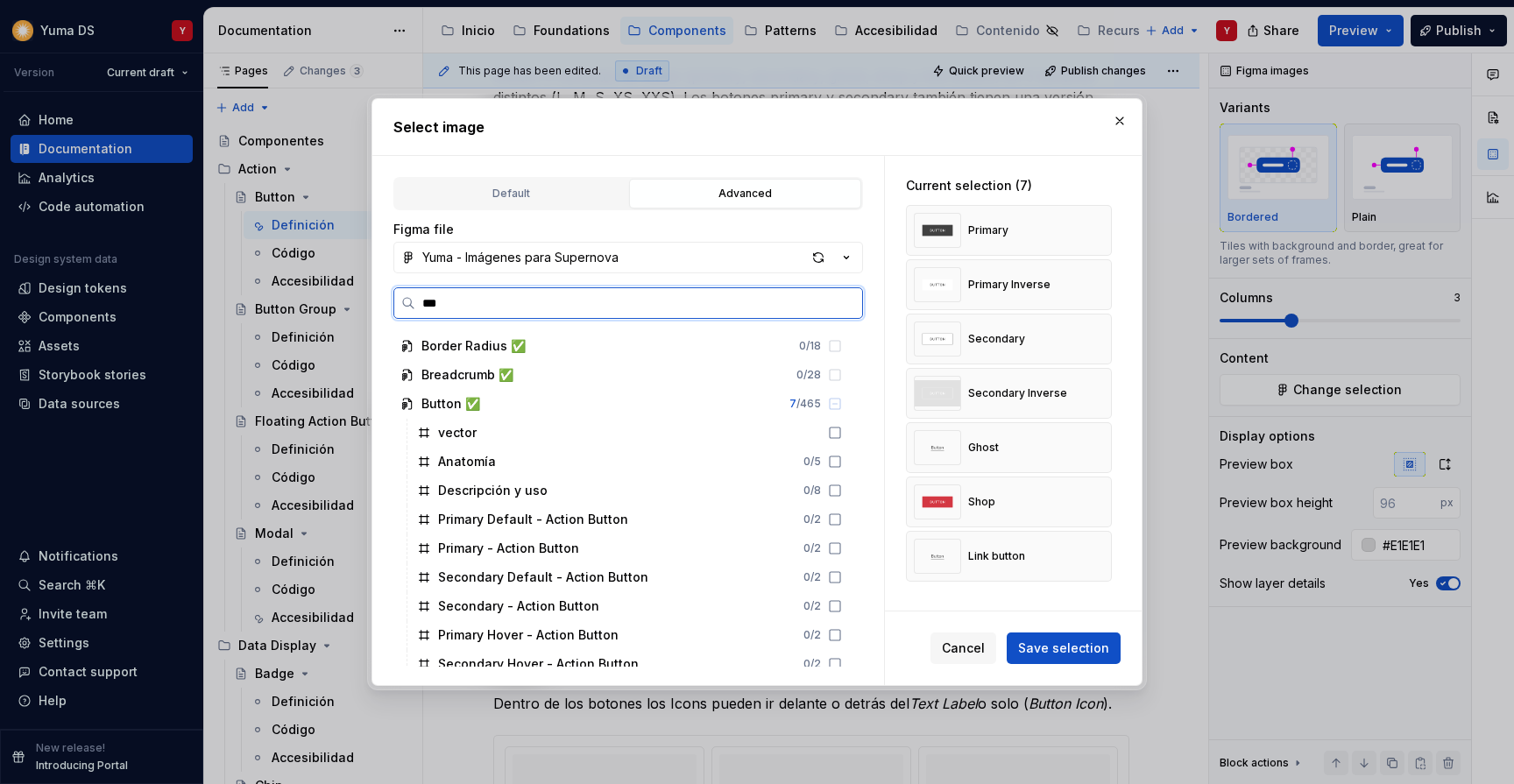
scroll to position [0, 0]
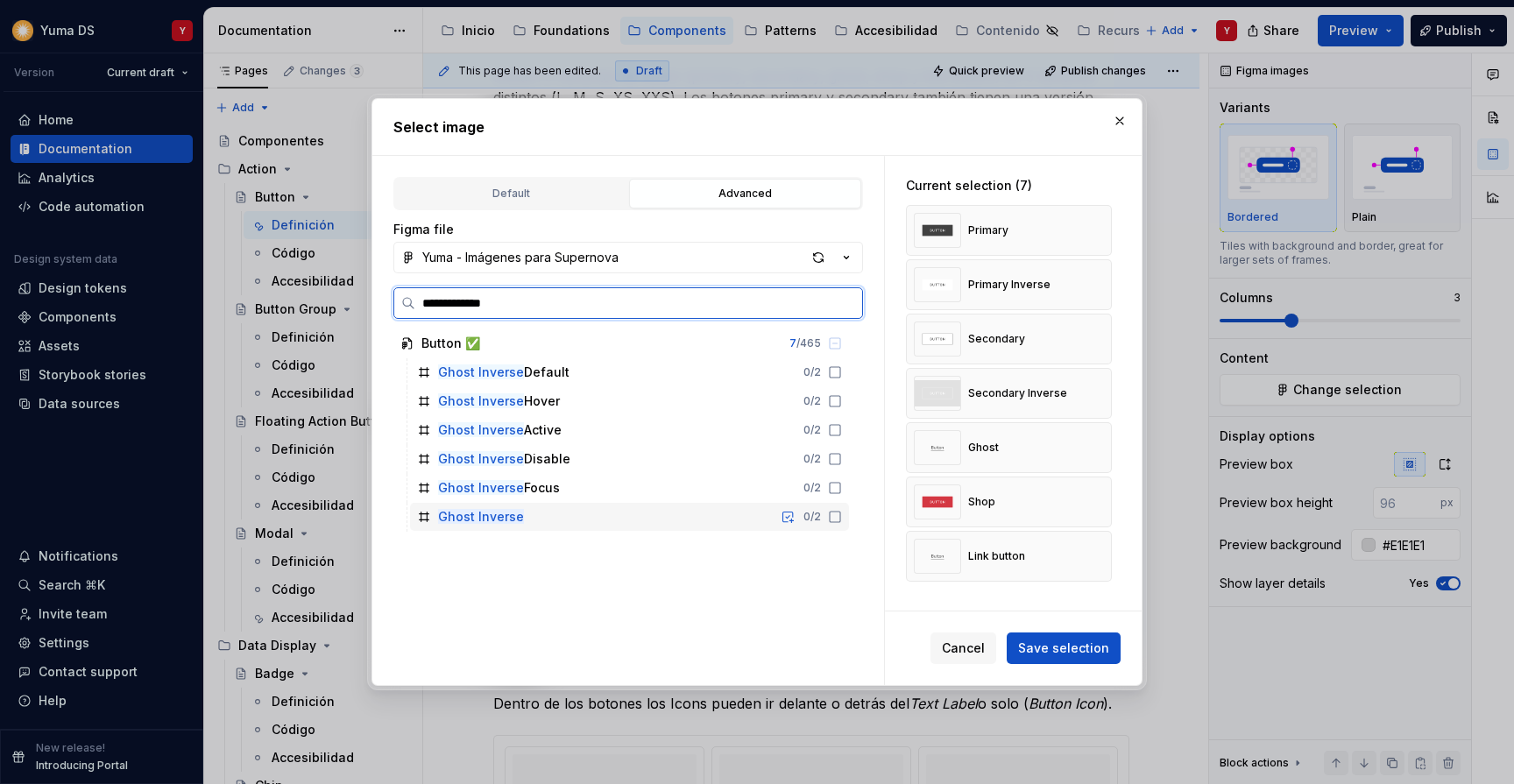
click at [842, 520] on icon at bounding box center [836, 516] width 14 height 14
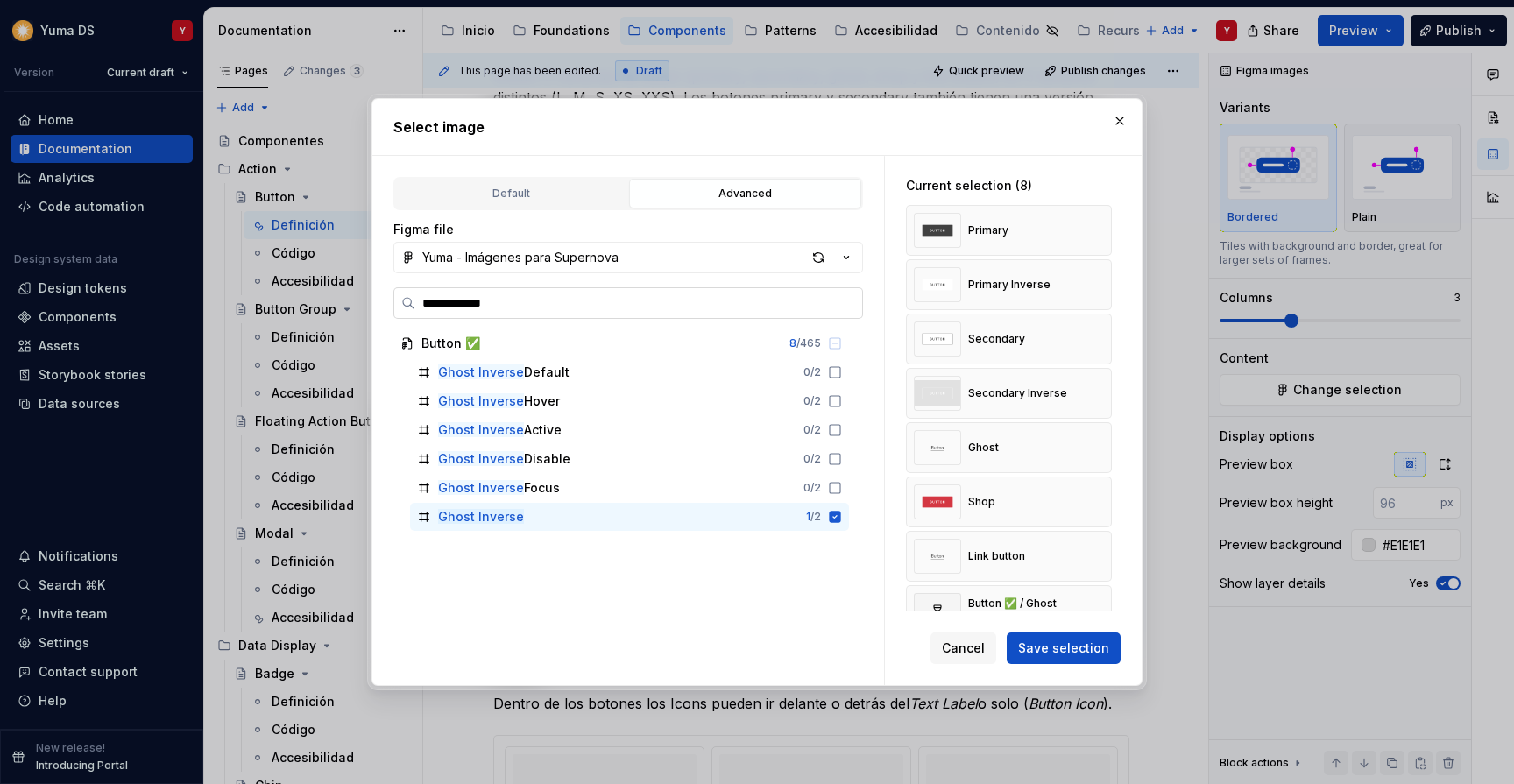
click at [431, 301] on input "**********" at bounding box center [638, 303] width 447 height 18
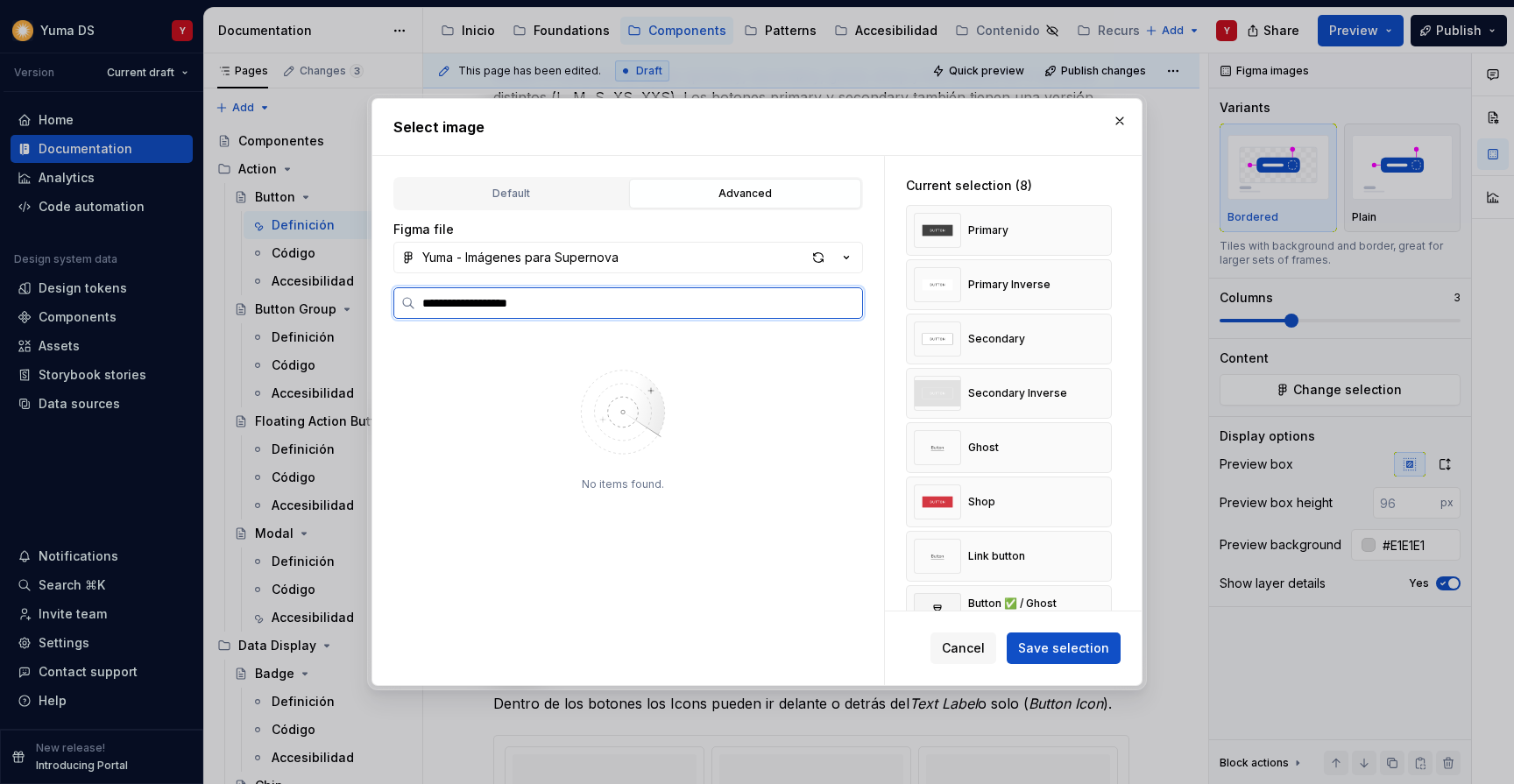
type input "**********"
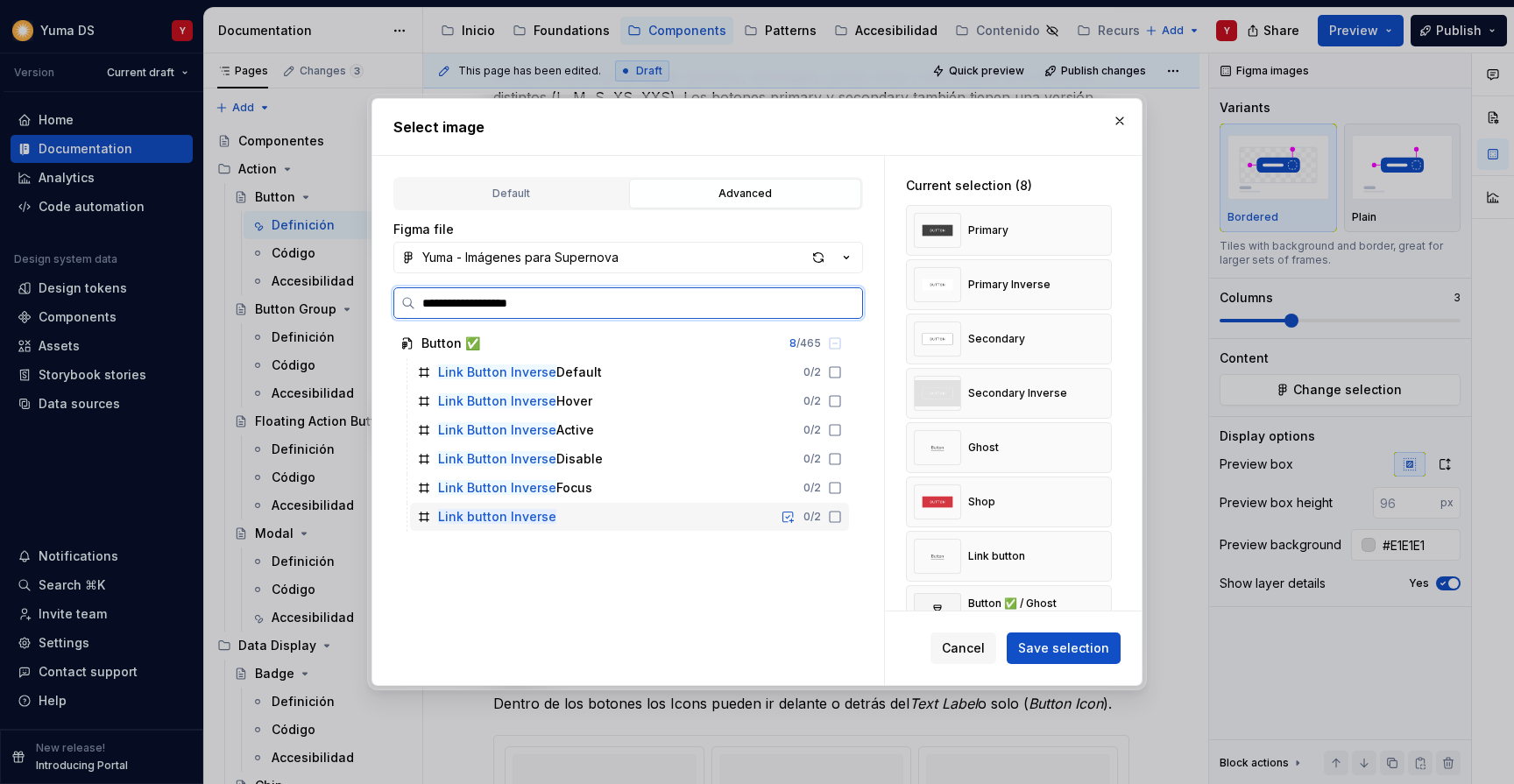
click at [842, 514] on icon at bounding box center [836, 516] width 14 height 14
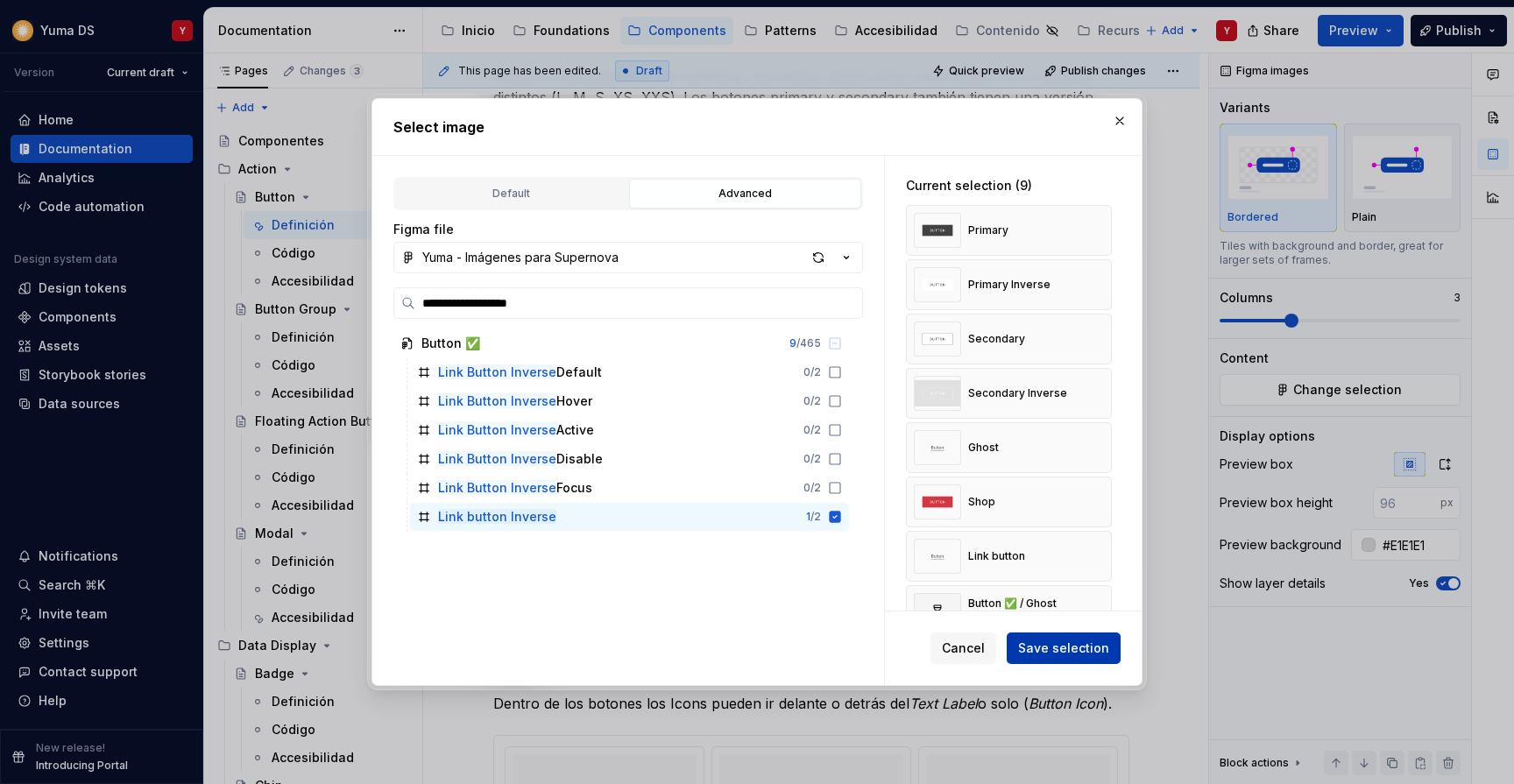
click at [1045, 643] on span "Save selection" at bounding box center [1063, 649] width 91 height 18
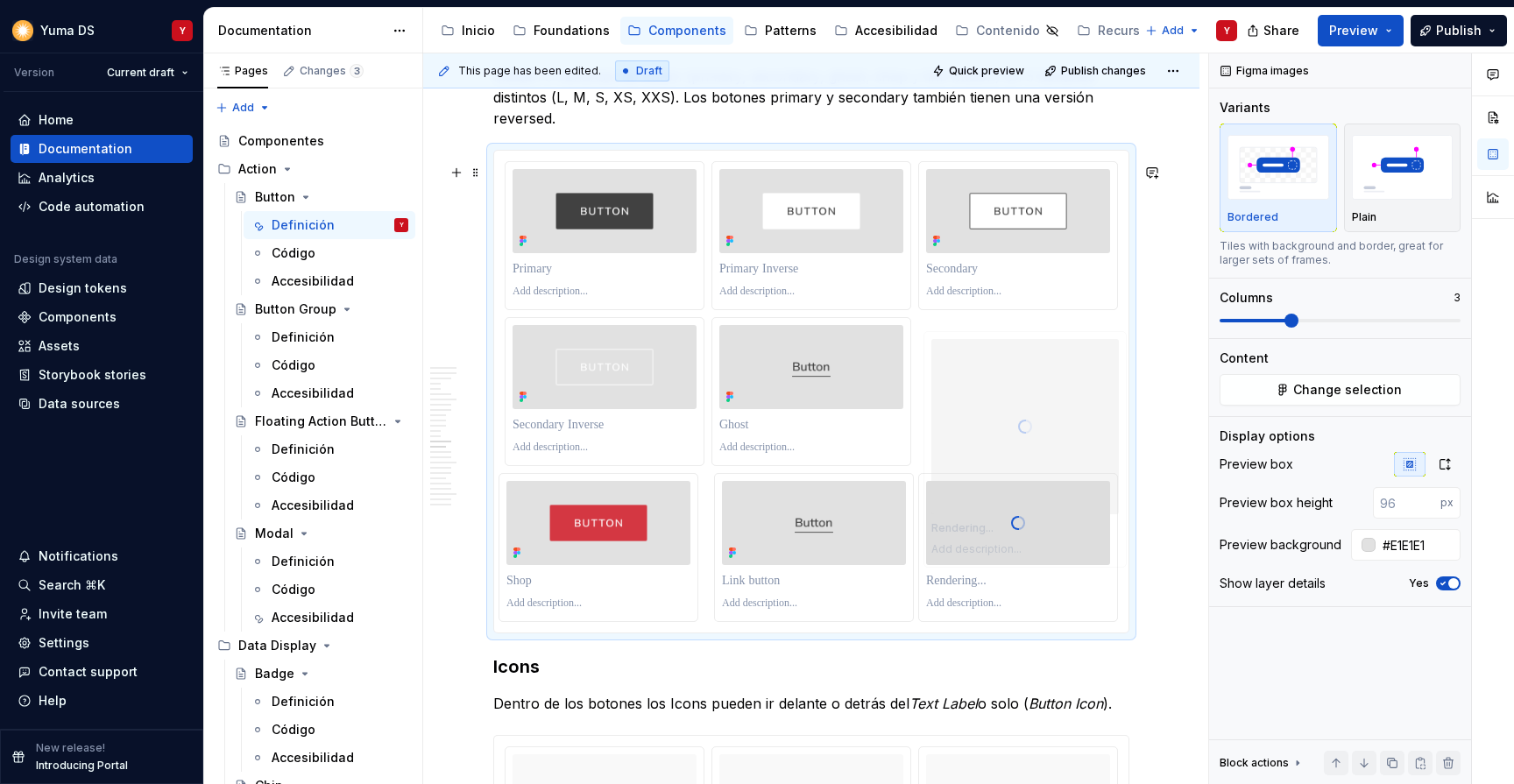
drag, startPoint x: 810, startPoint y: 493, endPoint x: 1008, endPoint y: 339, distance: 250.8
click at [1008, 339] on body "Yuma DS Y Version Current draft Home Documentation Analytics Code automation De…" at bounding box center [757, 392] width 1514 height 784
drag, startPoint x: 974, startPoint y: 490, endPoint x: 992, endPoint y: 353, distance: 138.2
click at [992, 353] on body "Yuma DS Y Version Current draft Home Documentation Analytics Code automation De…" at bounding box center [757, 392] width 1514 height 784
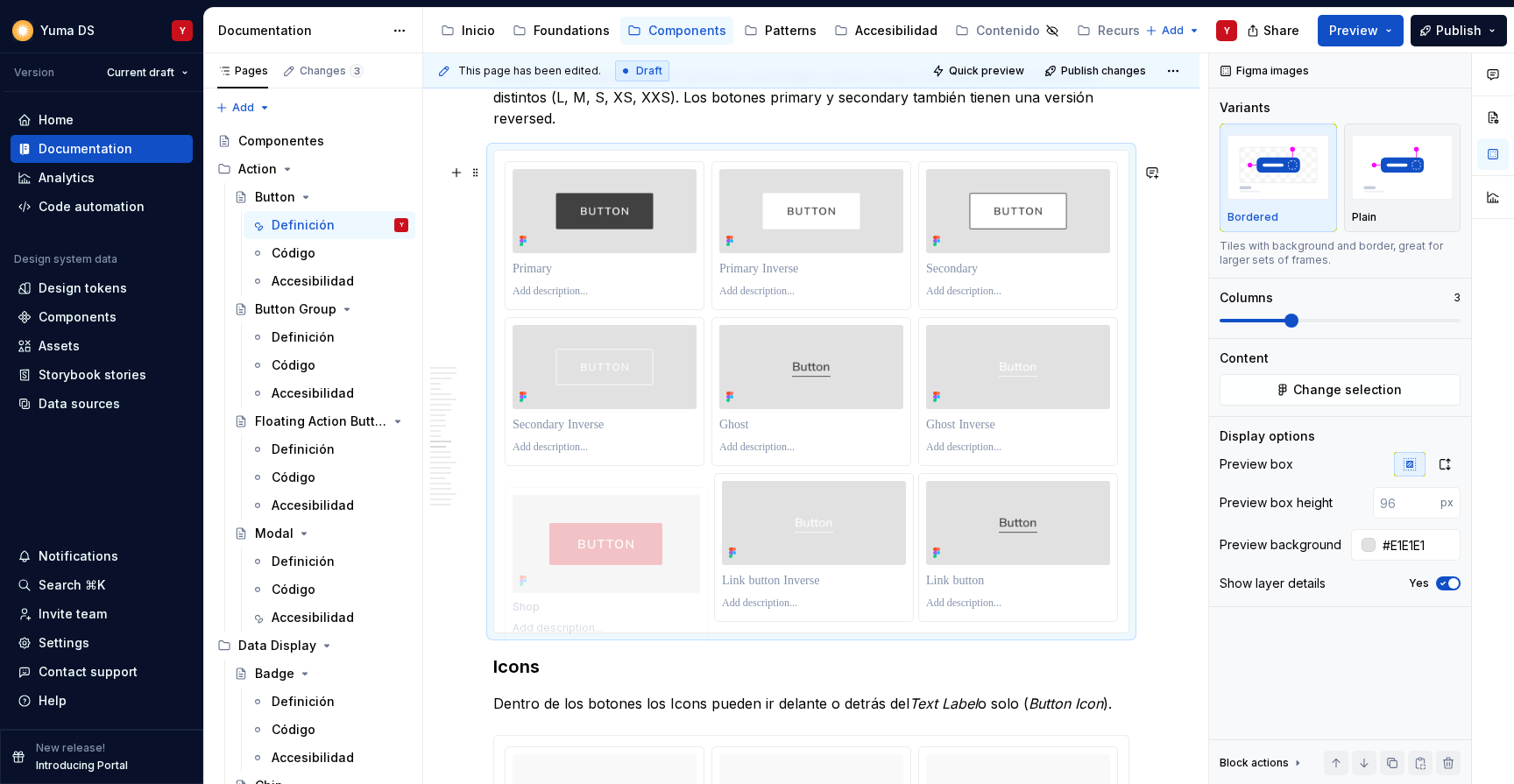
drag, startPoint x: 838, startPoint y: 487, endPoint x: 631, endPoint y: 488, distance: 207.0
click at [631, 488] on body "Yuma DS Y Version Current draft Home Documentation Analytics Code automation De…" at bounding box center [757, 392] width 1514 height 784
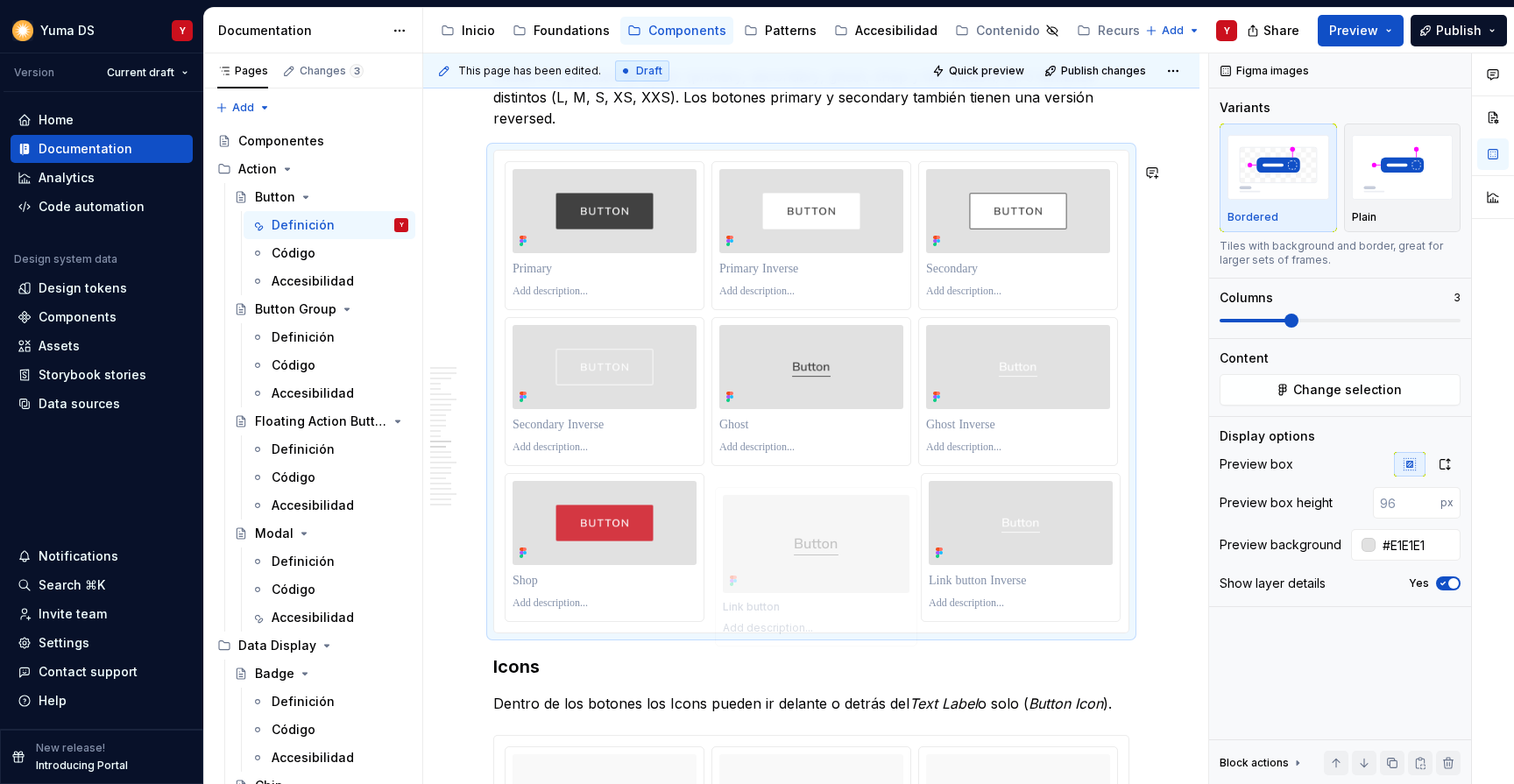
drag, startPoint x: 964, startPoint y: 489, endPoint x: 800, endPoint y: 486, distance: 164.0
click at [800, 486] on body "Yuma DS Y Version Current draft Home Documentation Analytics Code automation De…" at bounding box center [757, 392] width 1514 height 784
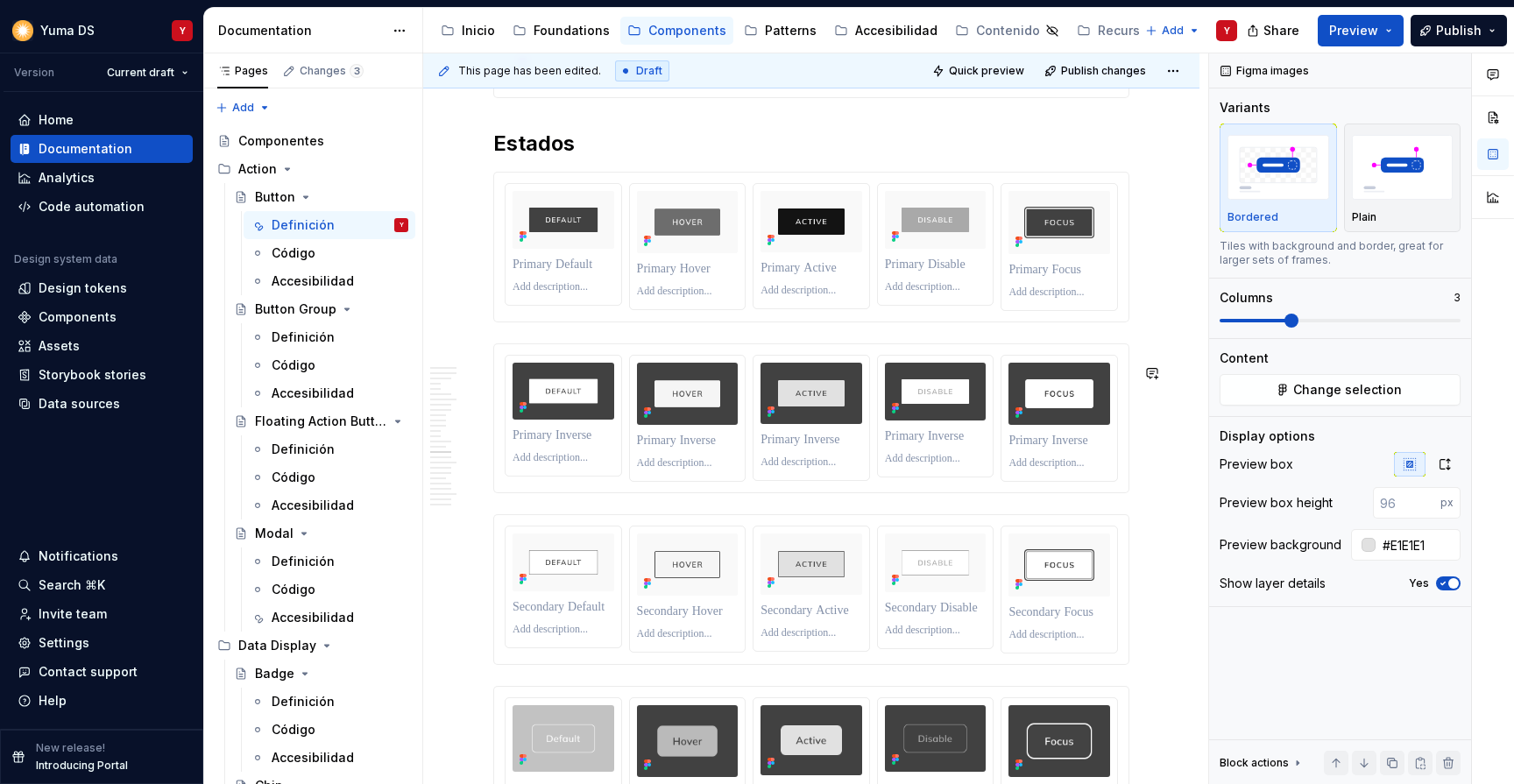
scroll to position [6350, 0]
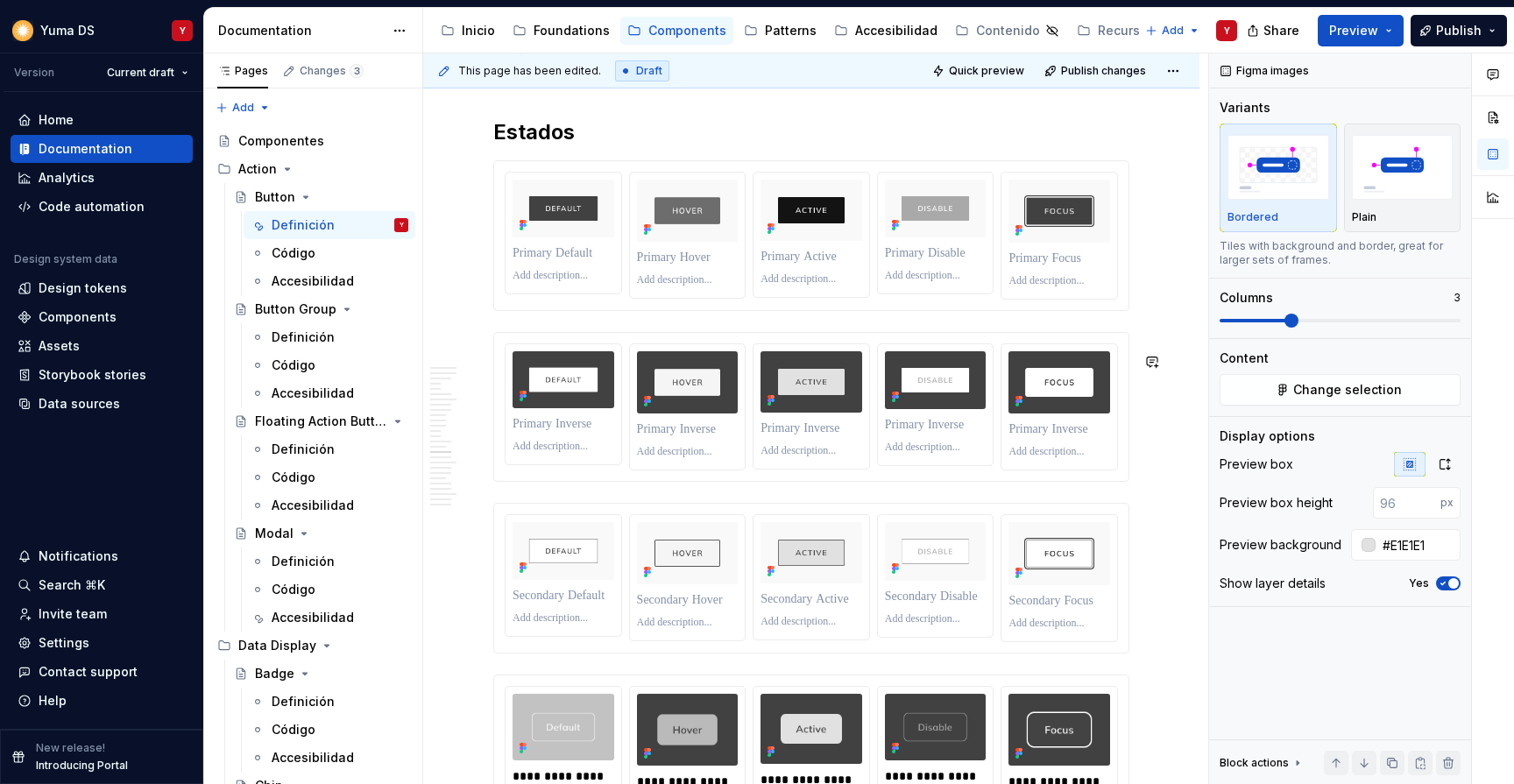
type textarea "*"
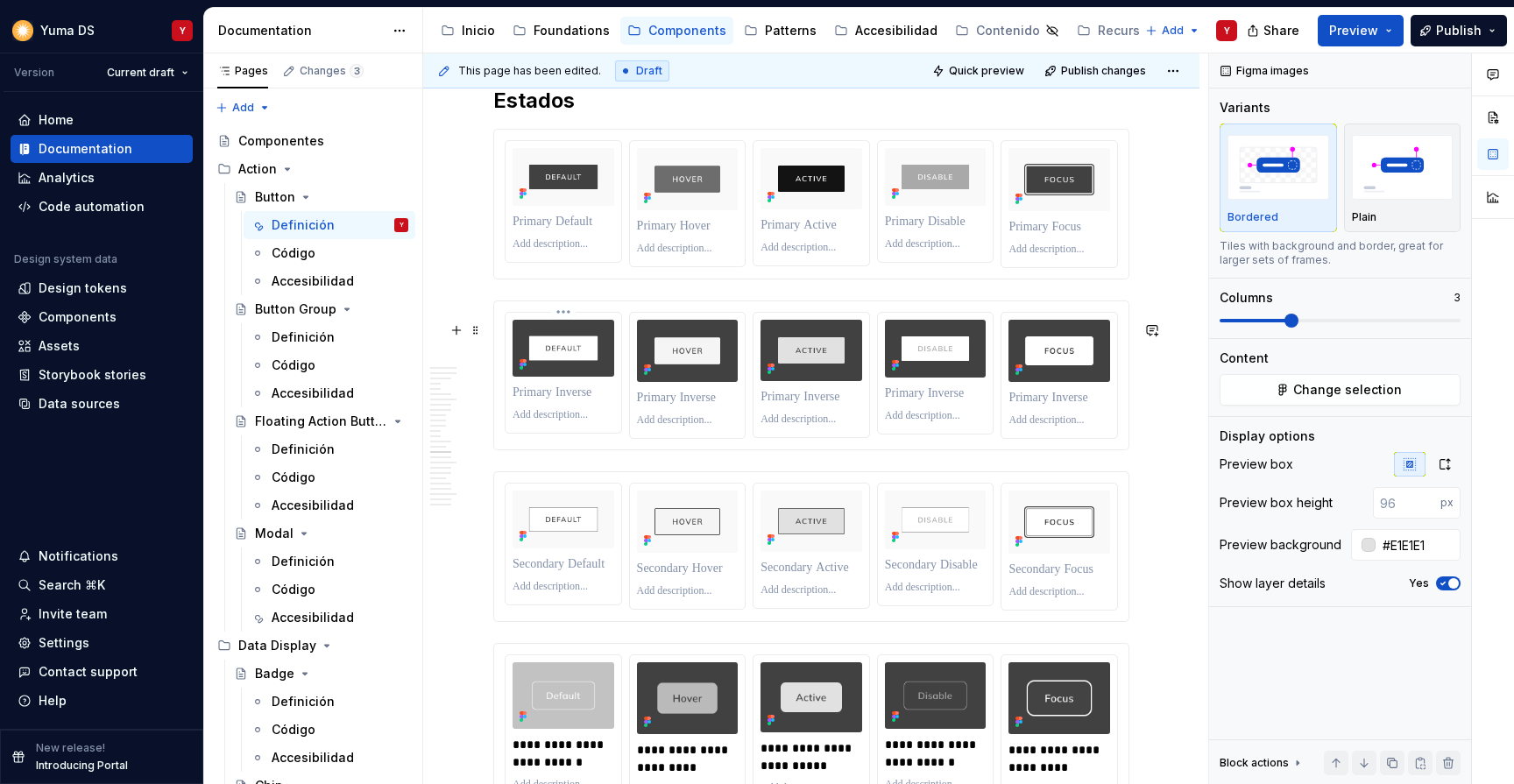
scroll to position [6383, 0]
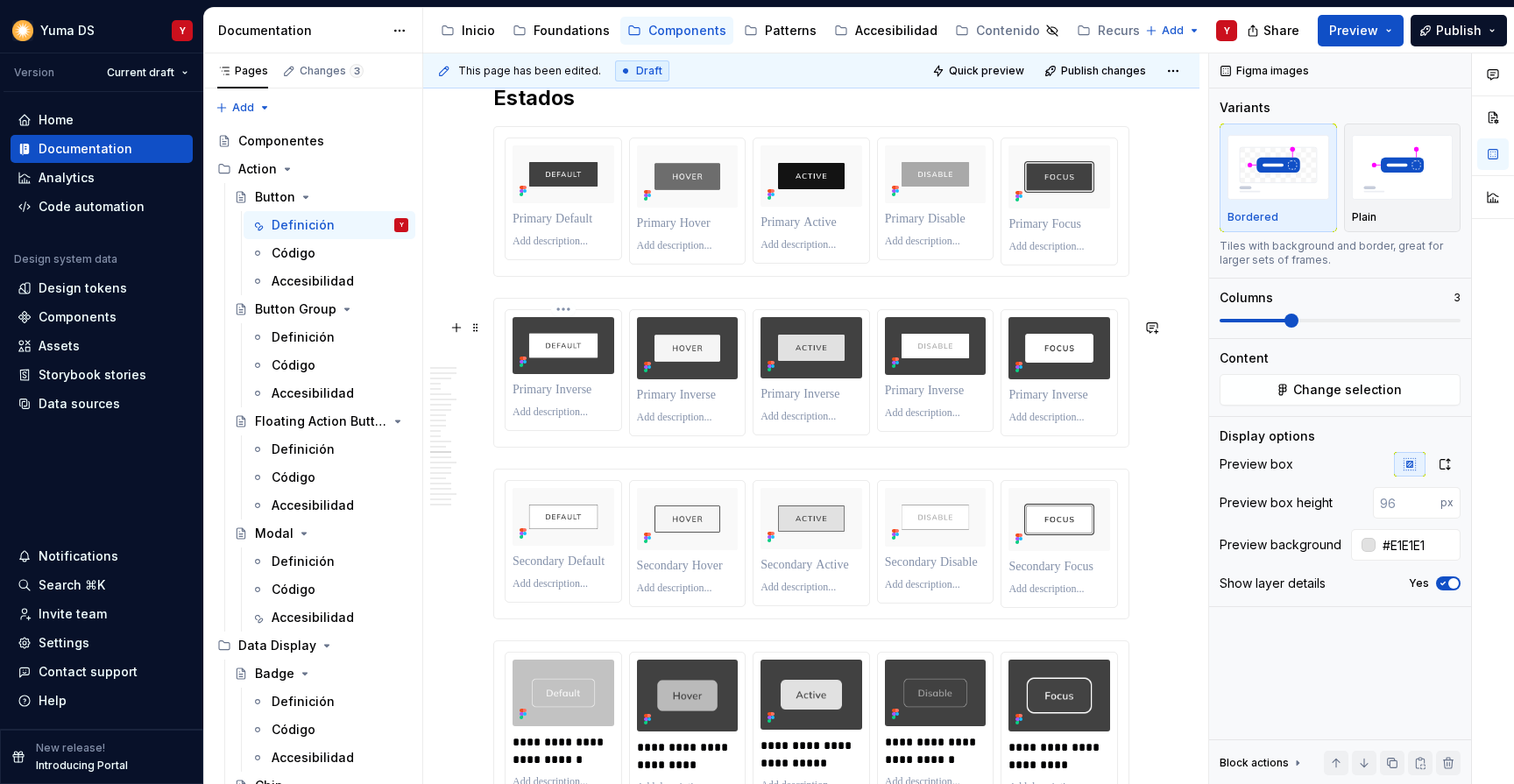
click at [577, 398] on p at bounding box center [564, 390] width 102 height 18
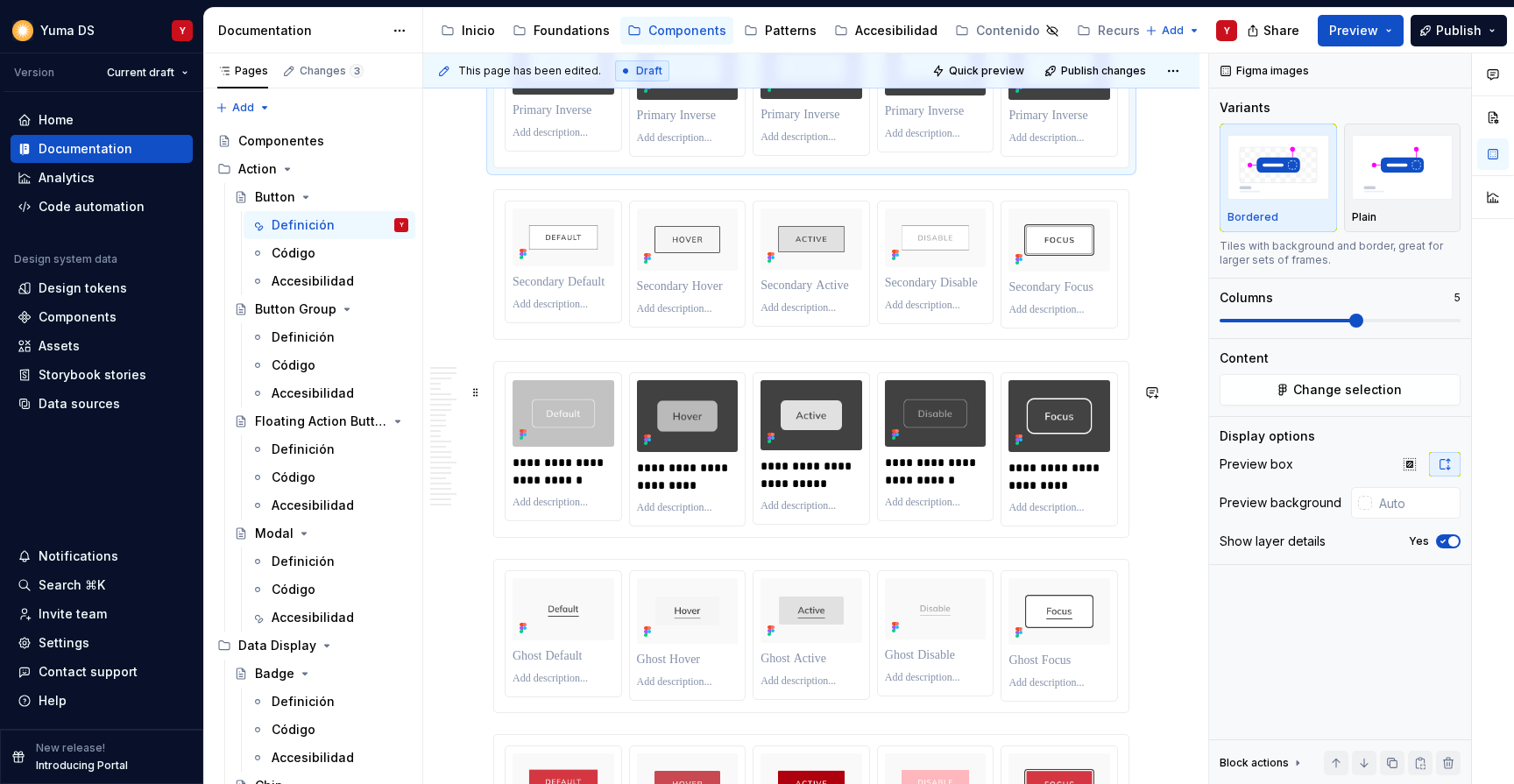
scroll to position [6665, 0]
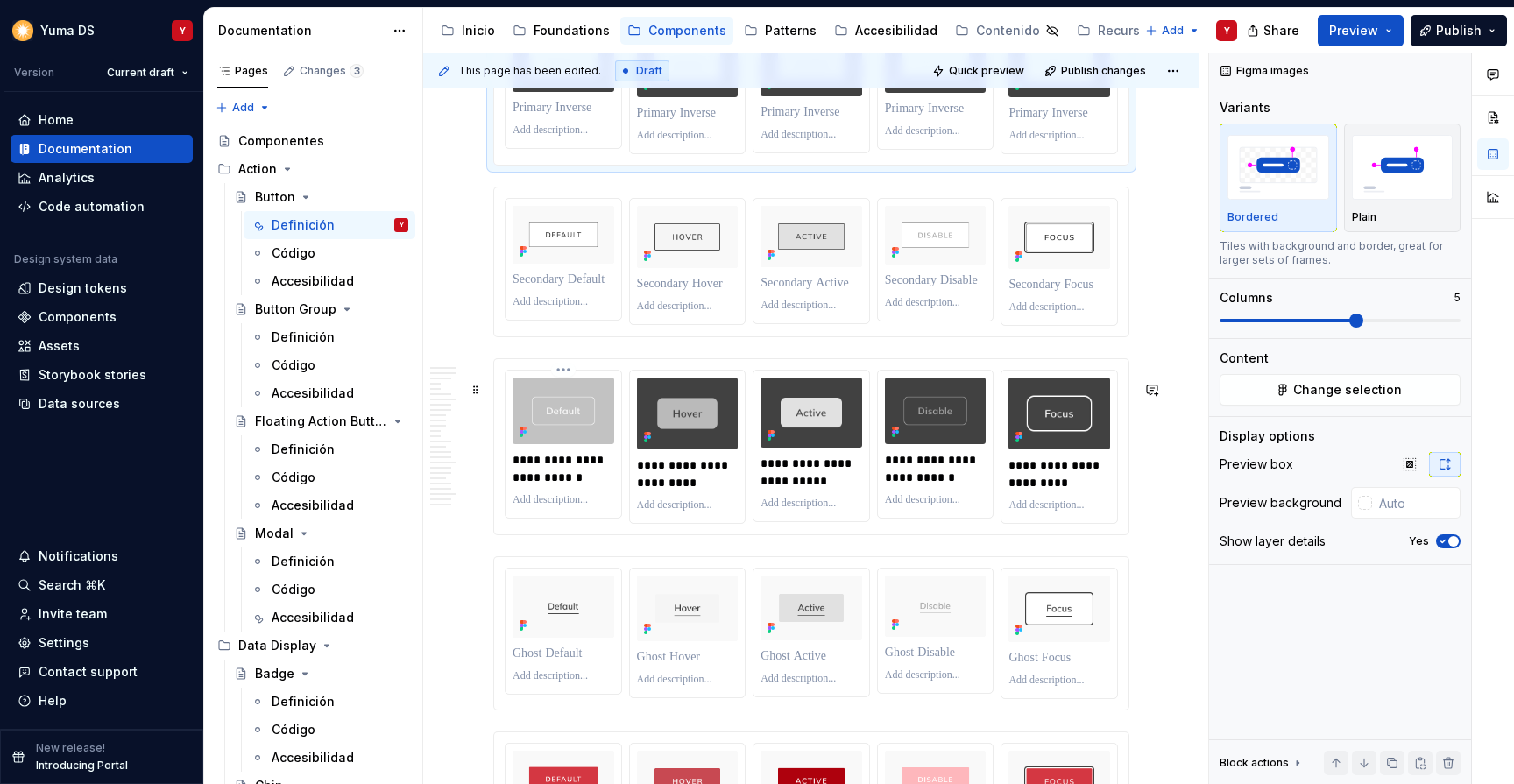
click at [535, 486] on p "**********" at bounding box center [564, 469] width 103 height 35
type input "#F9F9F9"
click at [535, 486] on p "**********" at bounding box center [564, 469] width 103 height 35
click at [674, 492] on p "**********" at bounding box center [688, 474] width 103 height 35
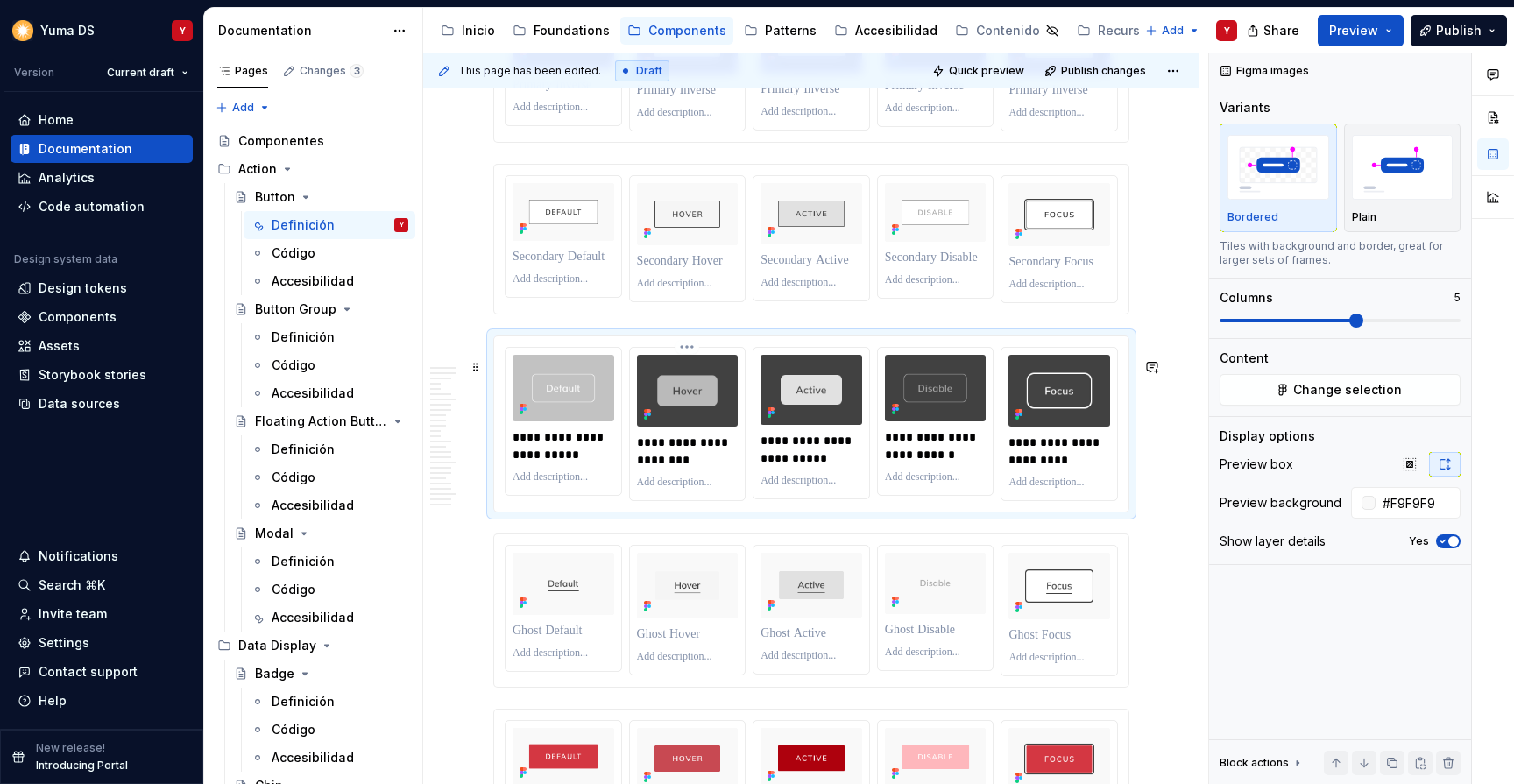
scroll to position [6691, 0]
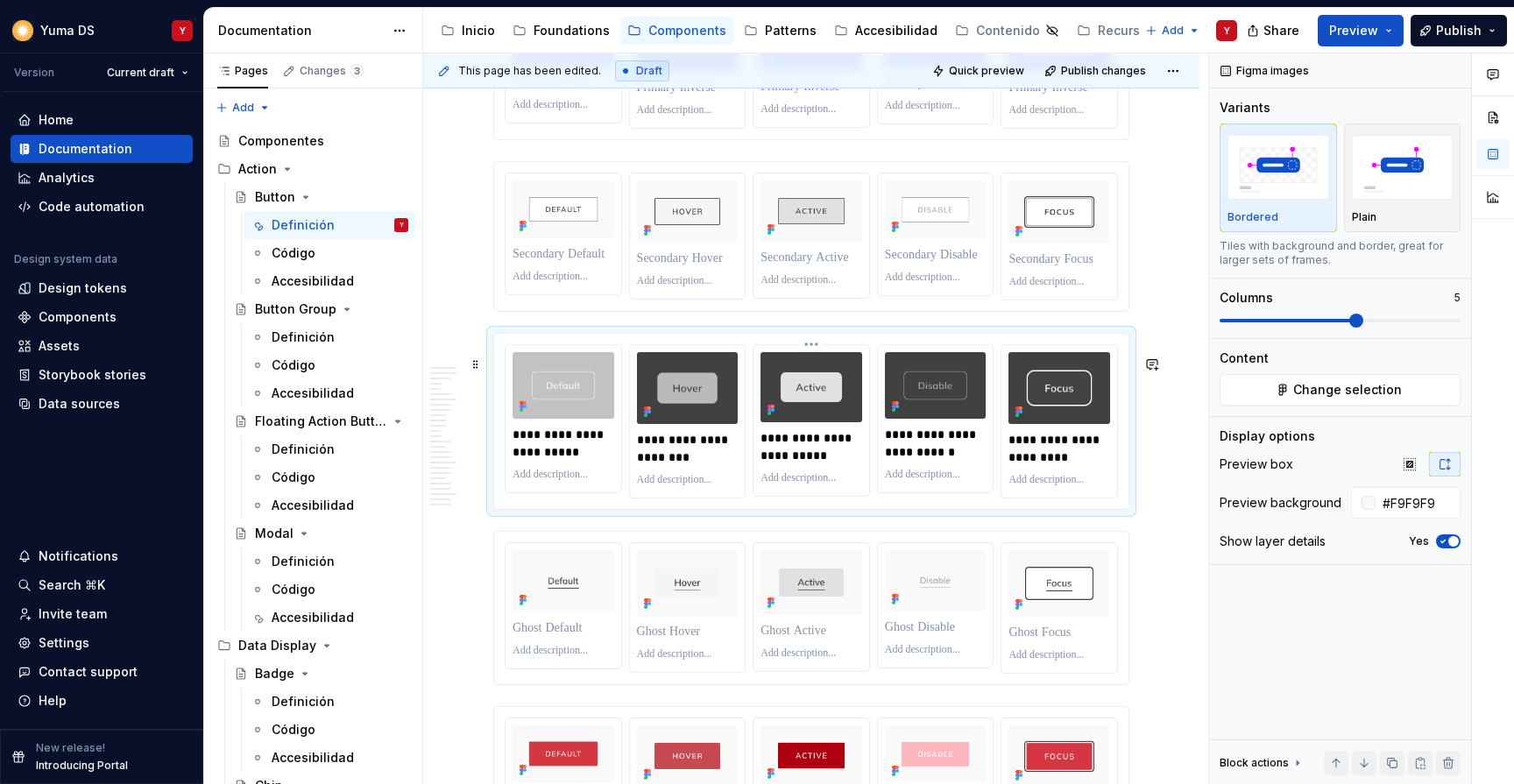
click at [796, 464] on p "**********" at bounding box center [812, 446] width 103 height 35
click at [926, 461] on p "**********" at bounding box center [937, 444] width 103 height 35
click at [1053, 466] on p "**********" at bounding box center [1059, 448] width 103 height 35
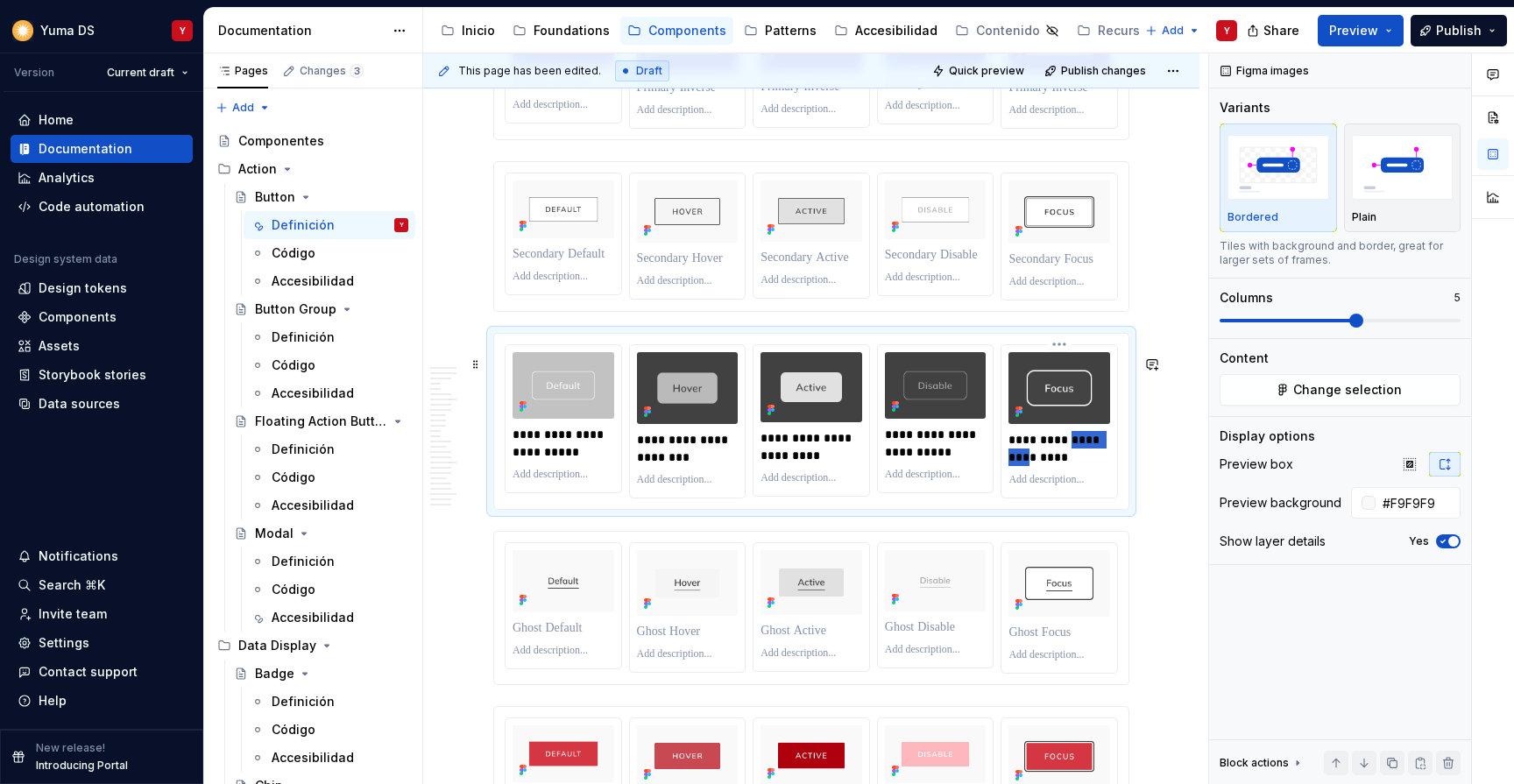
click at [1053, 466] on p "**********" at bounding box center [1059, 448] width 103 height 35
click at [1130, 354] on div "**********" at bounding box center [812, 421] width 636 height 177
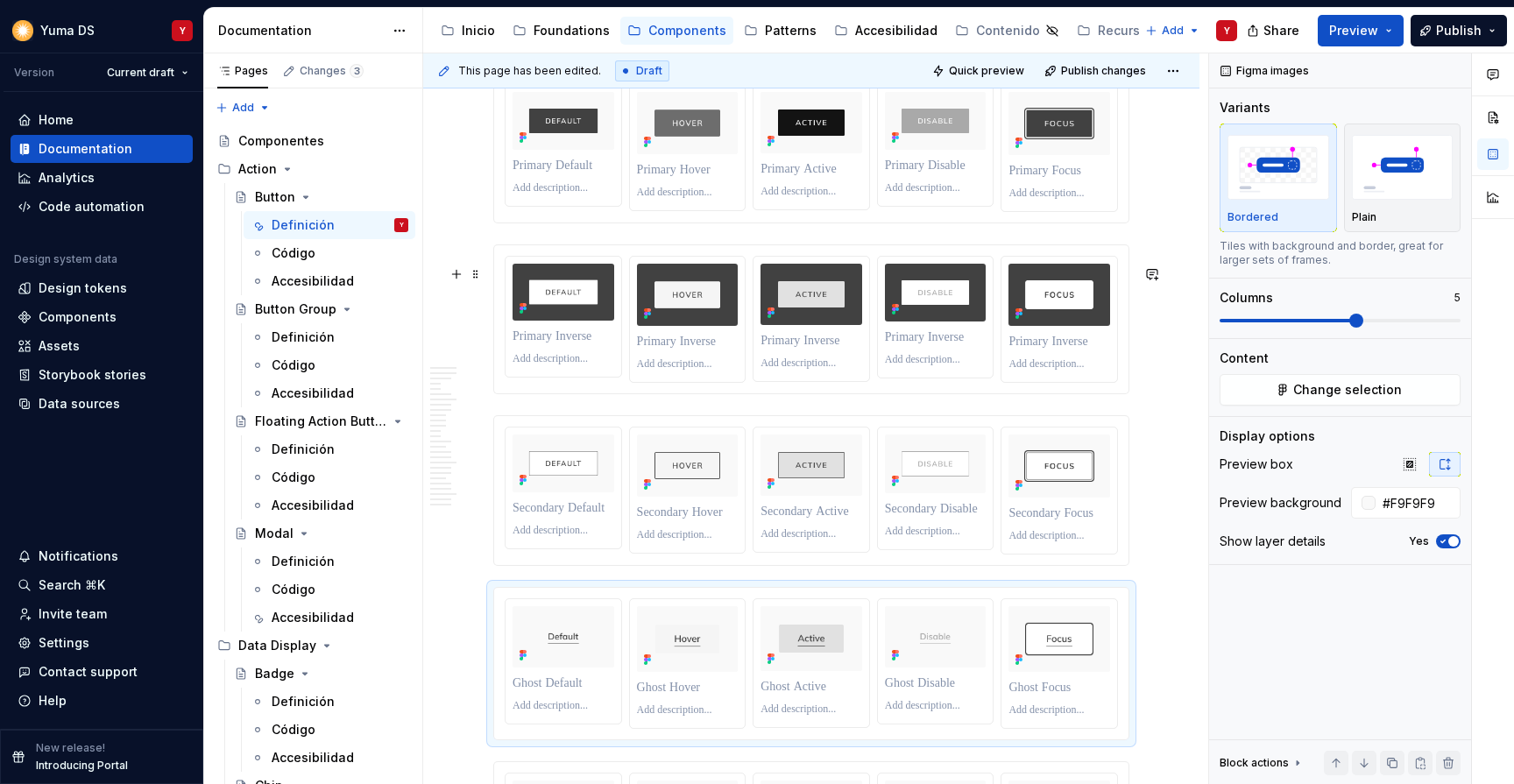
scroll to position [6312, 0]
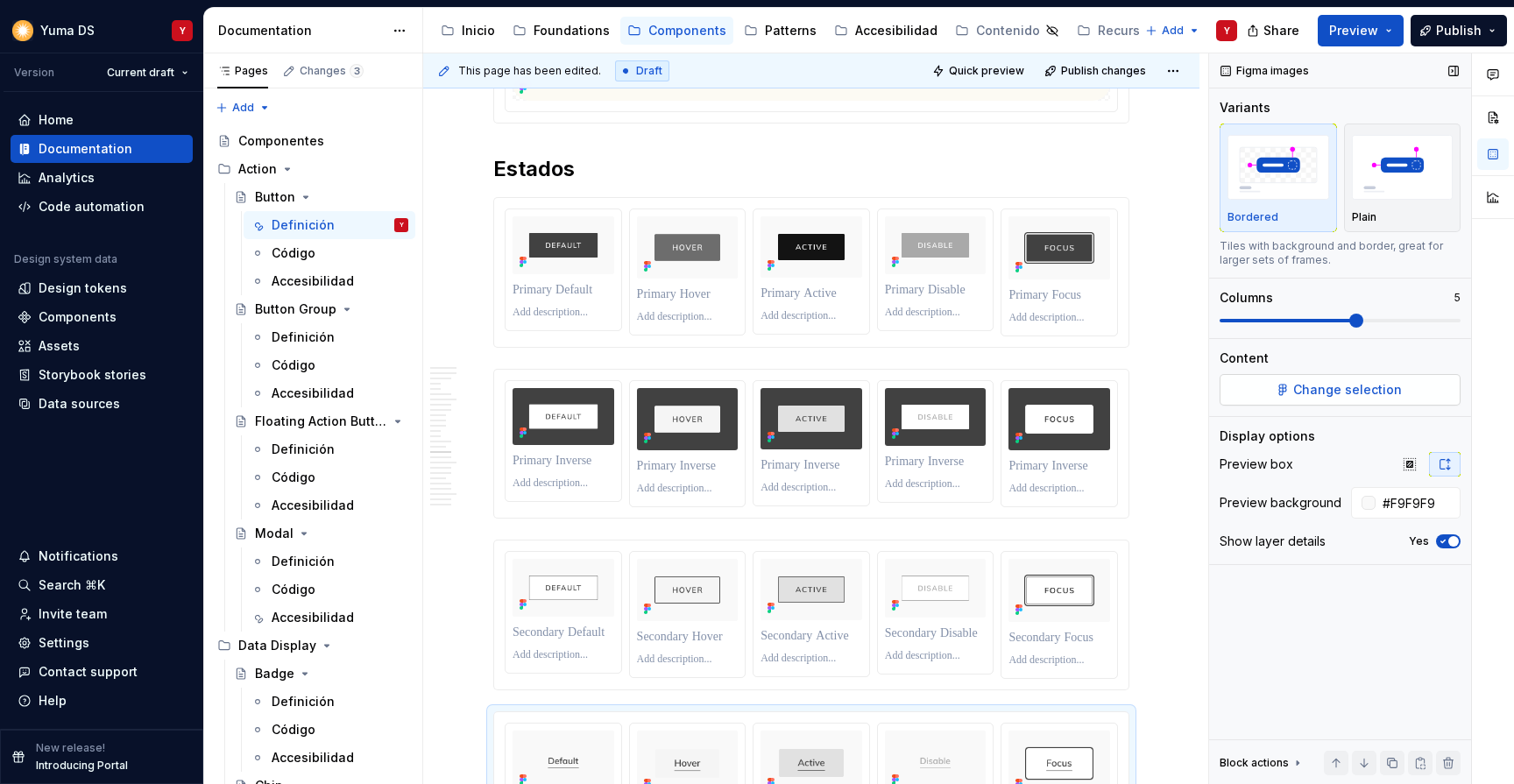
click at [1282, 392] on button "Change selection" at bounding box center [1340, 390] width 241 height 31
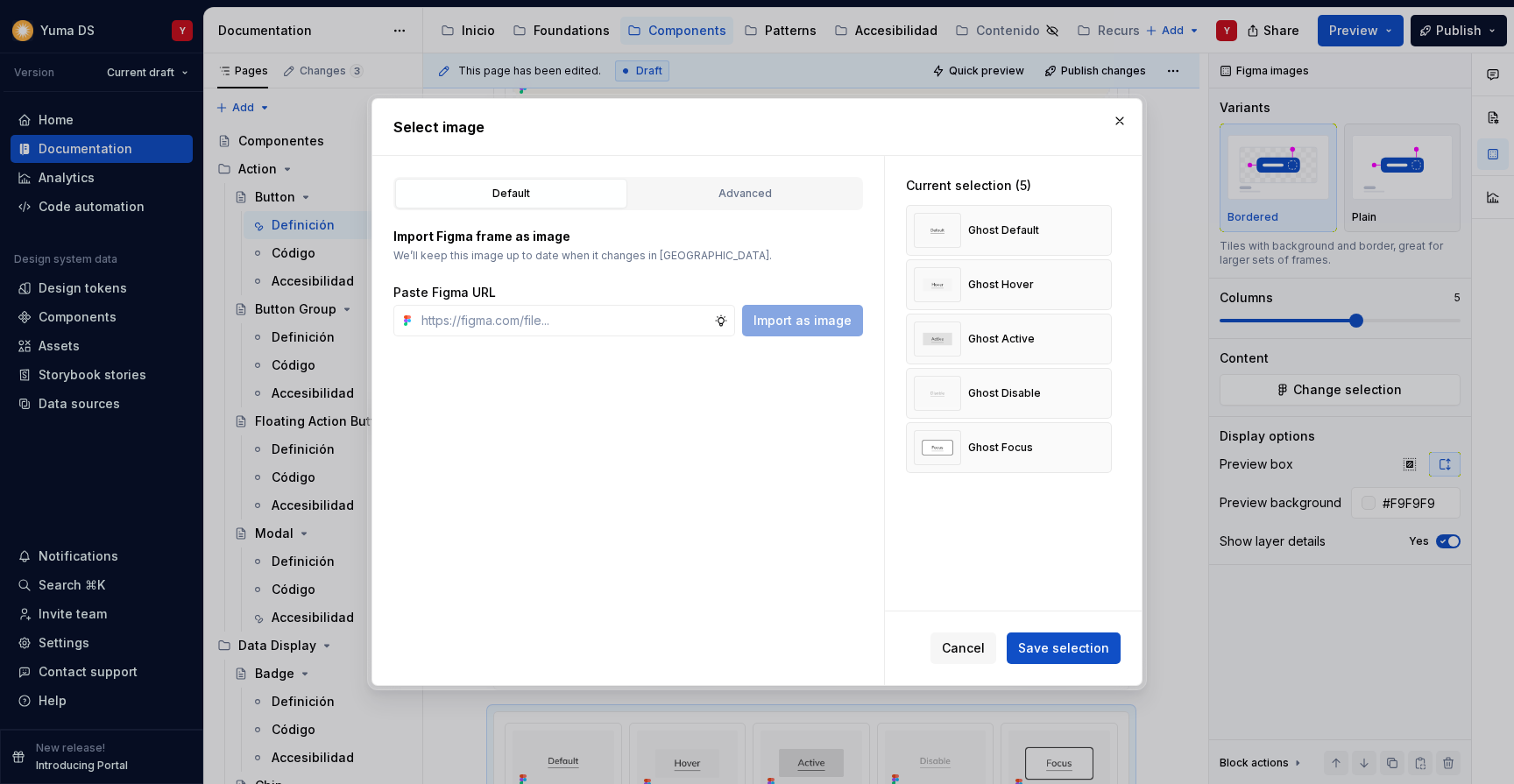
type textarea "*"
click at [1129, 116] on button "button" at bounding box center [1119, 121] width 25 height 25
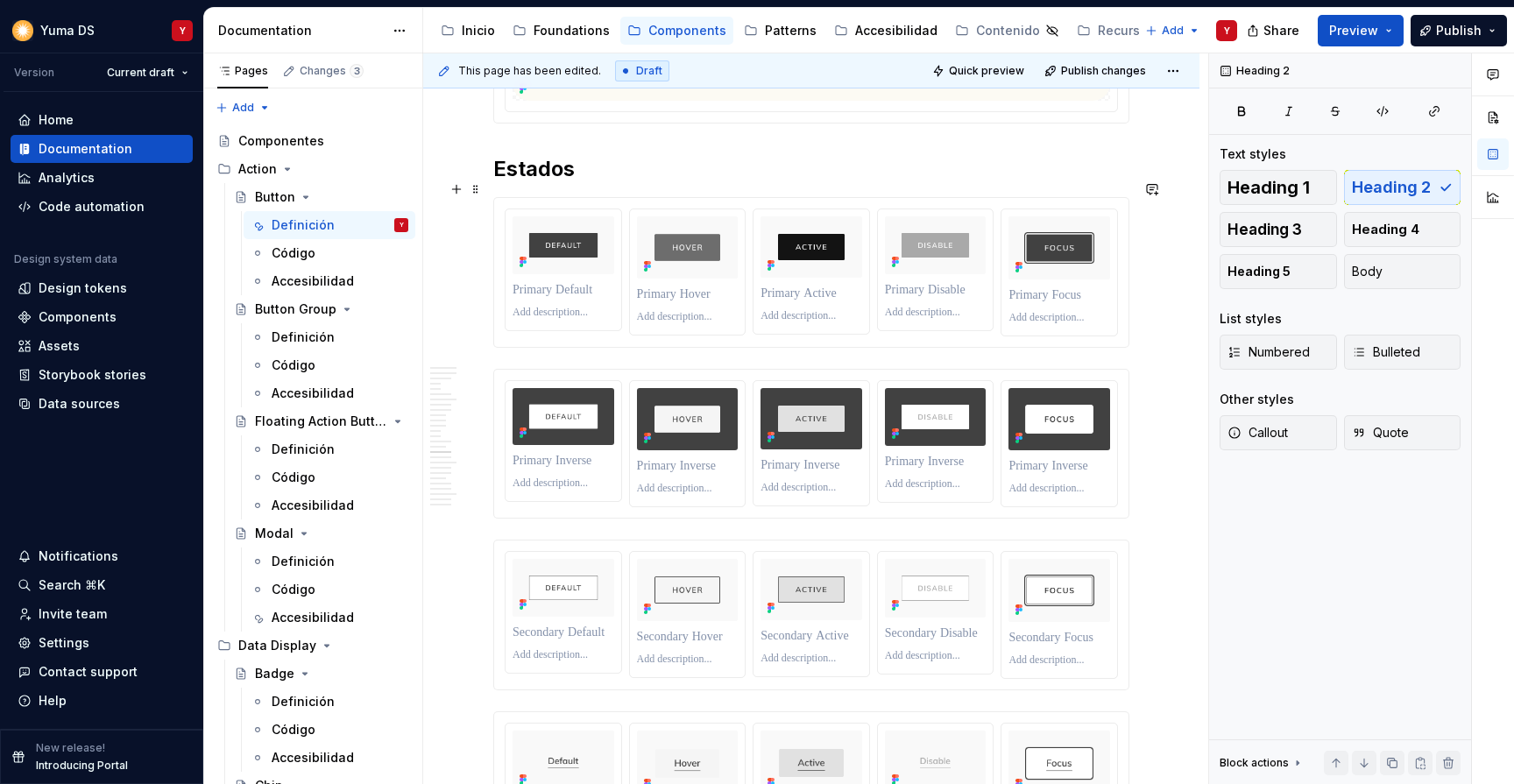
click at [673, 183] on h2 "Estados" at bounding box center [812, 169] width 636 height 28
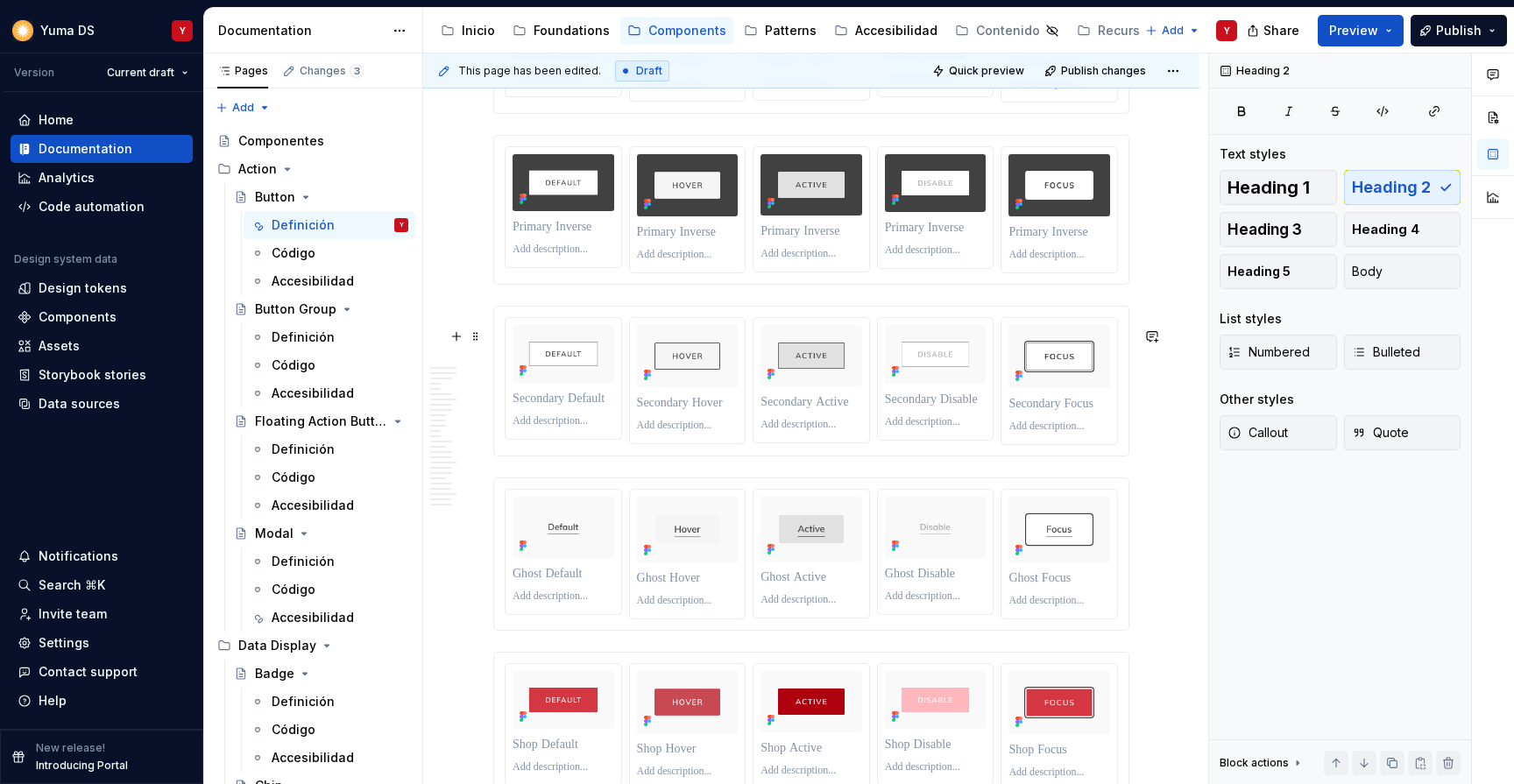
scroll to position [6577, 0]
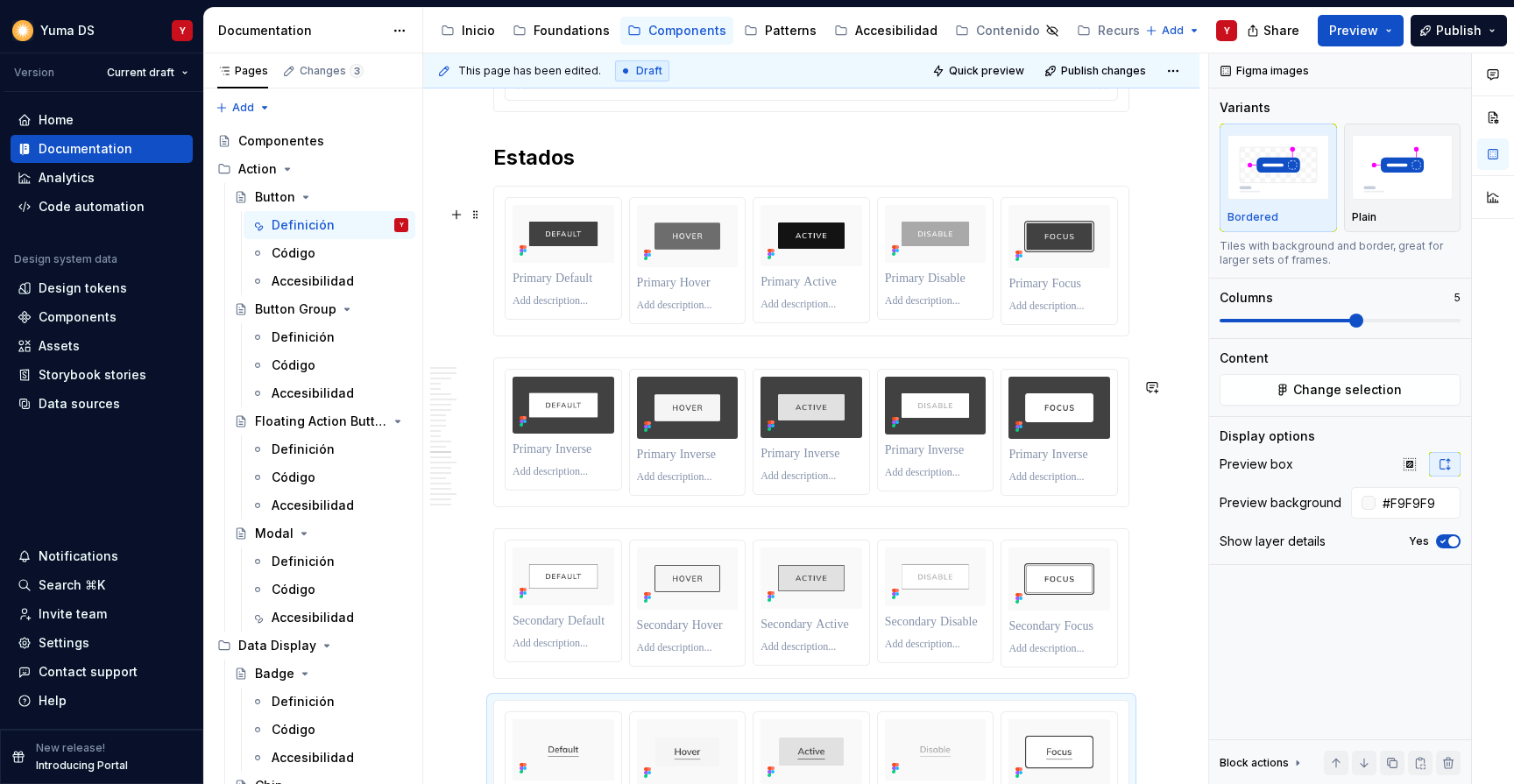
scroll to position [6289, 0]
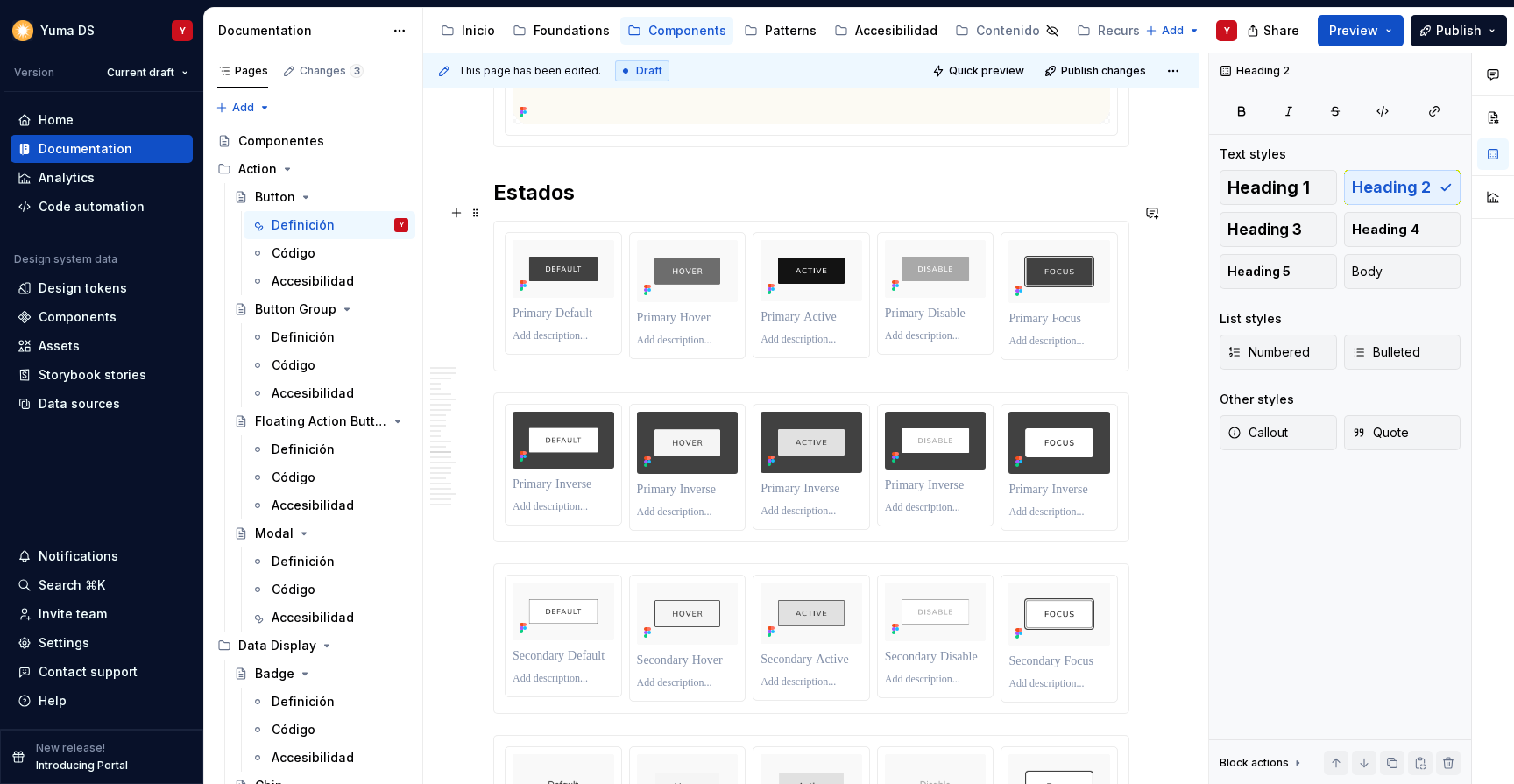
click at [600, 207] on h2 "Estados" at bounding box center [812, 192] width 636 height 28
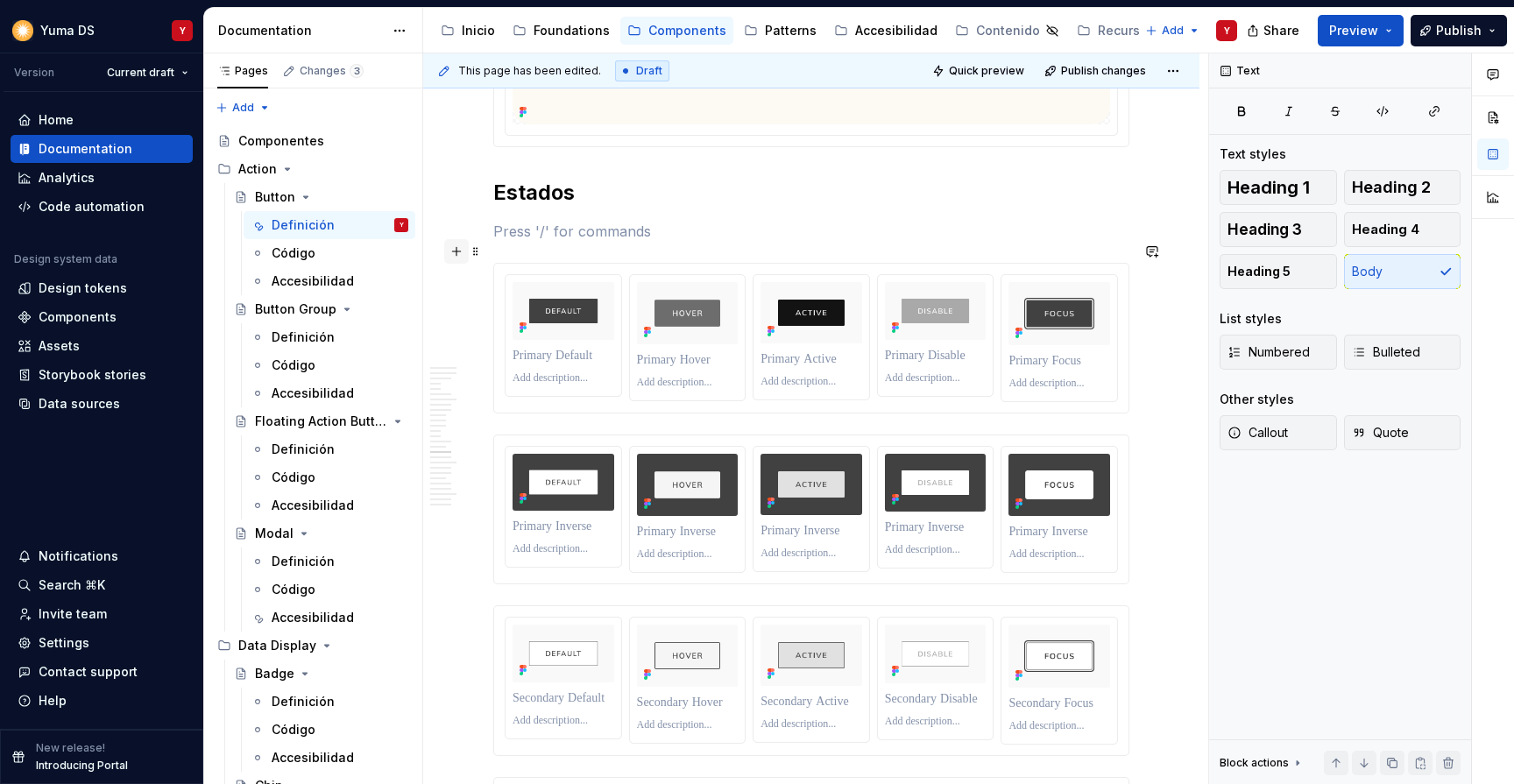
click at [464, 253] on button "button" at bounding box center [457, 251] width 25 height 25
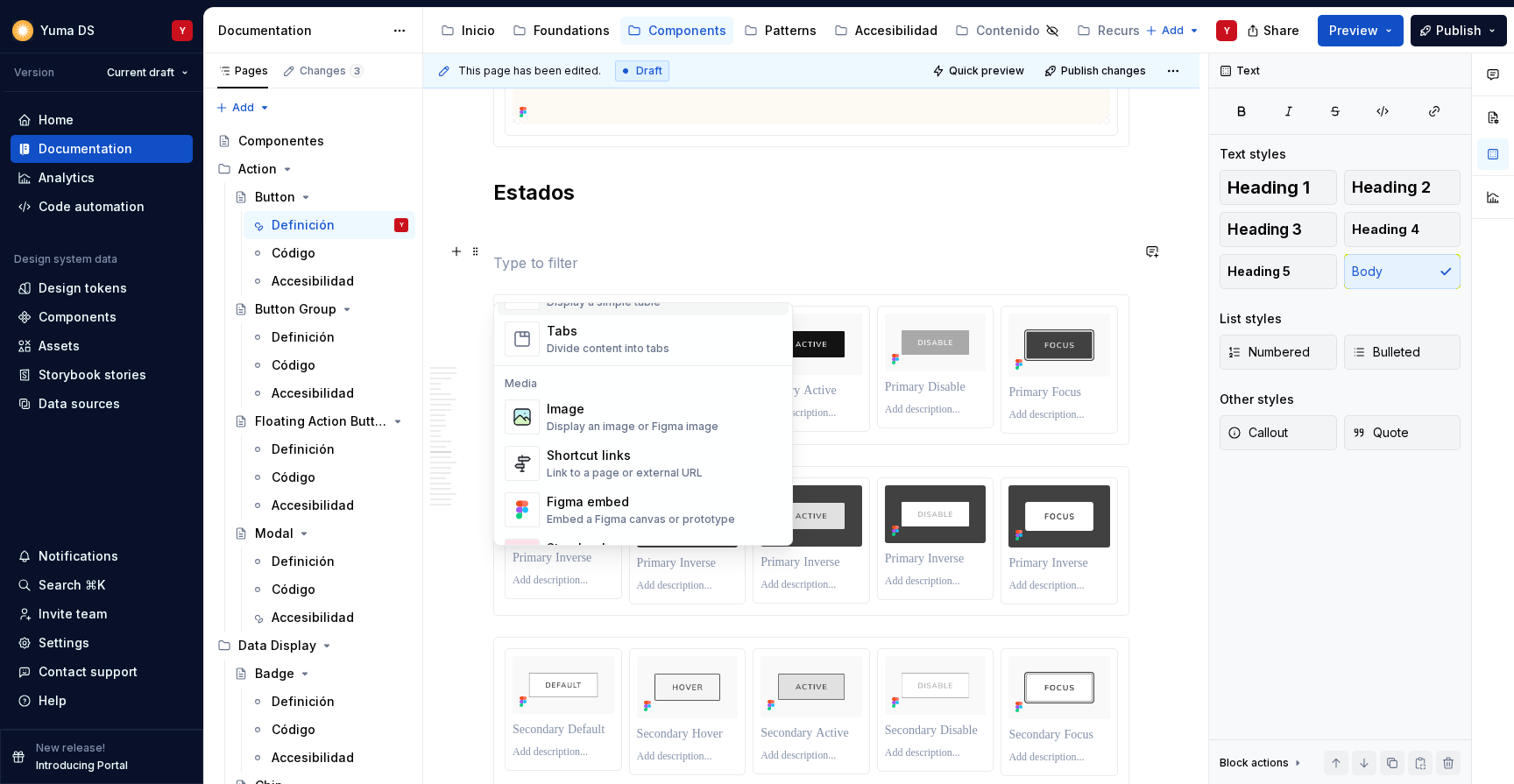
scroll to position [692, 0]
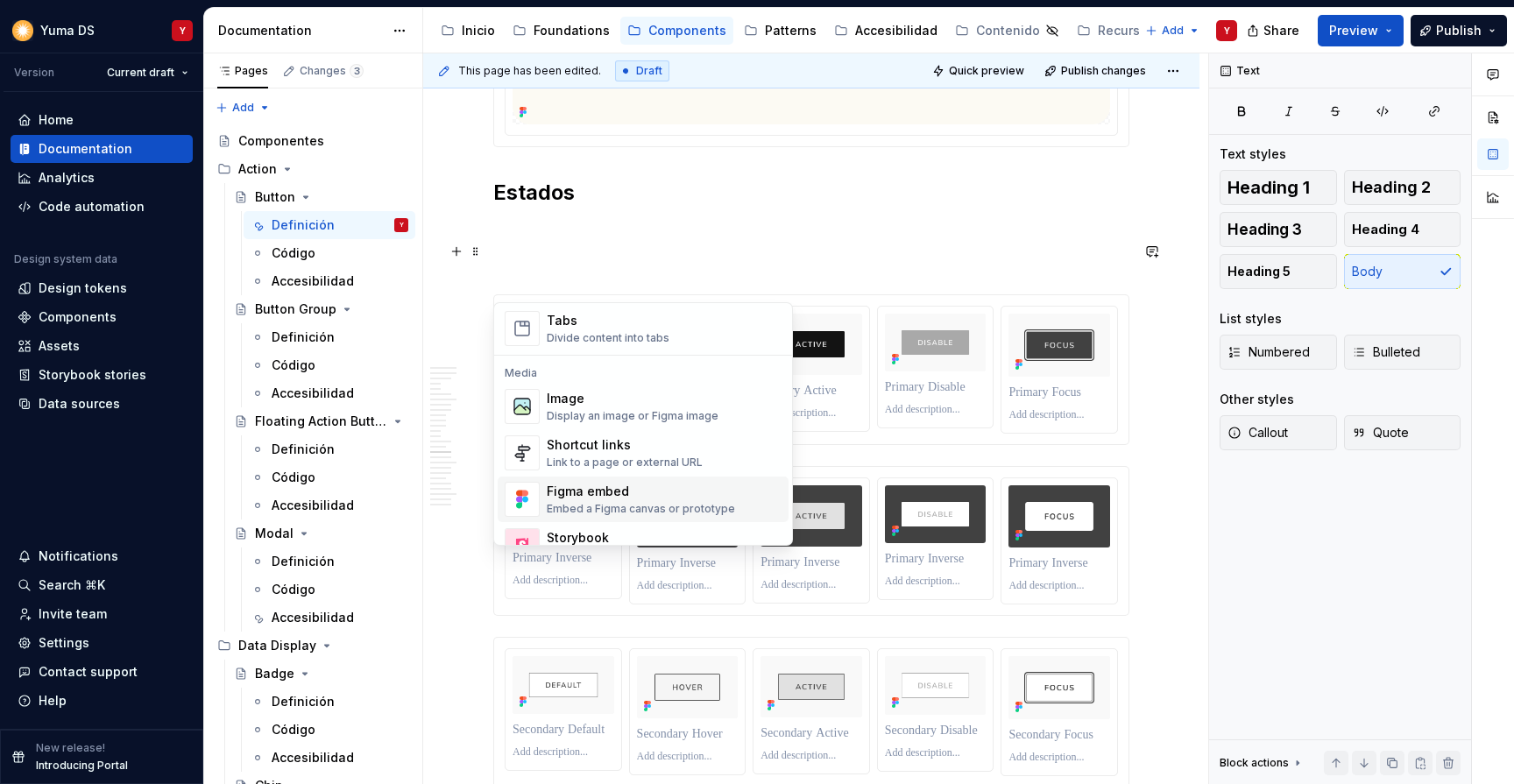
click at [607, 491] on div "Figma embed" at bounding box center [641, 492] width 189 height 18
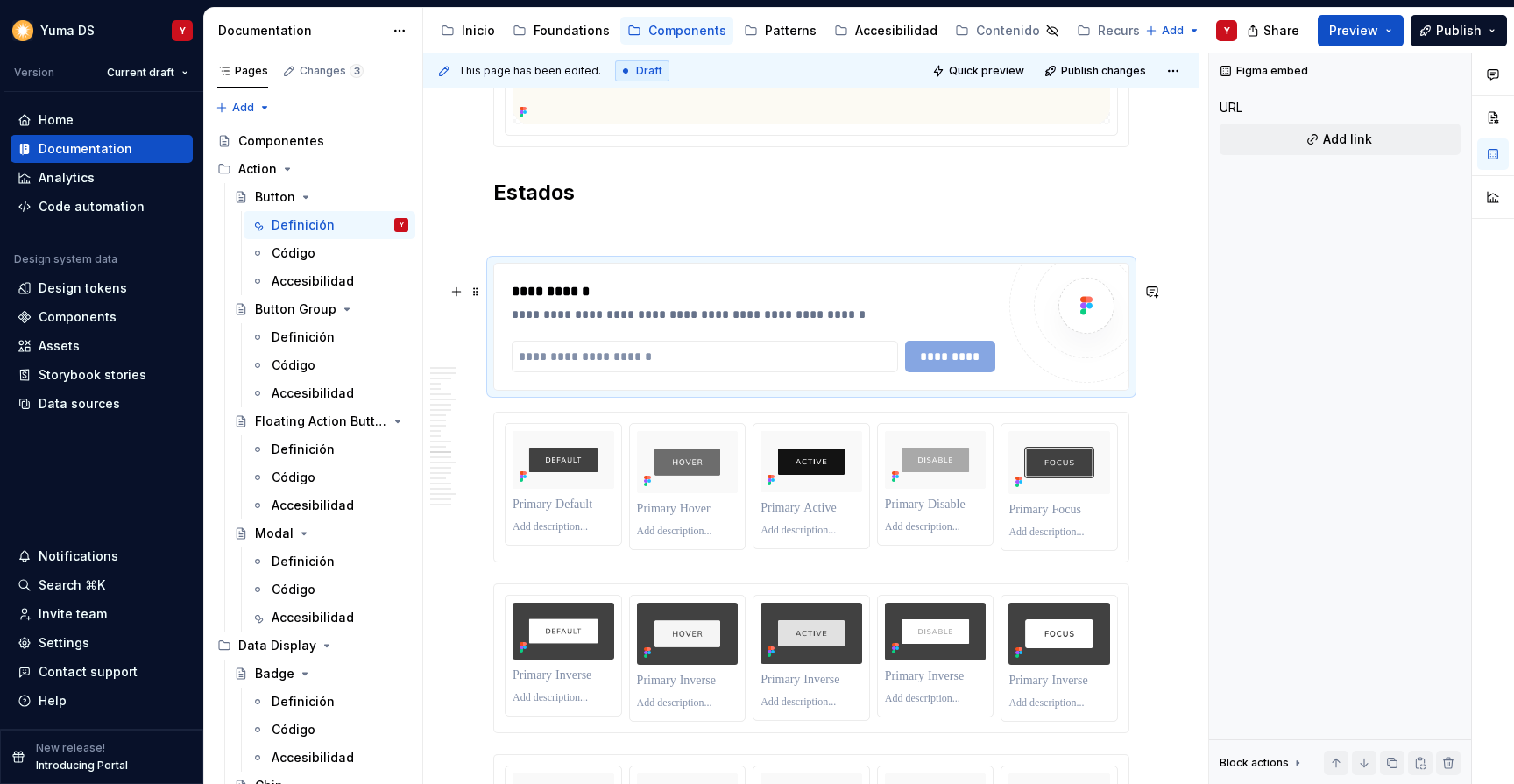
click at [1130, 278] on div "**********" at bounding box center [812, 327] width 636 height 128
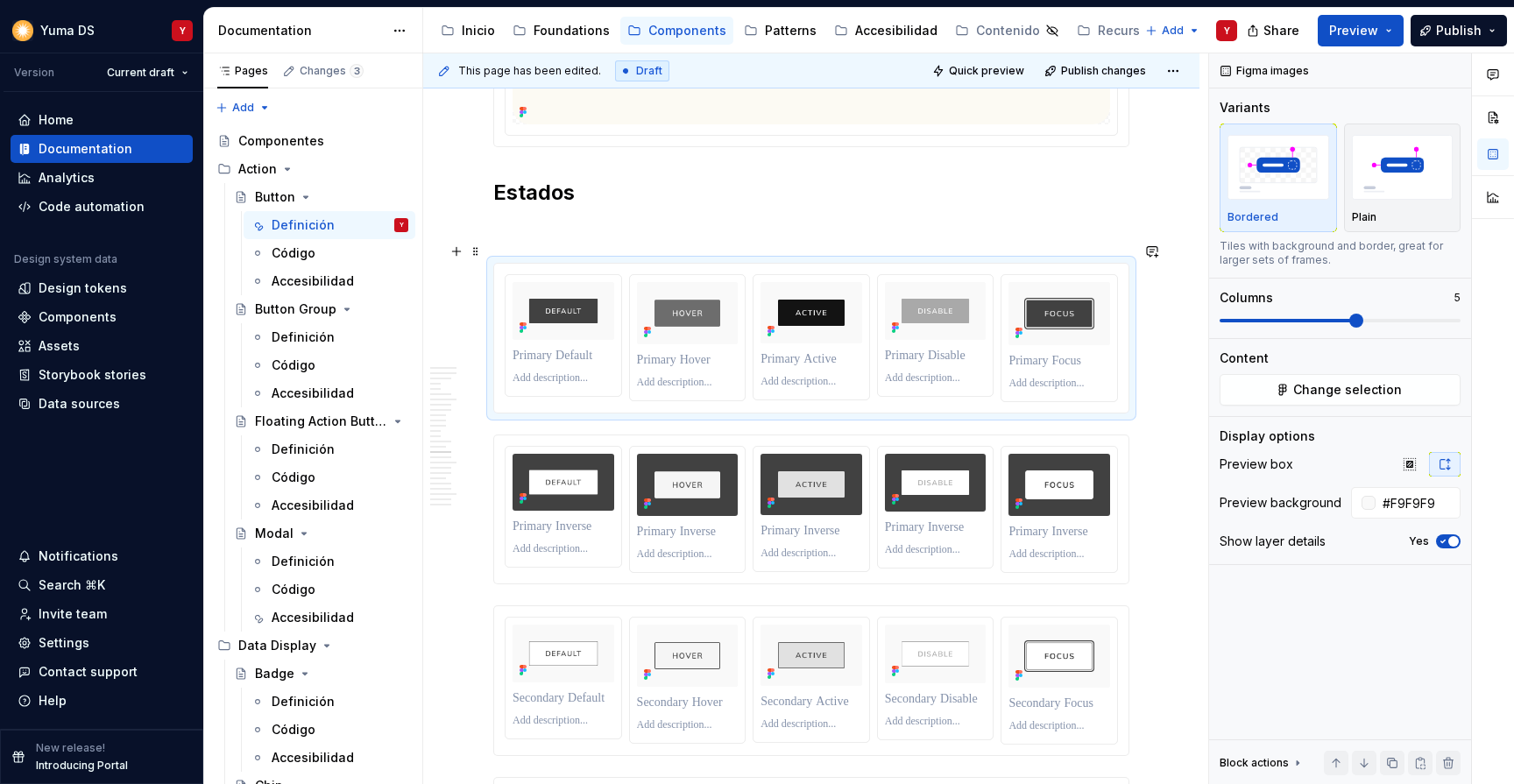
drag, startPoint x: 524, startPoint y: 279, endPoint x: 524, endPoint y: 251, distance: 28.0
click at [477, 289] on span at bounding box center [476, 291] width 14 height 25
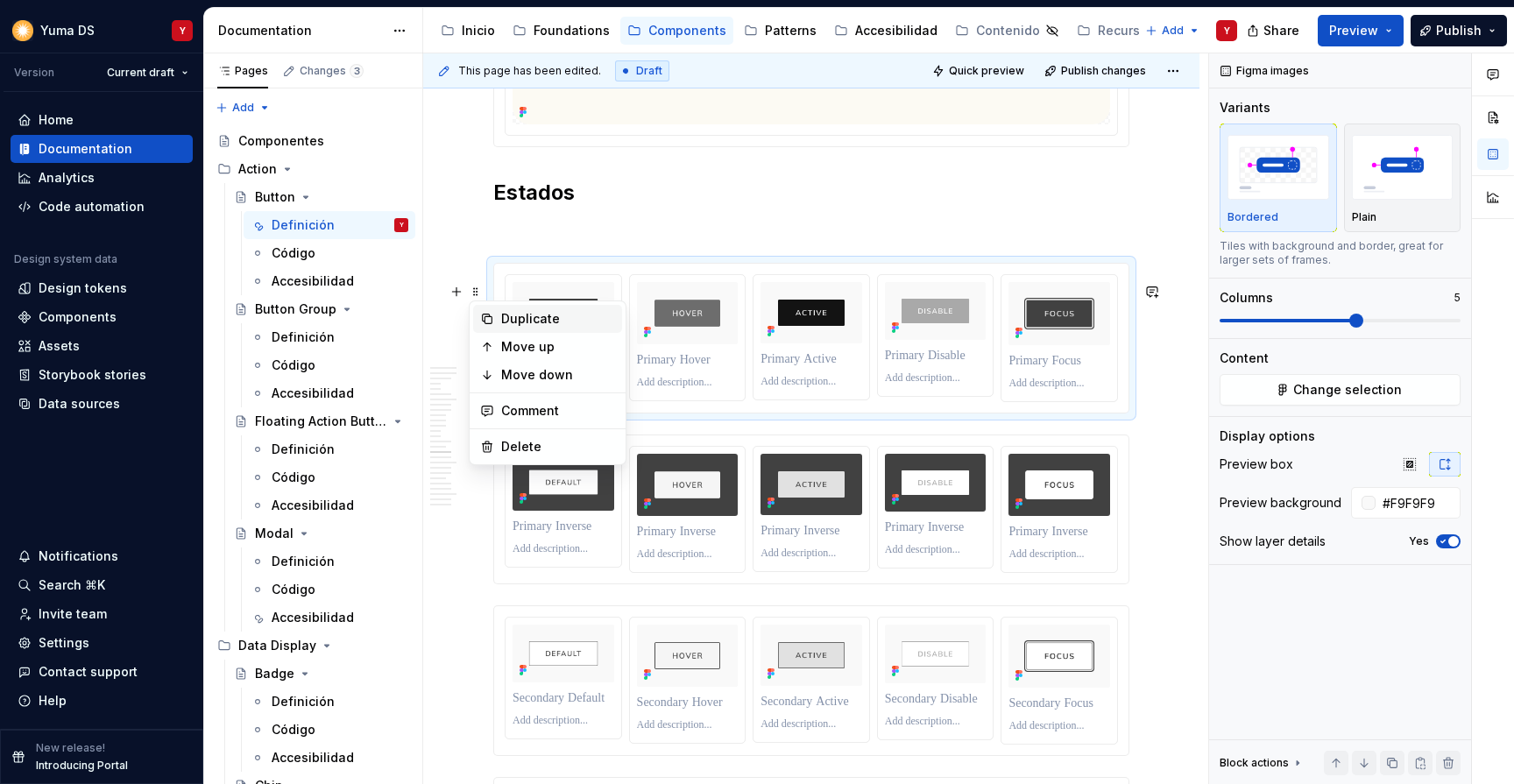
click at [516, 325] on div "Duplicate" at bounding box center [559, 319] width 114 height 18
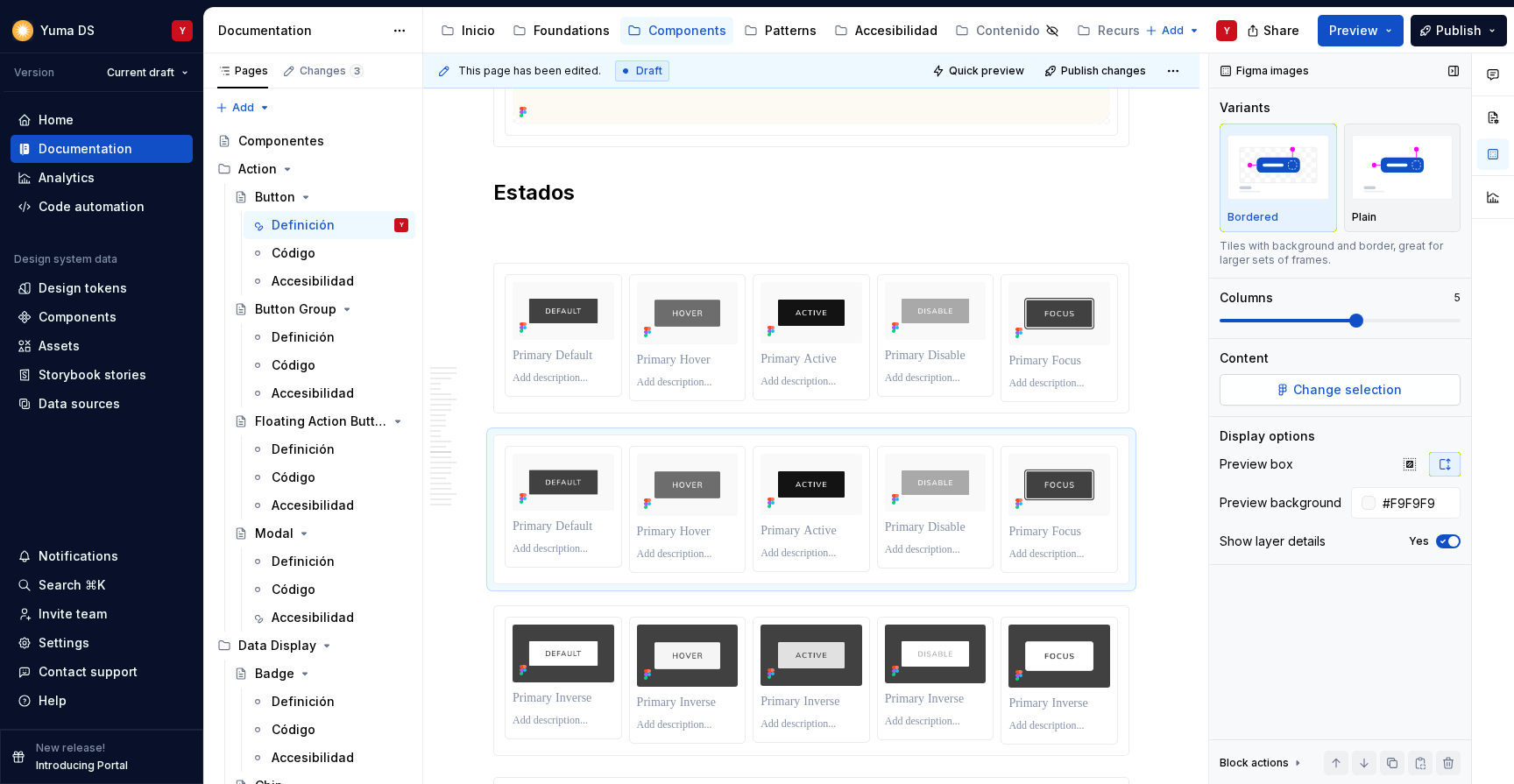
click at [1300, 392] on span "Change selection" at bounding box center [1347, 390] width 109 height 18
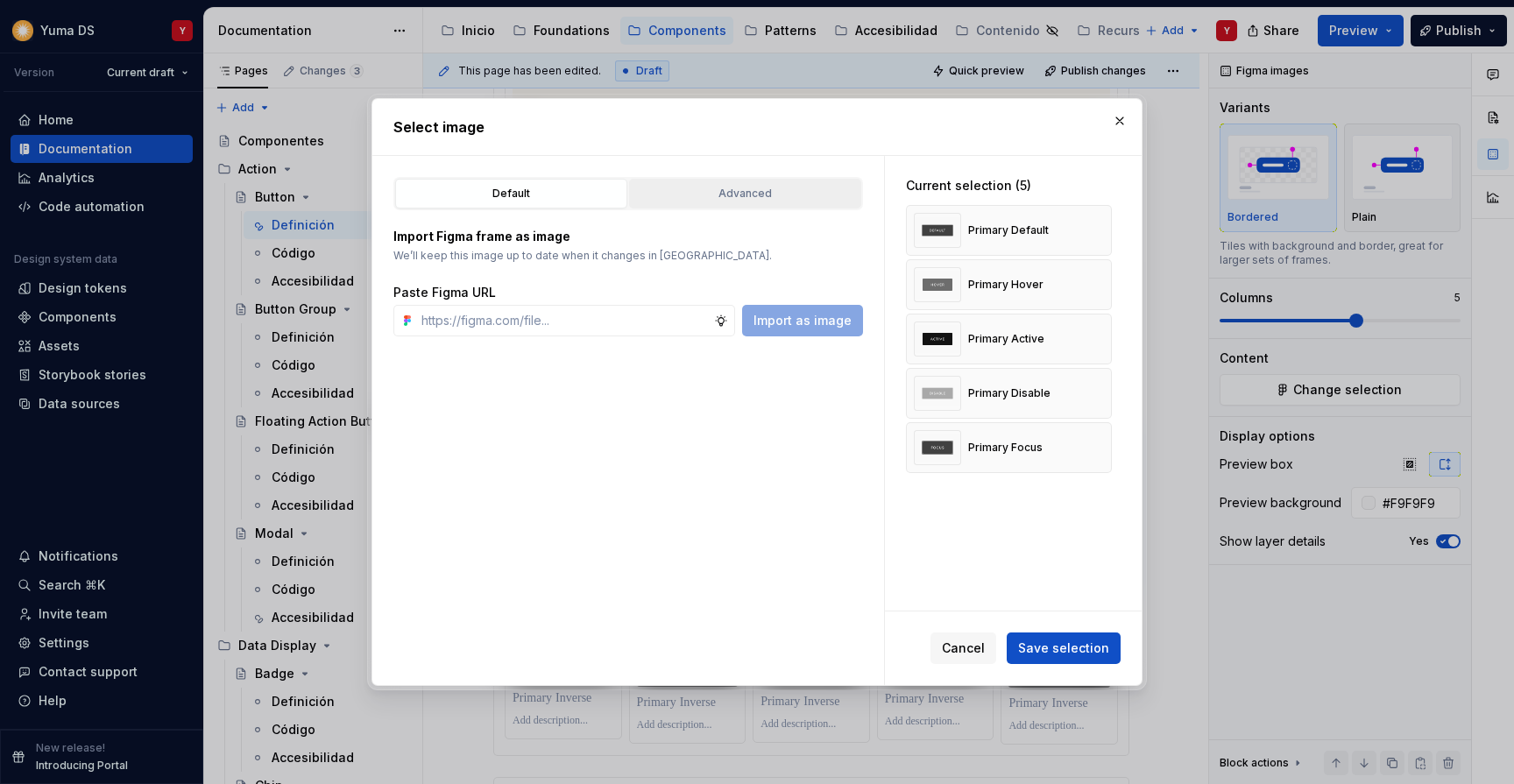
click at [691, 186] on div "Advanced" at bounding box center [745, 193] width 220 height 18
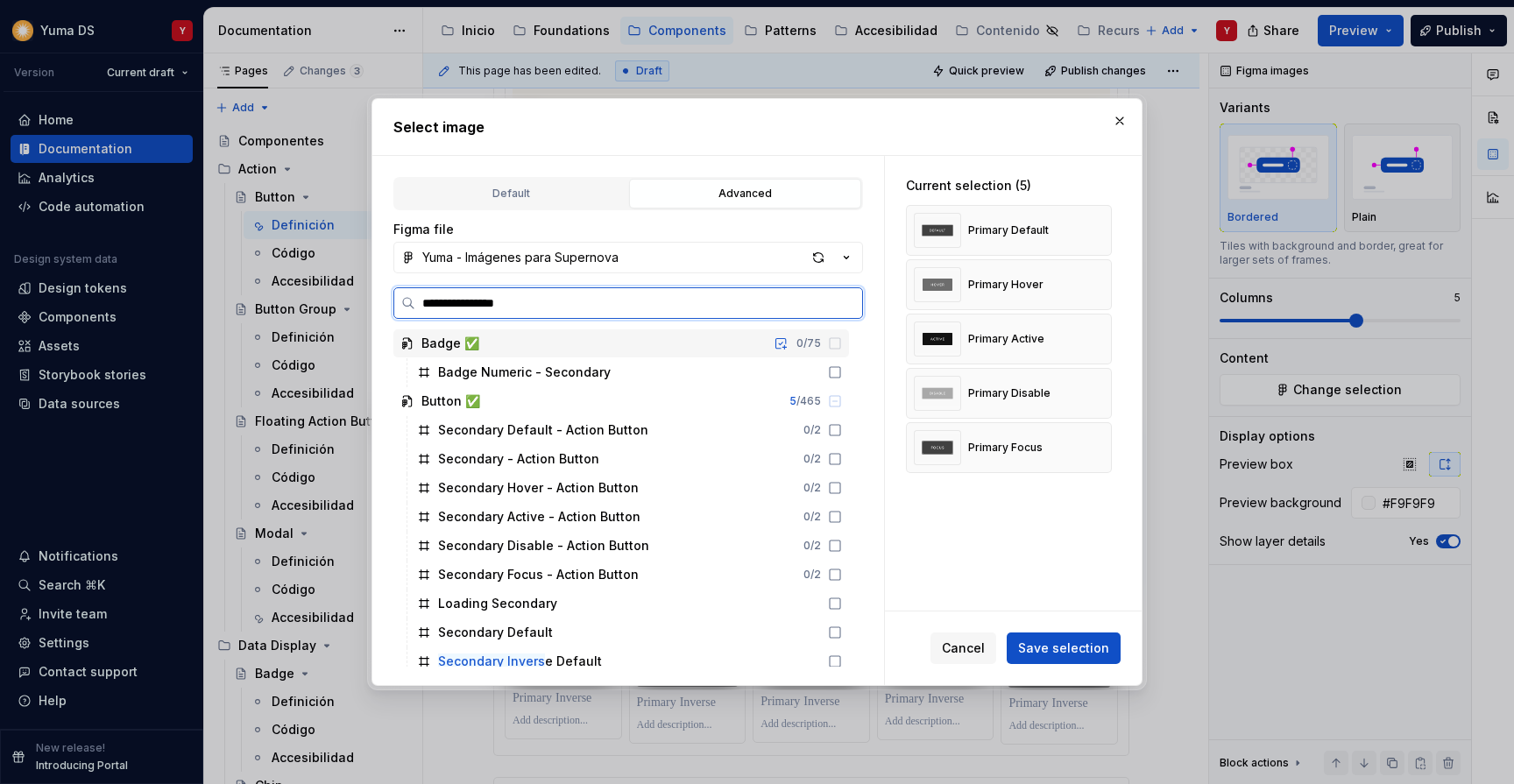
type input "**********"
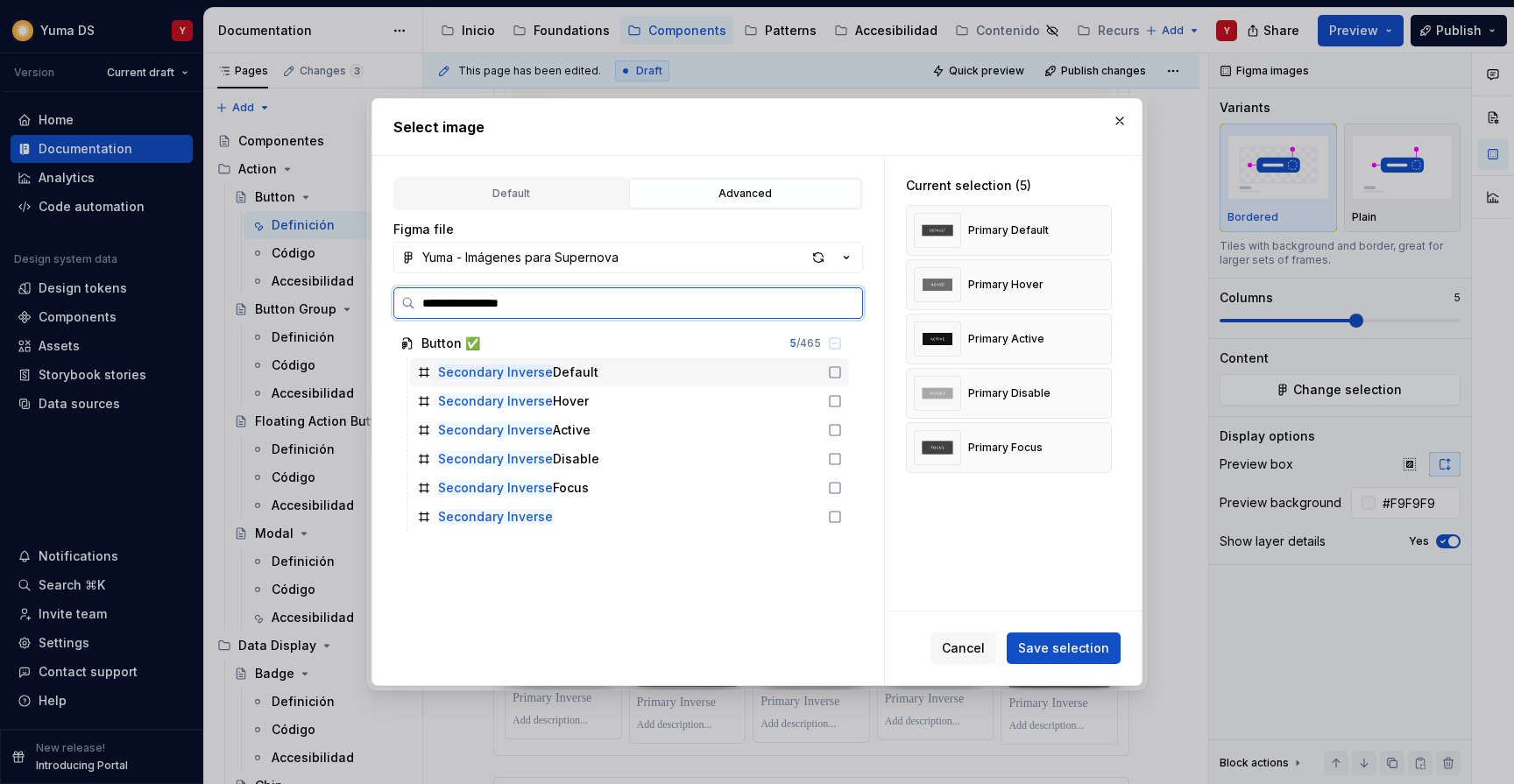
click at [842, 370] on icon at bounding box center [836, 372] width 14 height 14
click at [840, 395] on icon at bounding box center [835, 400] width 11 height 11
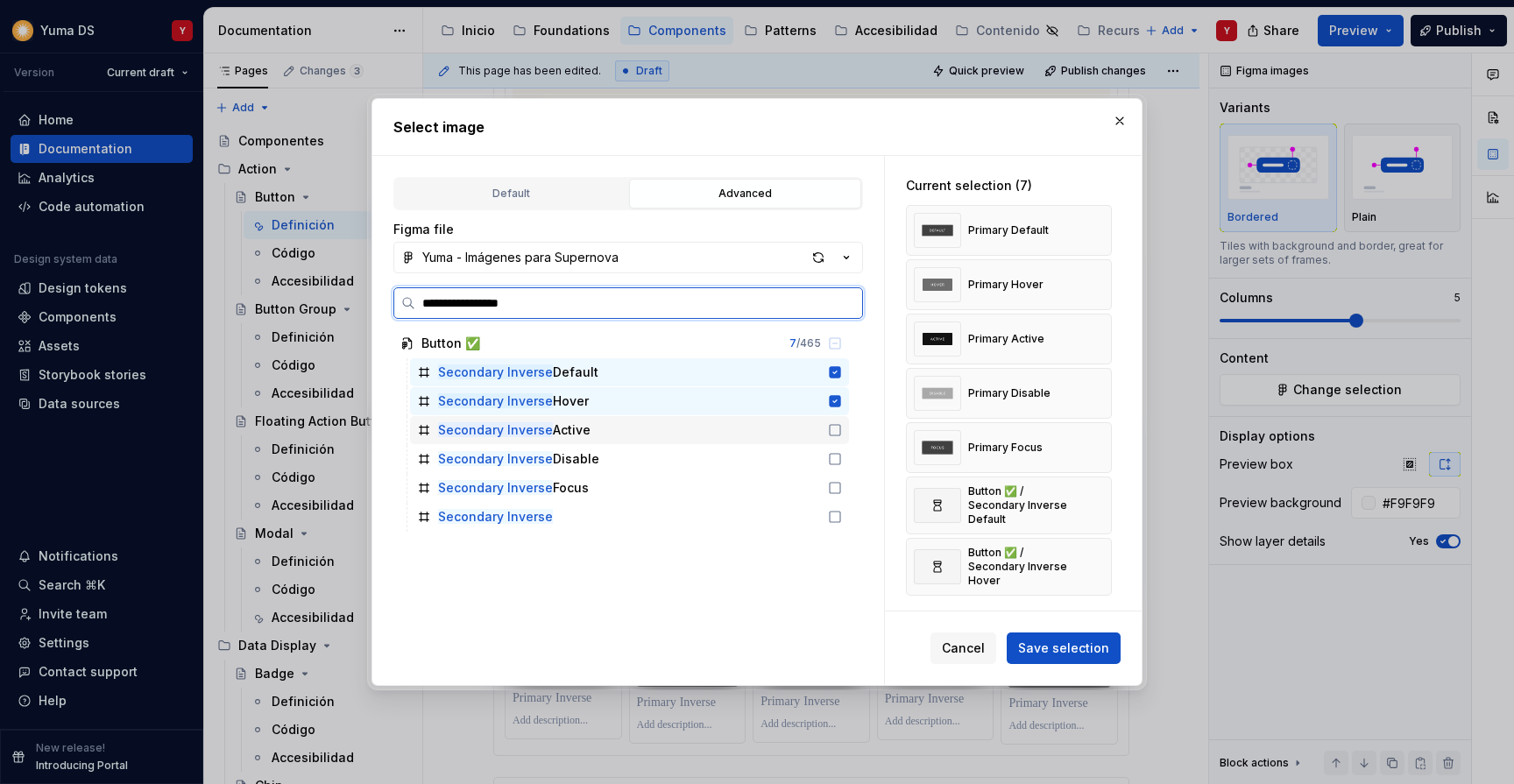
click at [842, 424] on icon at bounding box center [836, 430] width 14 height 14
click at [842, 458] on icon at bounding box center [836, 459] width 14 height 14
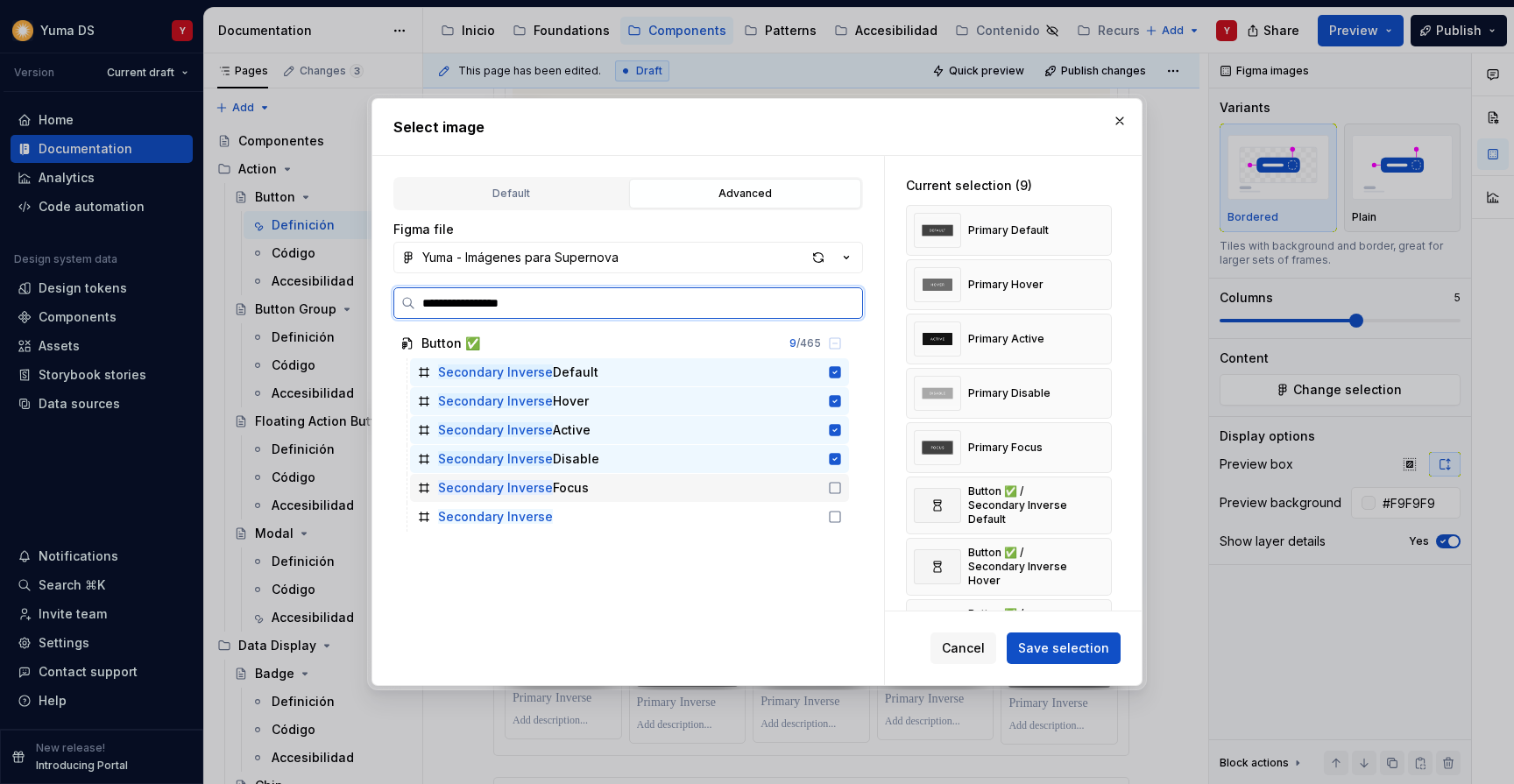
click at [849, 496] on div "Secondary Inverse Focus" at bounding box center [629, 488] width 439 height 28
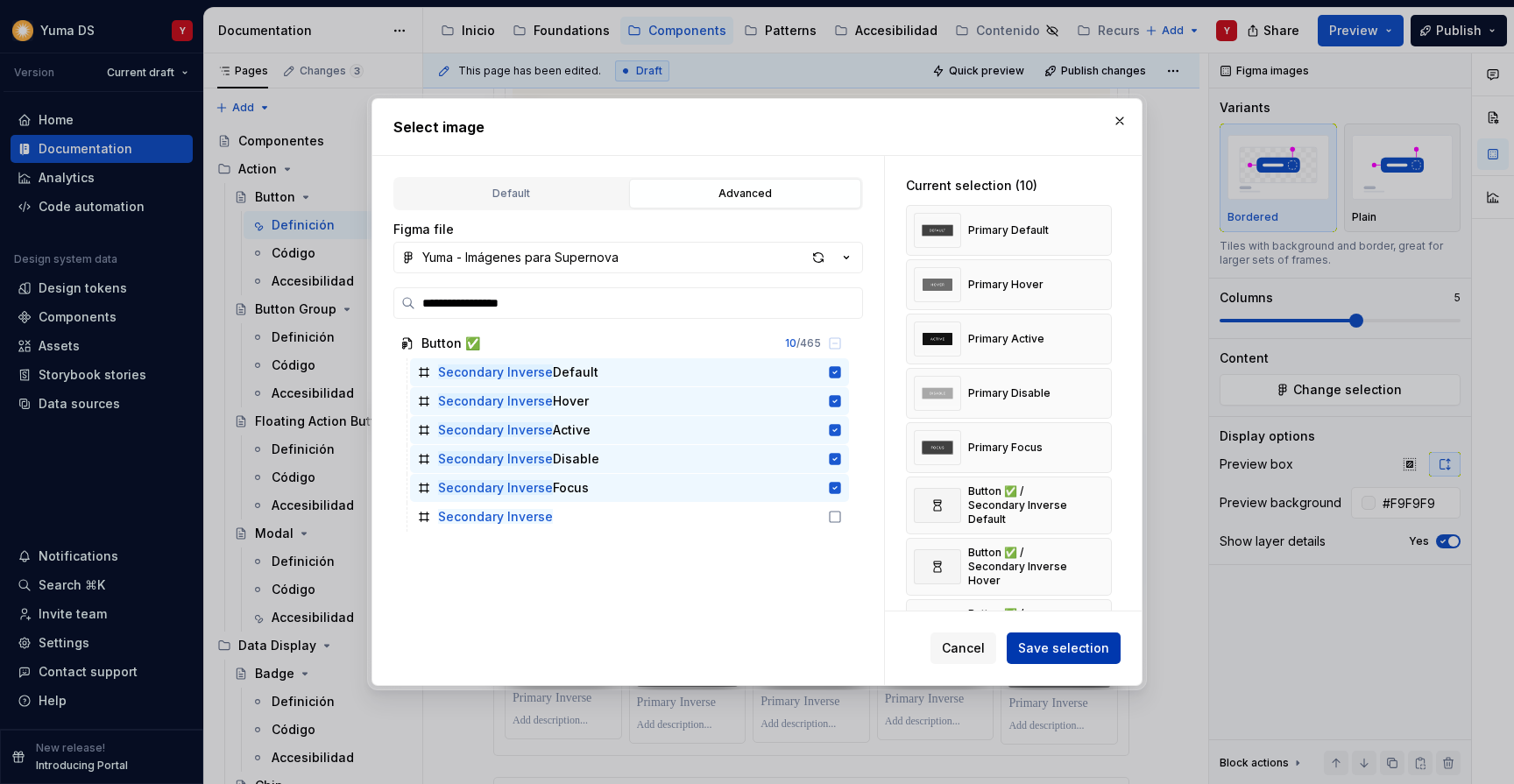
click at [1056, 647] on span "Save selection" at bounding box center [1063, 649] width 91 height 18
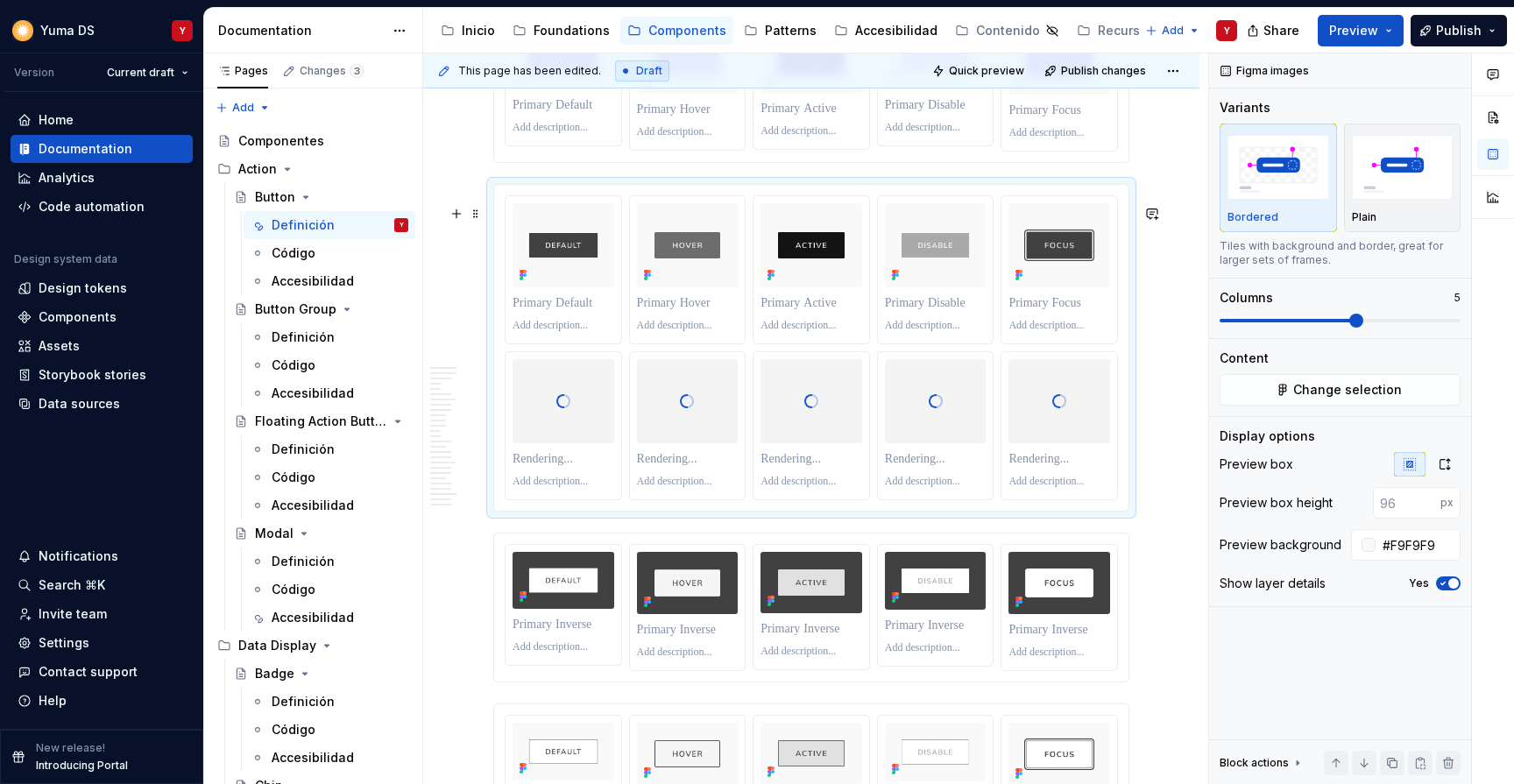
scroll to position [6552, 0]
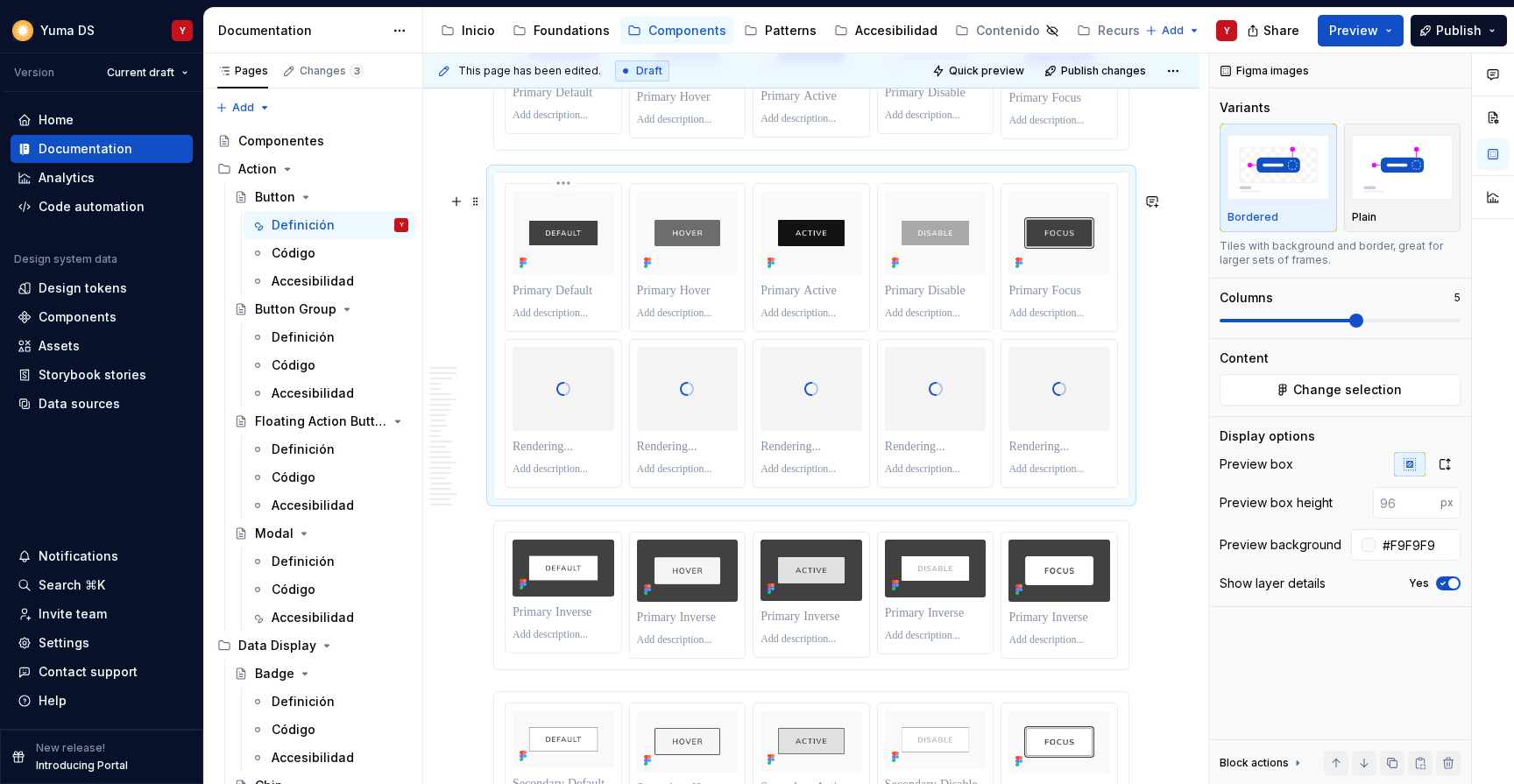
click at [602, 208] on div at bounding box center [564, 257] width 116 height 147
click at [563, 205] on html "Yuma DS Y Version Current draft Home Documentation Analytics Code automation De…" at bounding box center [757, 392] width 1514 height 784
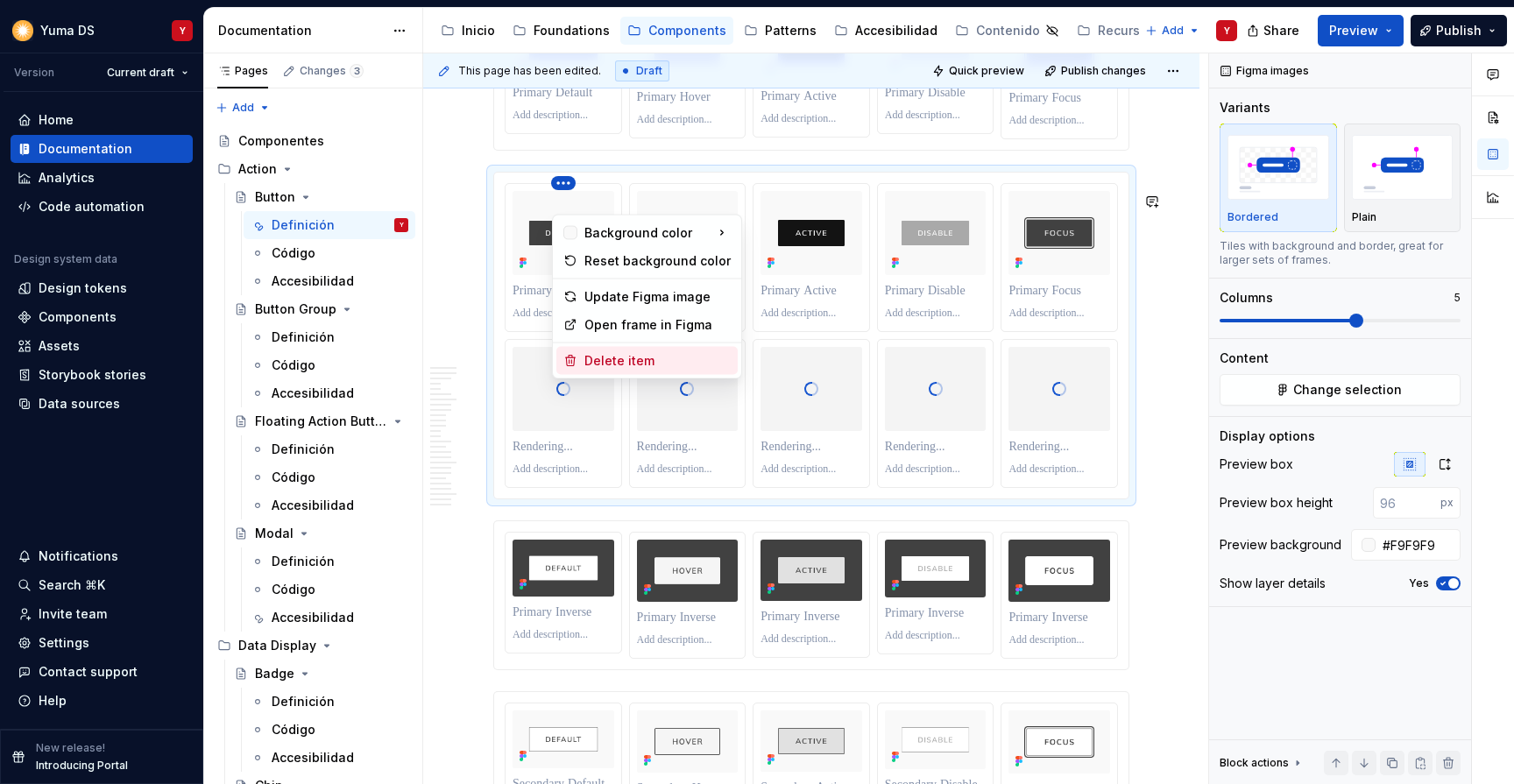
click at [621, 355] on div "Delete item" at bounding box center [657, 361] width 146 height 18
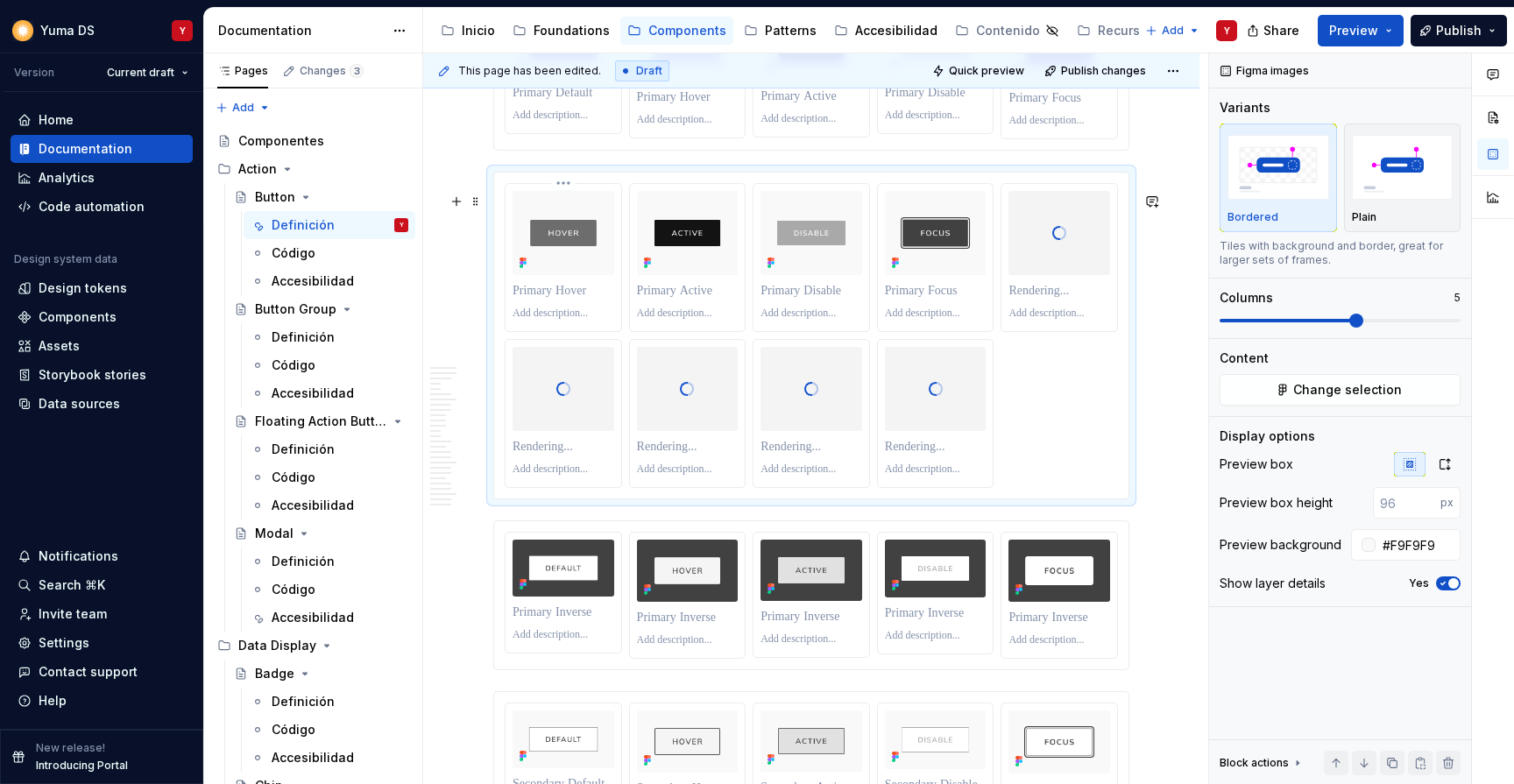
click at [566, 204] on html "Yuma DS Y Version Current draft Home Documentation Analytics Code automation De…" at bounding box center [757, 392] width 1514 height 784
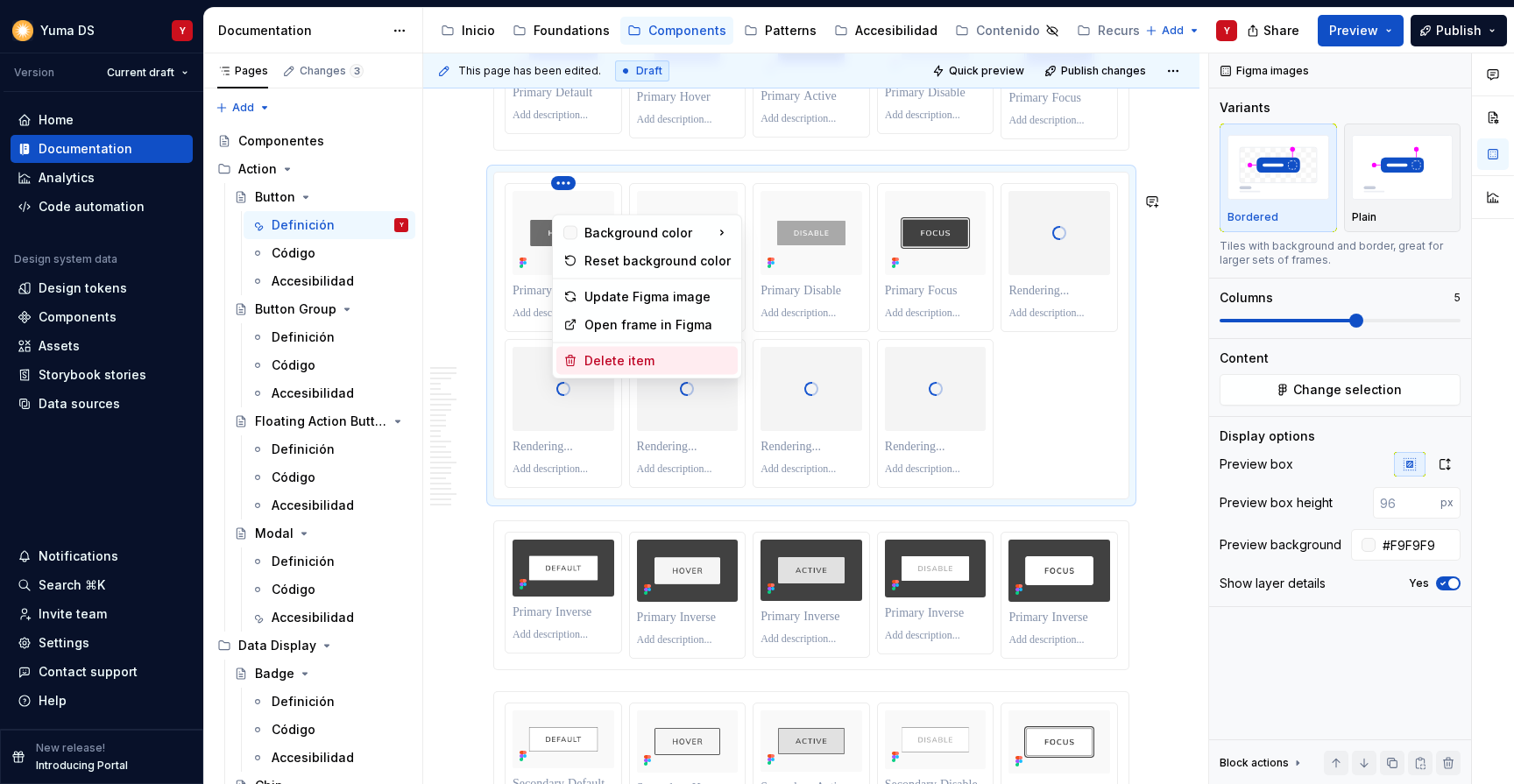
click at [598, 359] on div "Delete item" at bounding box center [657, 361] width 146 height 18
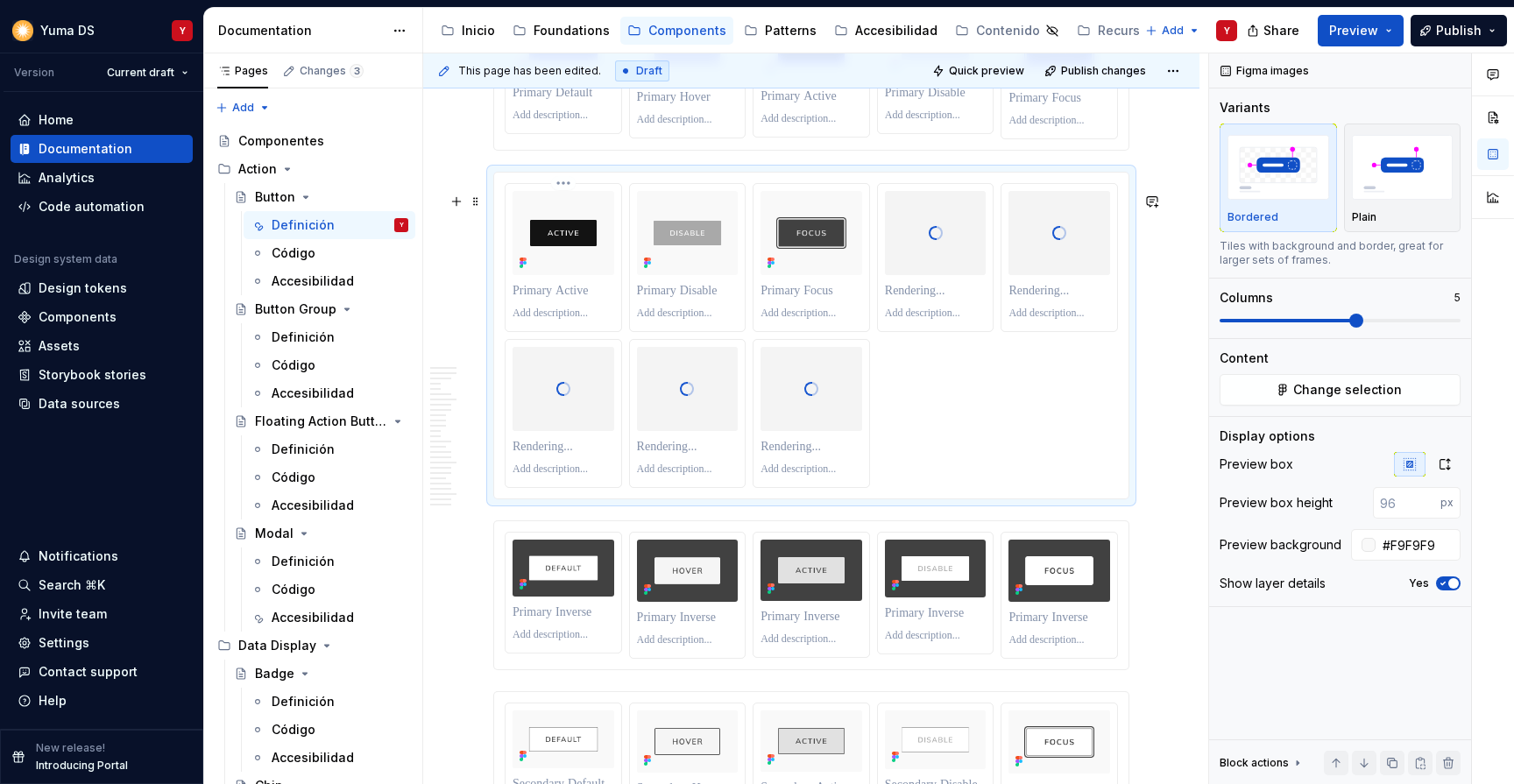
click at [561, 199] on html "Yuma DS Y Version Current draft Home Documentation Analytics Code automation De…" at bounding box center [757, 392] width 1514 height 784
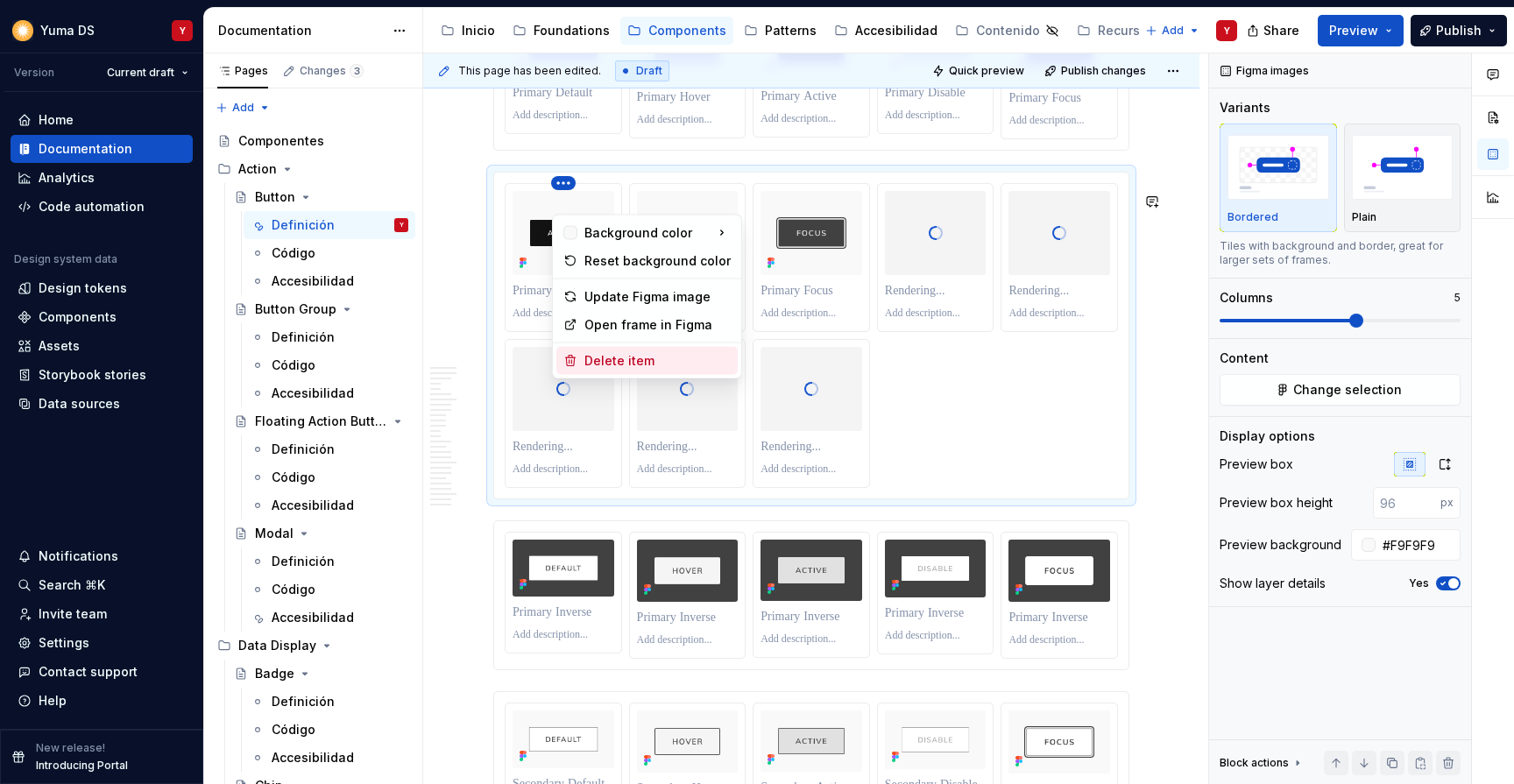
click at [604, 356] on div "Delete item" at bounding box center [657, 361] width 146 height 18
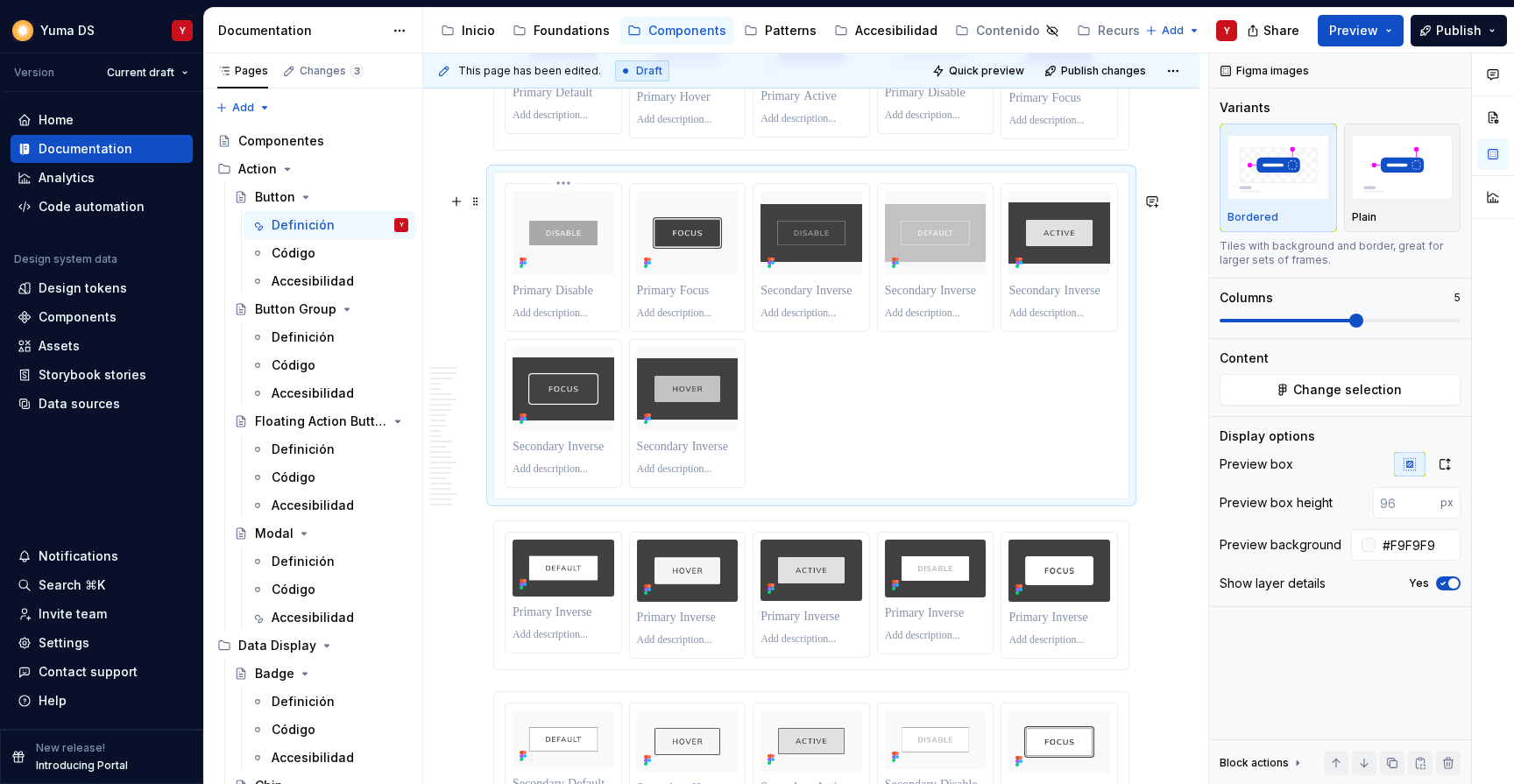
click at [563, 201] on html "Yuma DS Y Version Current draft Home Documentation Analytics Code automation De…" at bounding box center [757, 392] width 1514 height 784
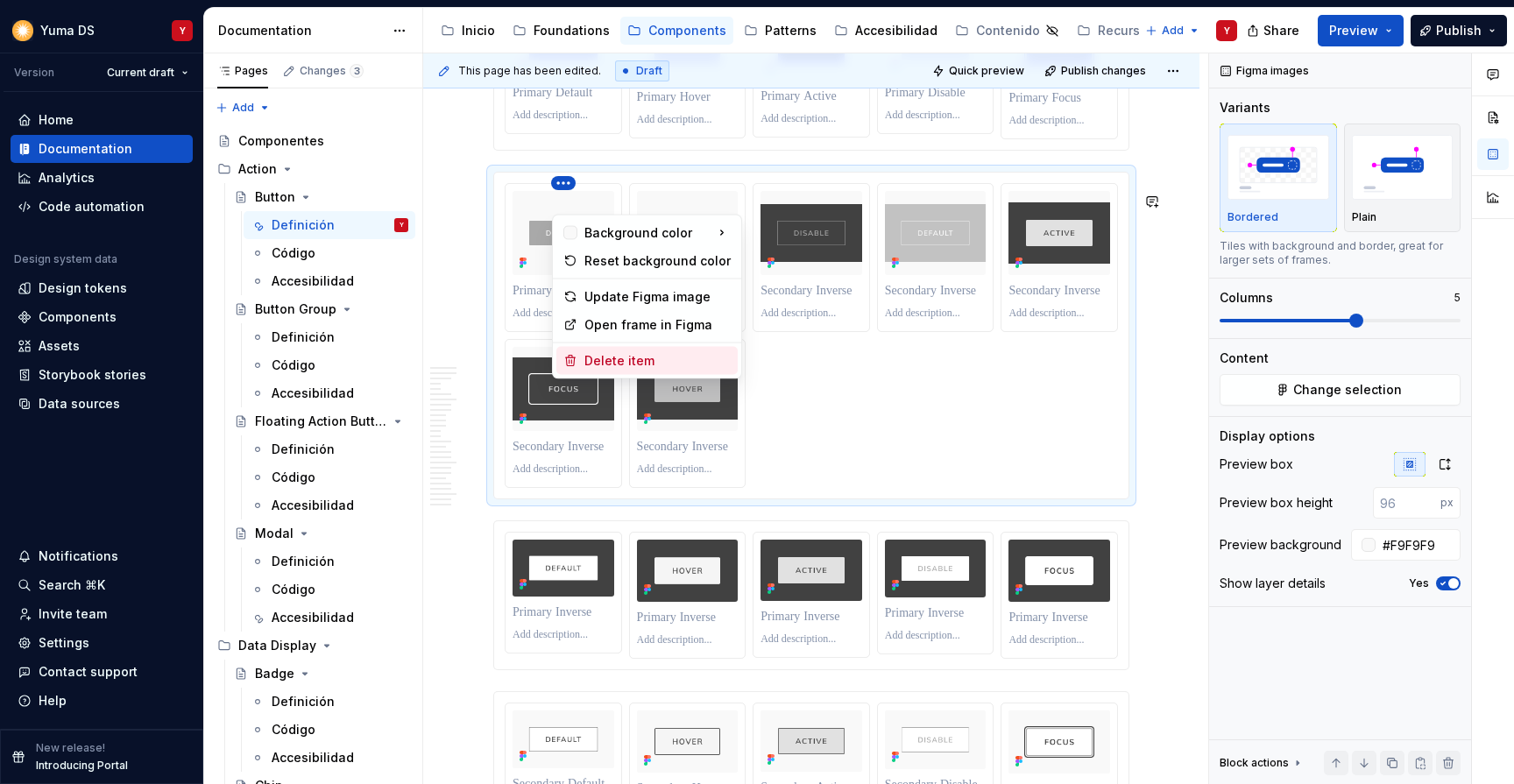
click at [585, 365] on div "Delete item" at bounding box center [657, 361] width 146 height 18
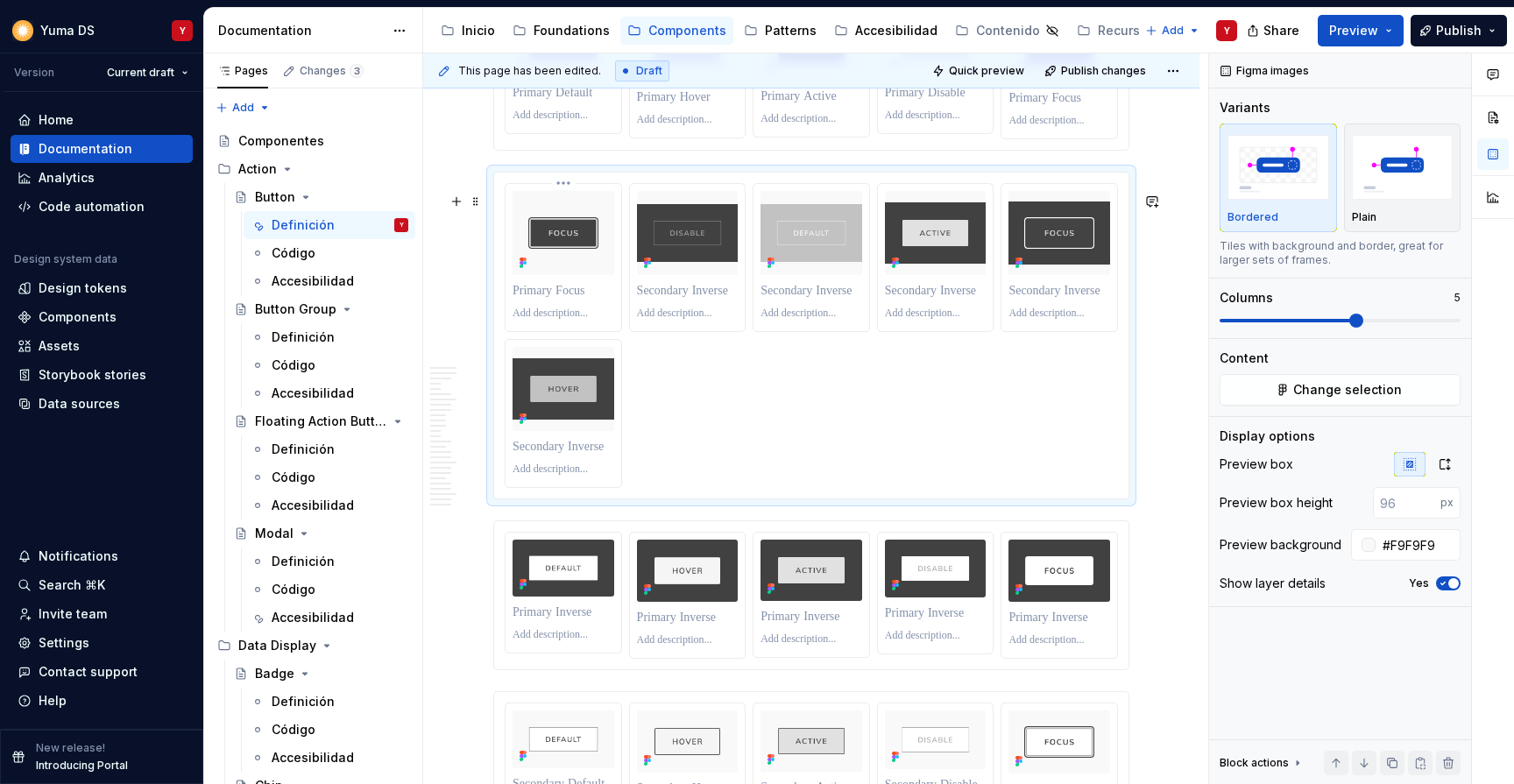
click at [557, 203] on html "Yuma DS Y Version Current draft Home Documentation Analytics Code automation De…" at bounding box center [757, 392] width 1514 height 784
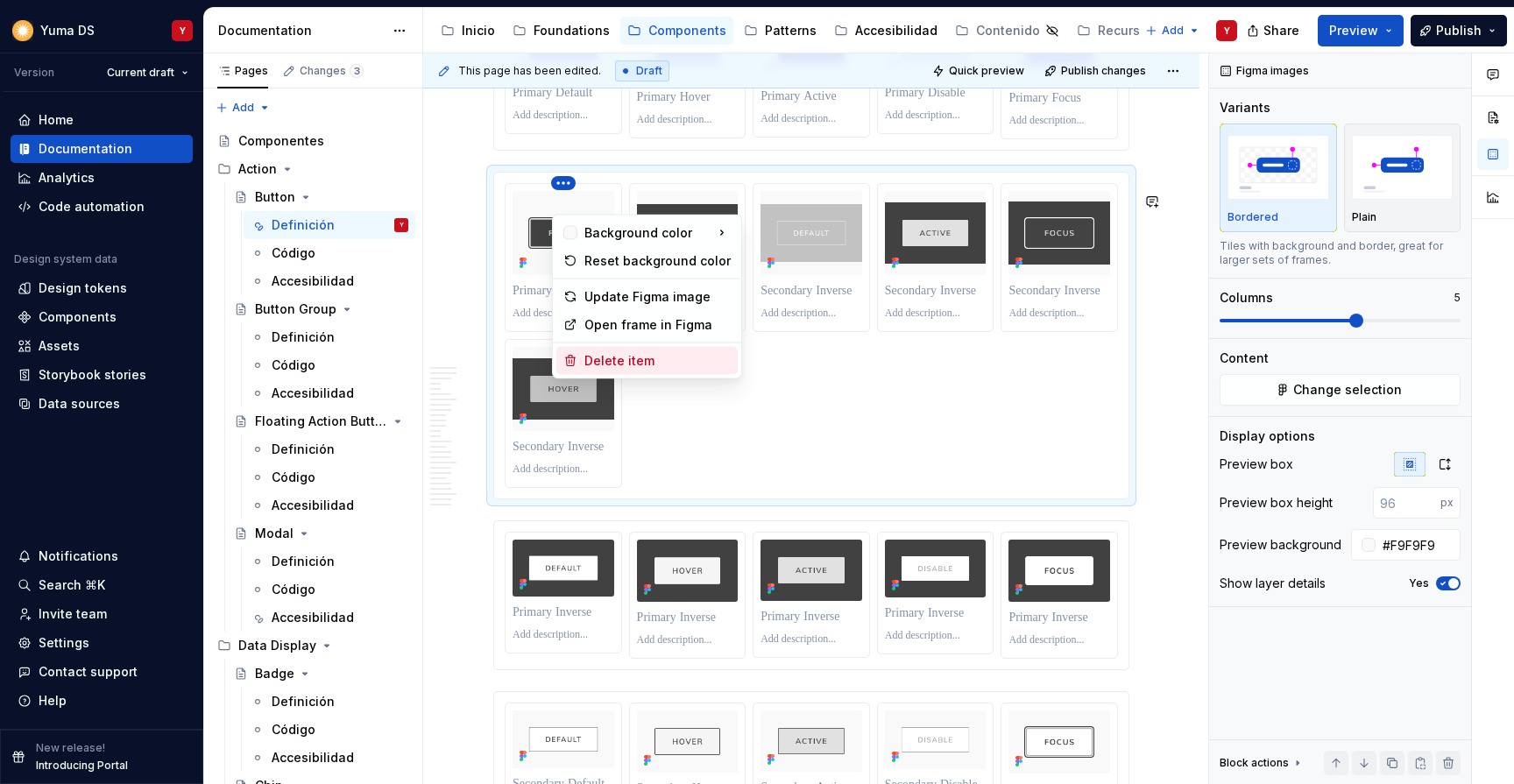
type textarea "*"
click at [600, 365] on div "Delete item" at bounding box center [657, 361] width 146 height 18
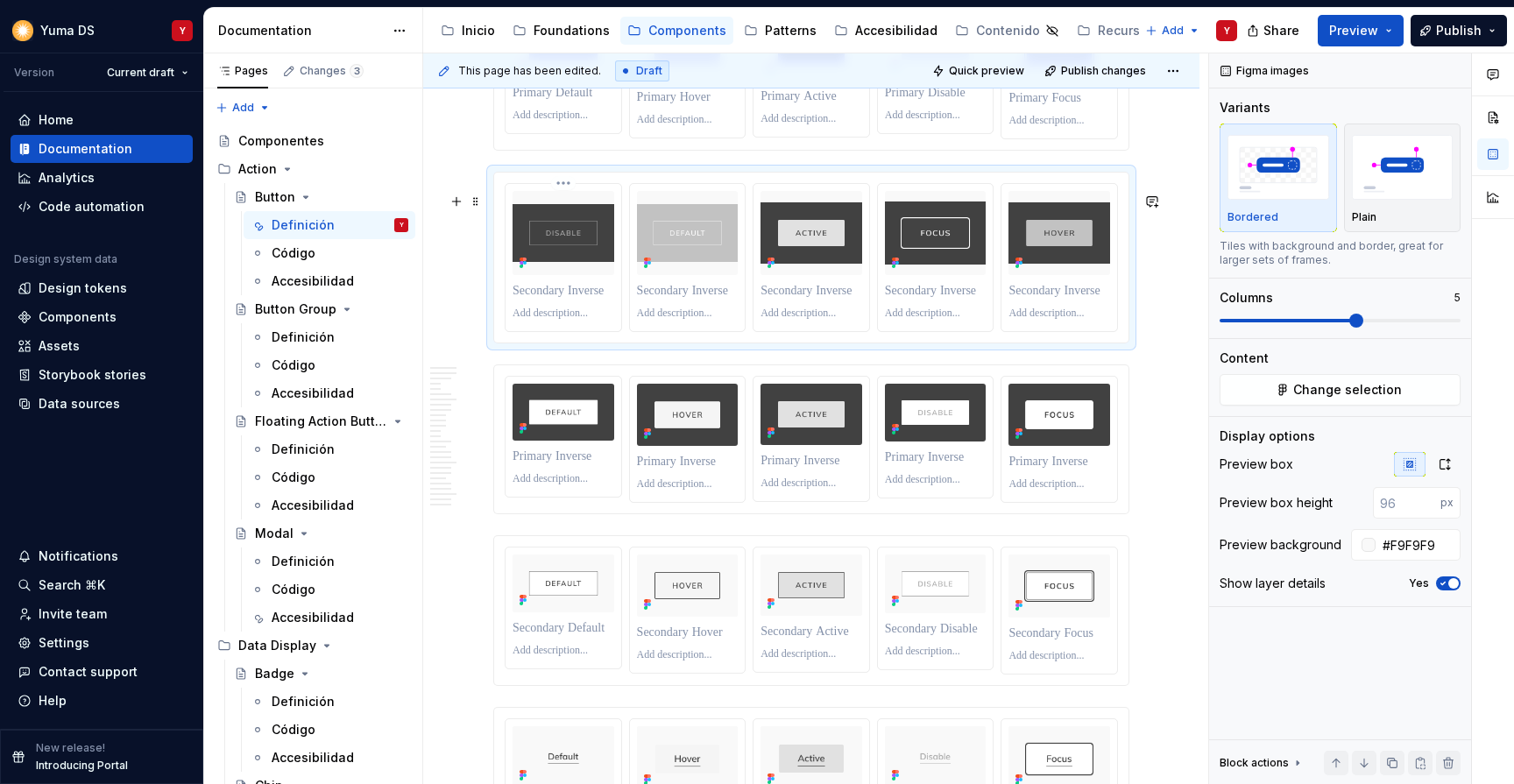
drag, startPoint x: 698, startPoint y: 322, endPoint x: 541, endPoint y: 320, distance: 157.0
click at [541, 320] on div at bounding box center [811, 258] width 614 height 149
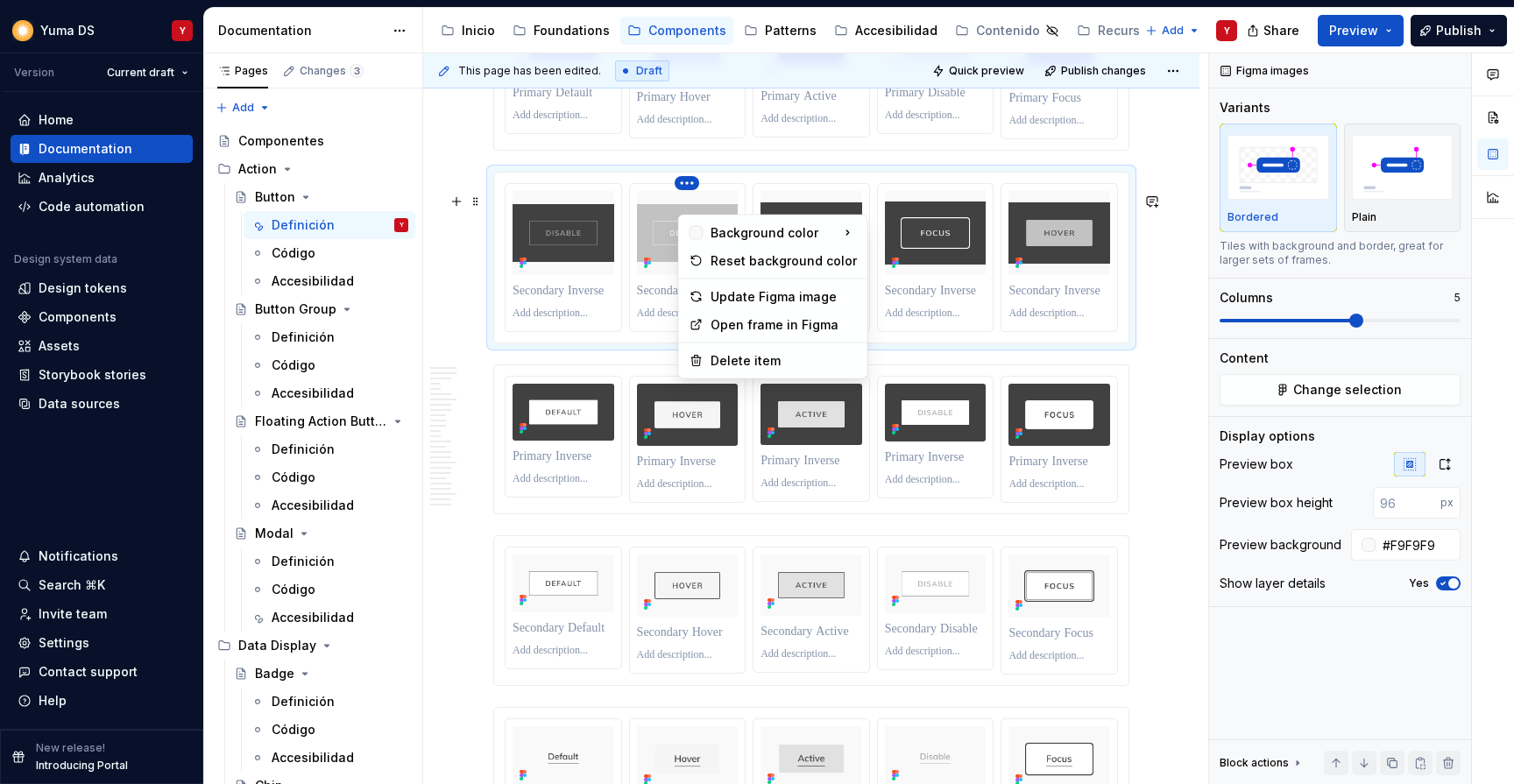
click at [539, 202] on html "Yuma DS Y Version Current draft Home Documentation Analytics Code automation De…" at bounding box center [757, 392] width 1514 height 784
click at [684, 198] on html "Yuma DS Y Version Current draft Home Documentation Analytics Code automation De…" at bounding box center [757, 392] width 1514 height 784
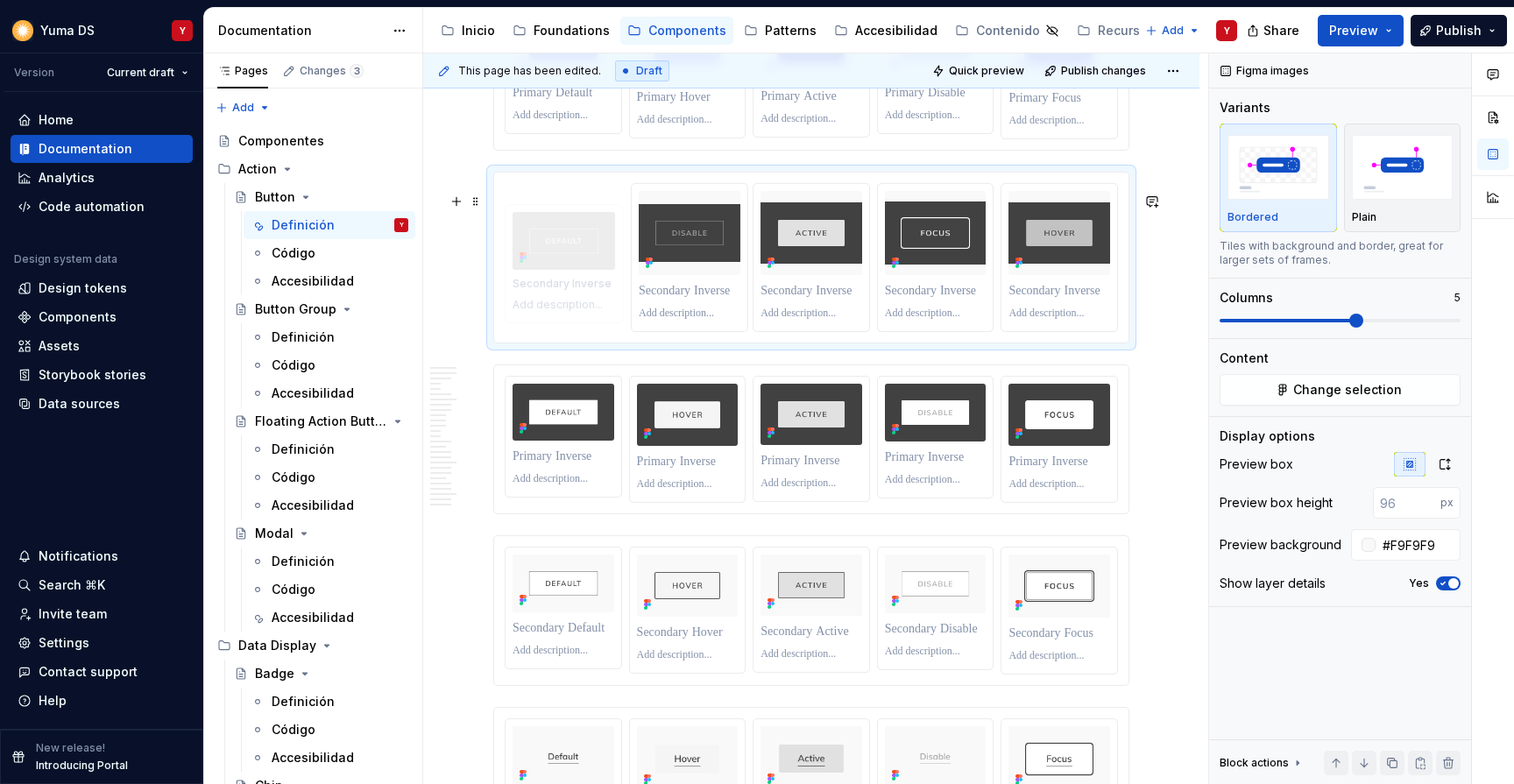
drag, startPoint x: 739, startPoint y: 205, endPoint x: 594, endPoint y: 208, distance: 145.0
click at [593, 208] on body "Yuma DS Y Version Current draft Home Documentation Analytics Code automation De…" at bounding box center [757, 392] width 1514 height 784
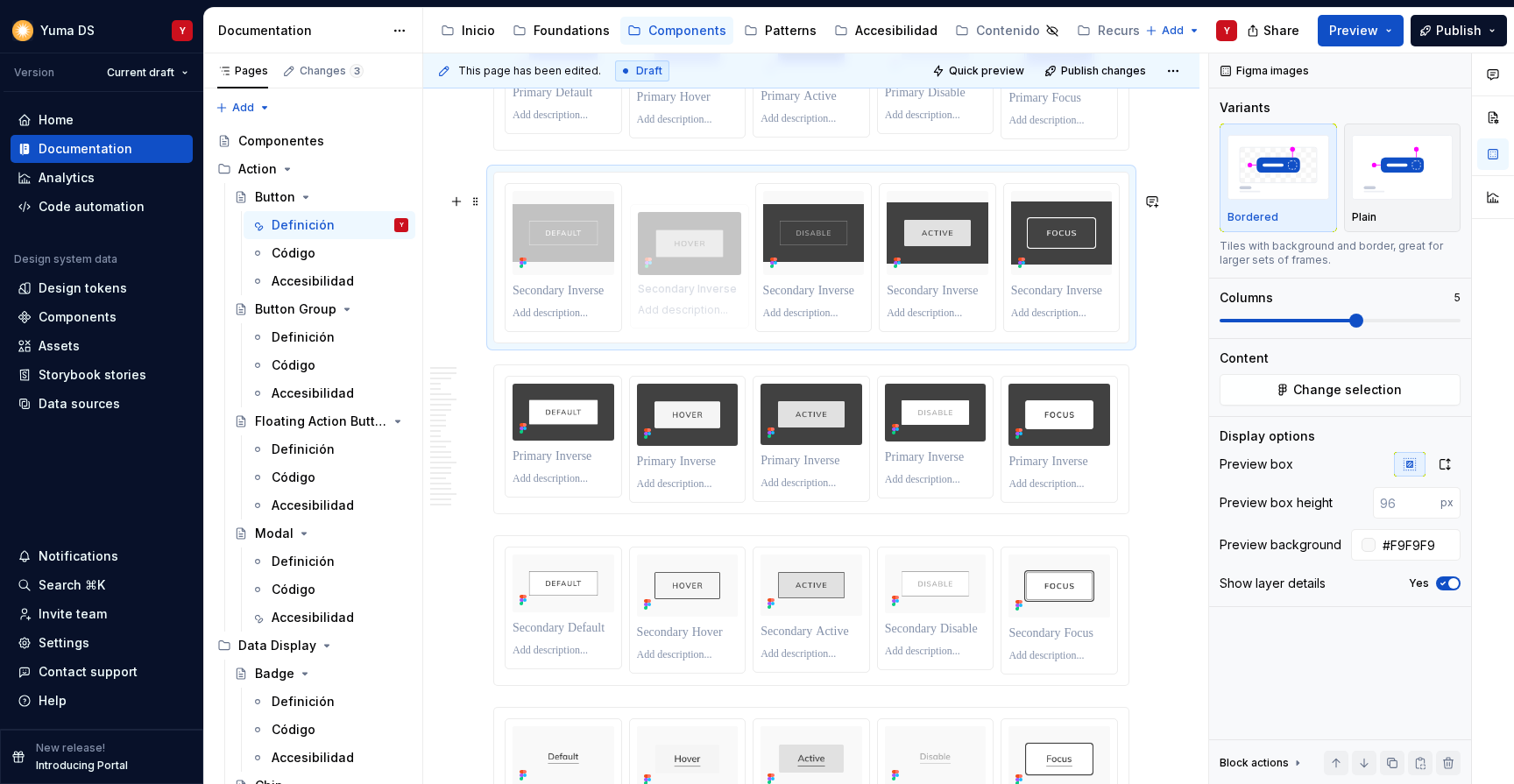
drag, startPoint x: 1016, startPoint y: 206, endPoint x: 652, endPoint y: 216, distance: 364.1
click at [652, 216] on body "Yuma DS Y Version Current draft Home Documentation Analytics Code automation De…" at bounding box center [757, 392] width 1514 height 784
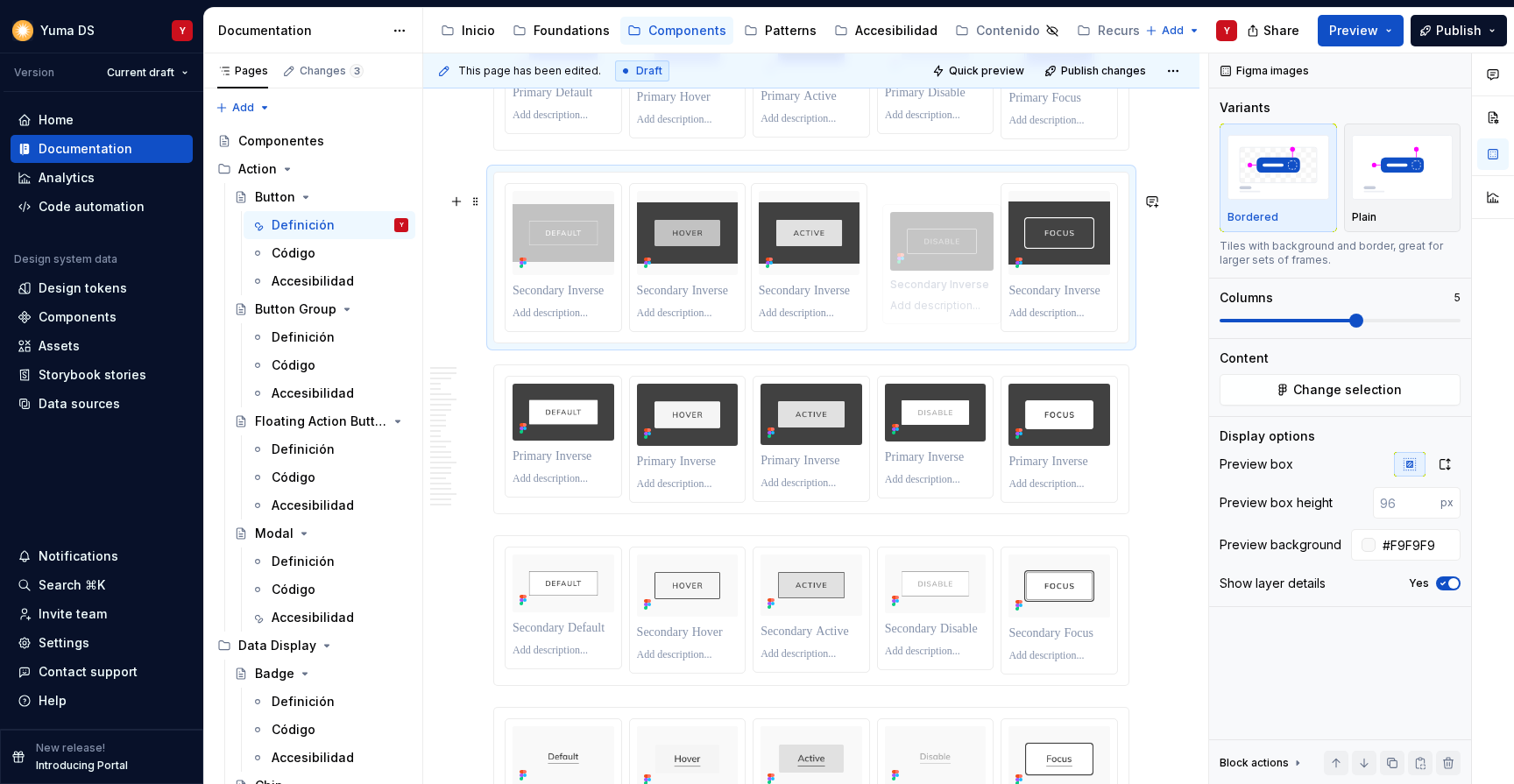
drag, startPoint x: 763, startPoint y: 206, endPoint x: 910, endPoint y: 202, distance: 147.1
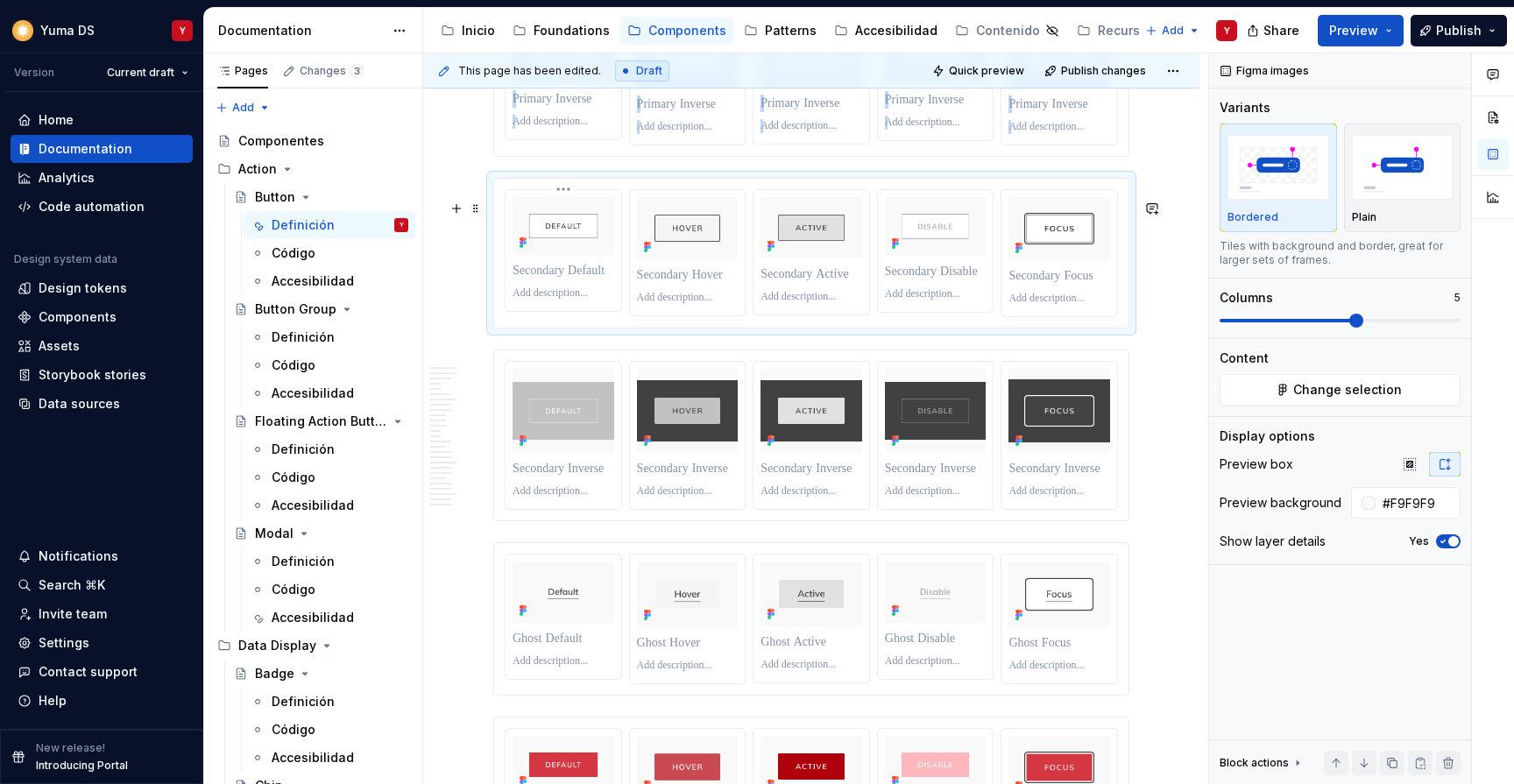
scroll to position [6773, 0]
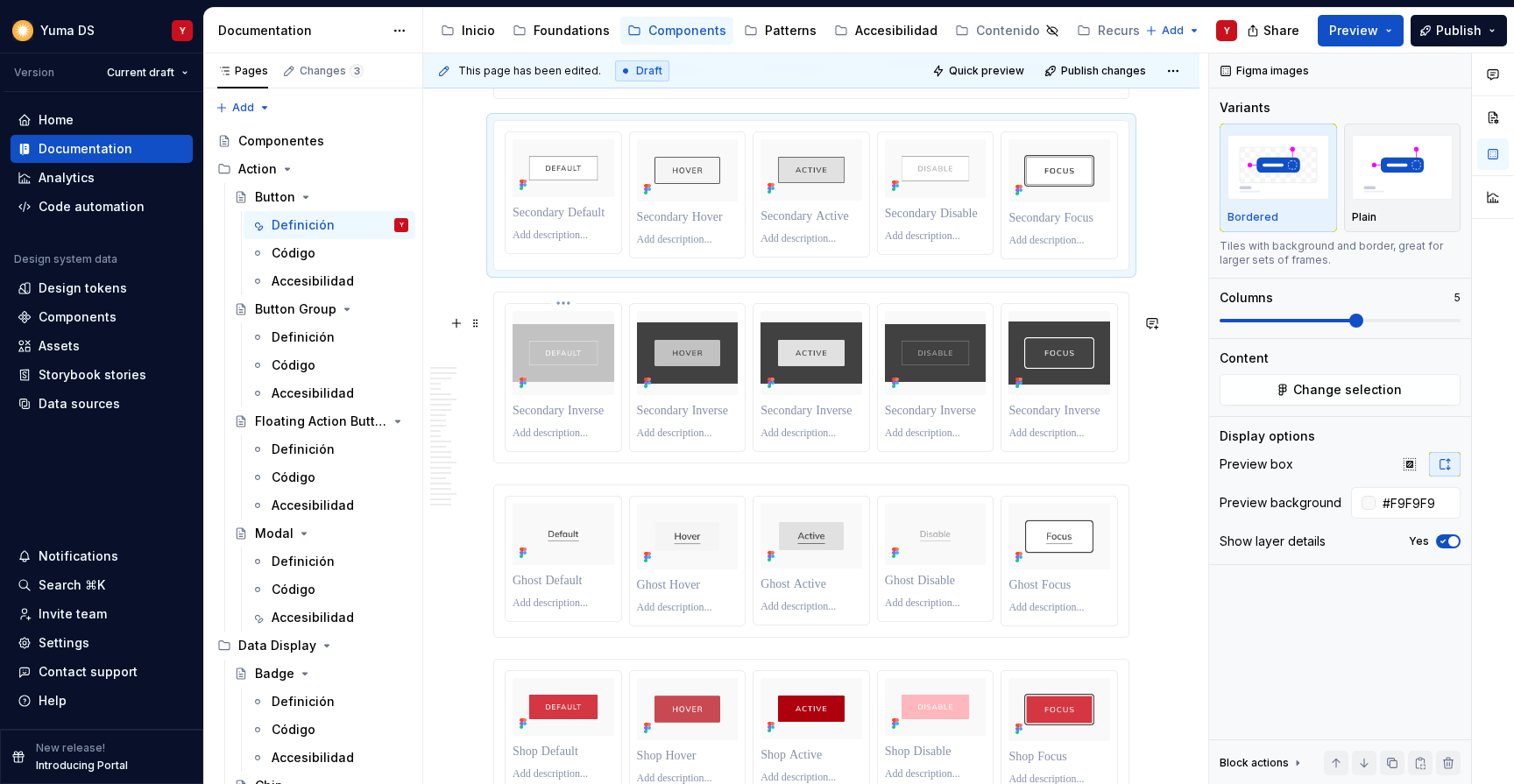
click at [551, 420] on p at bounding box center [564, 411] width 102 height 18
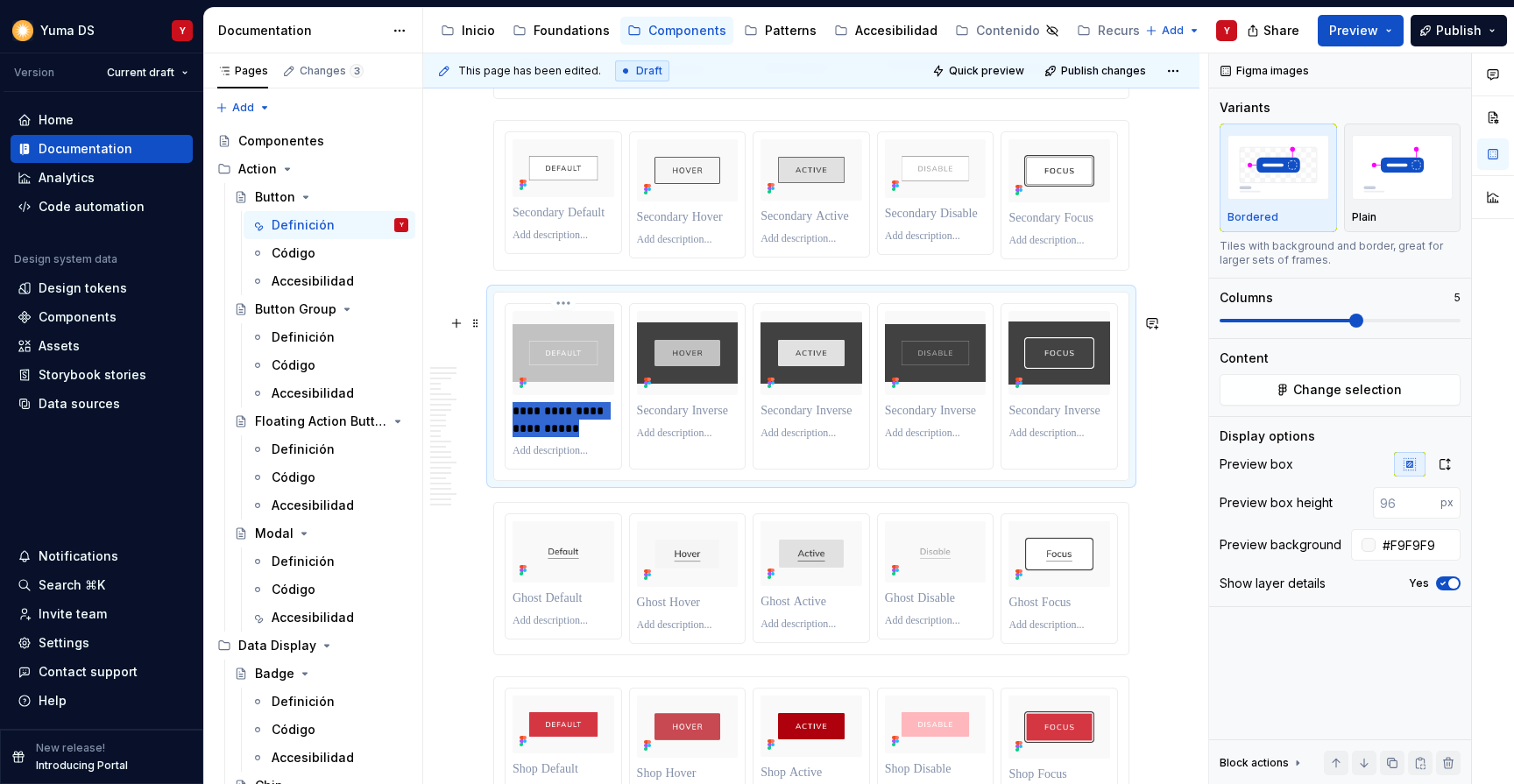
drag, startPoint x: 609, startPoint y: 449, endPoint x: 511, endPoint y: 430, distance: 99.8
click at [511, 430] on div "**********" at bounding box center [564, 387] width 116 height 165
click at [685, 420] on p at bounding box center [688, 411] width 102 height 18
paste div
click at [705, 437] on p "**********" at bounding box center [688, 420] width 103 height 35
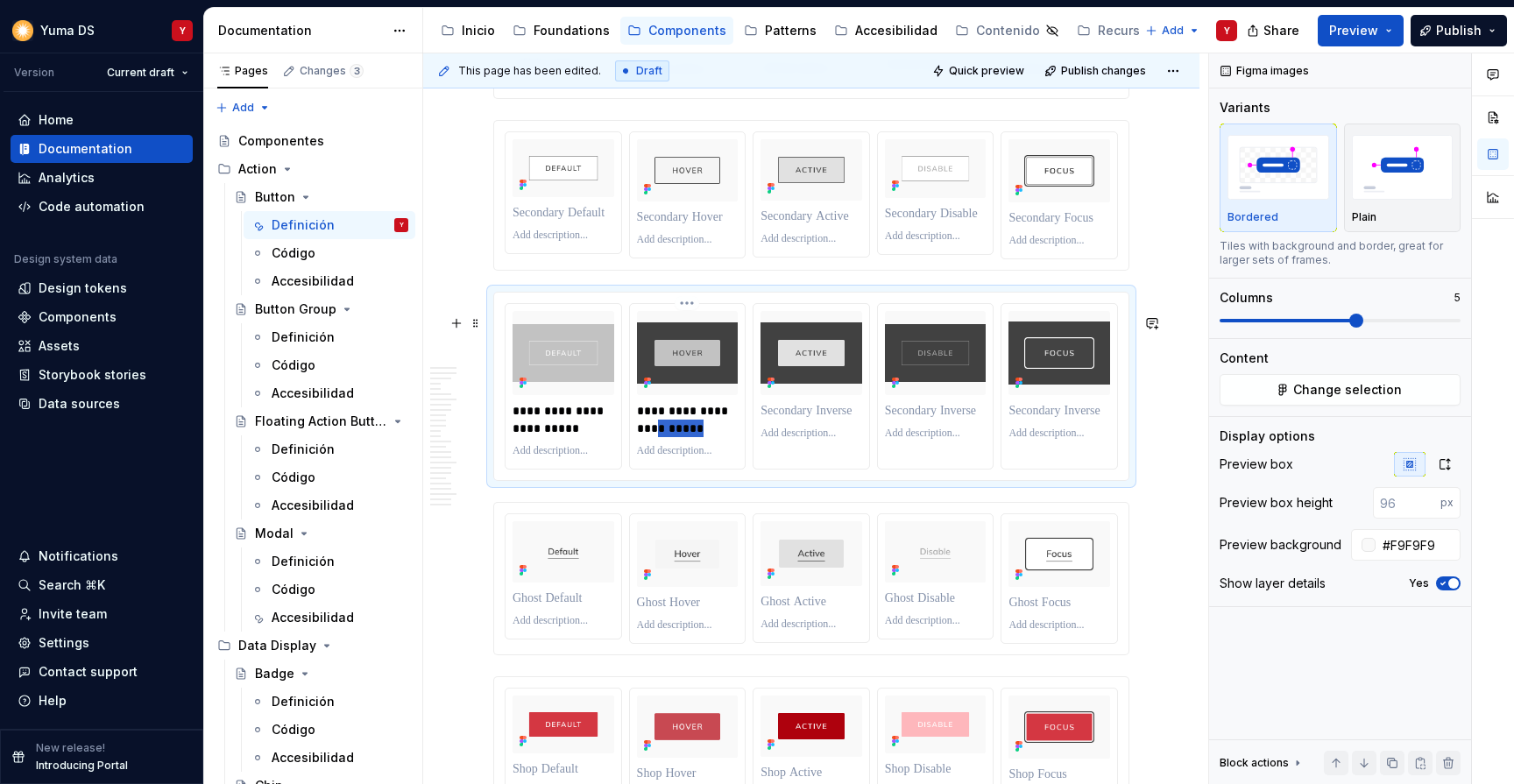
click at [705, 437] on p "**********" at bounding box center [688, 420] width 103 height 35
click at [808, 420] on p at bounding box center [812, 411] width 102 height 18
paste div
click at [836, 437] on p "**********" at bounding box center [812, 420] width 103 height 35
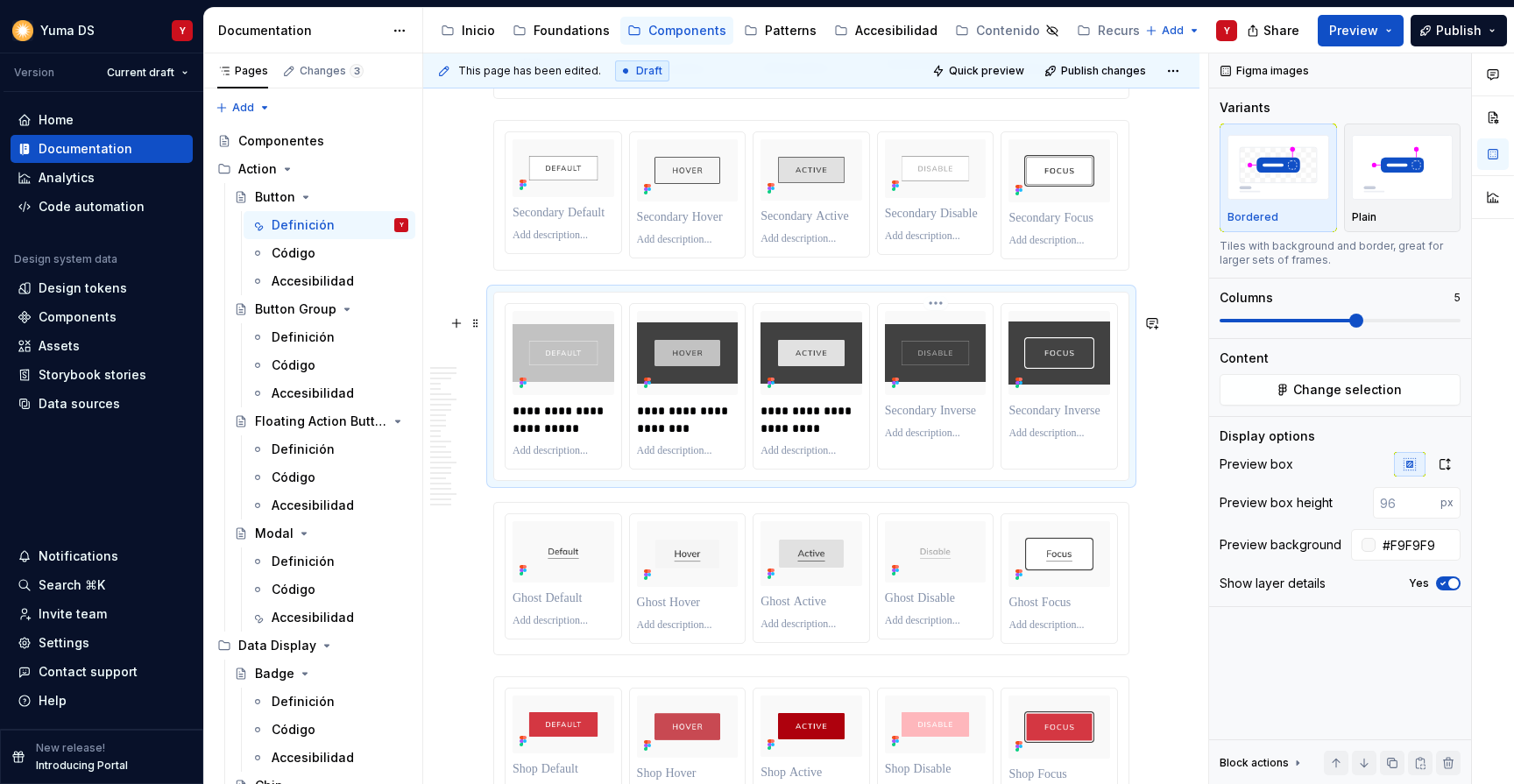
click at [935, 420] on p at bounding box center [937, 411] width 102 height 18
paste div
click at [959, 437] on p "**********" at bounding box center [937, 420] width 103 height 35
click at [1062, 420] on p at bounding box center [1059, 411] width 102 height 18
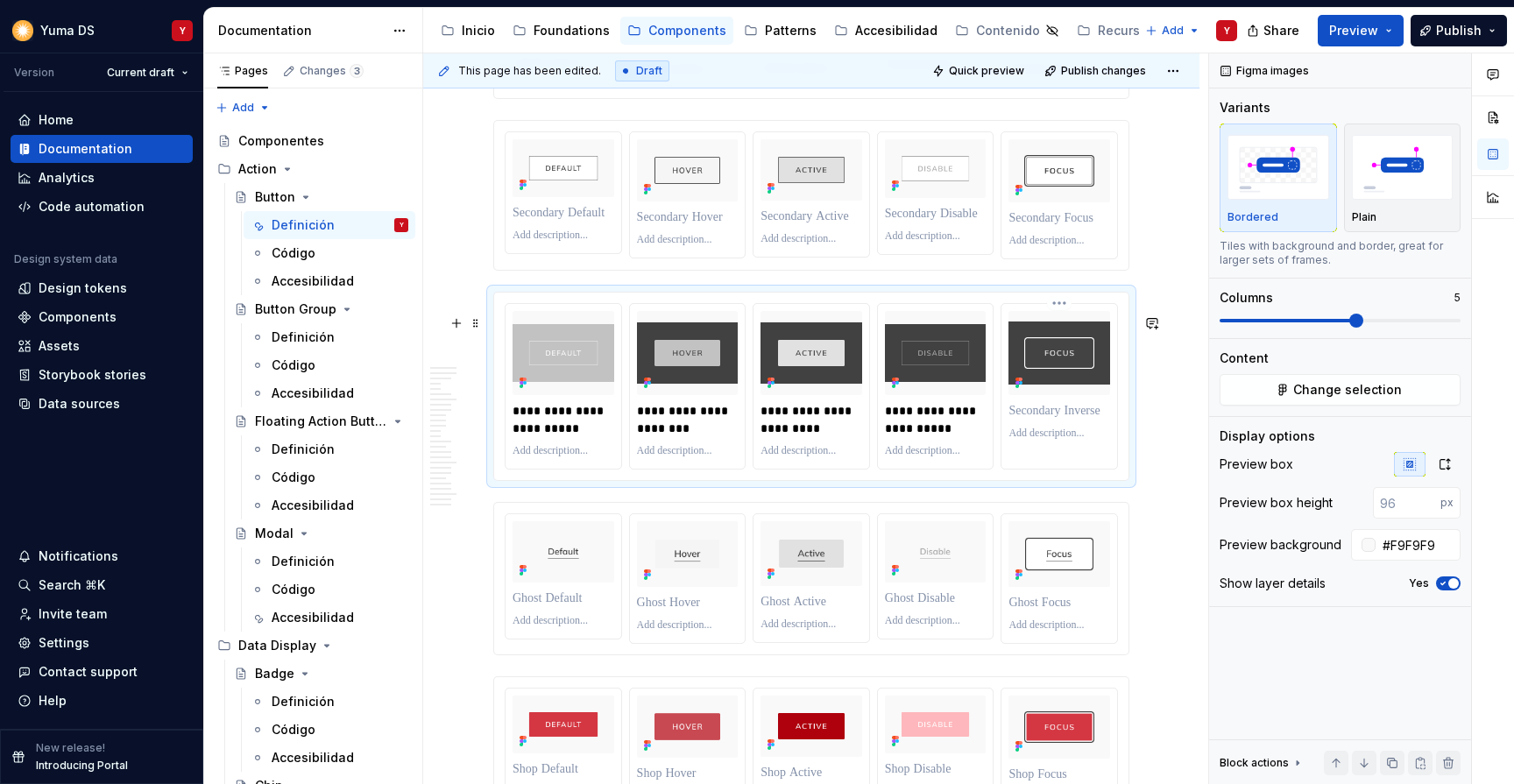
paste div
click at [1084, 437] on p "**********" at bounding box center [1059, 420] width 103 height 35
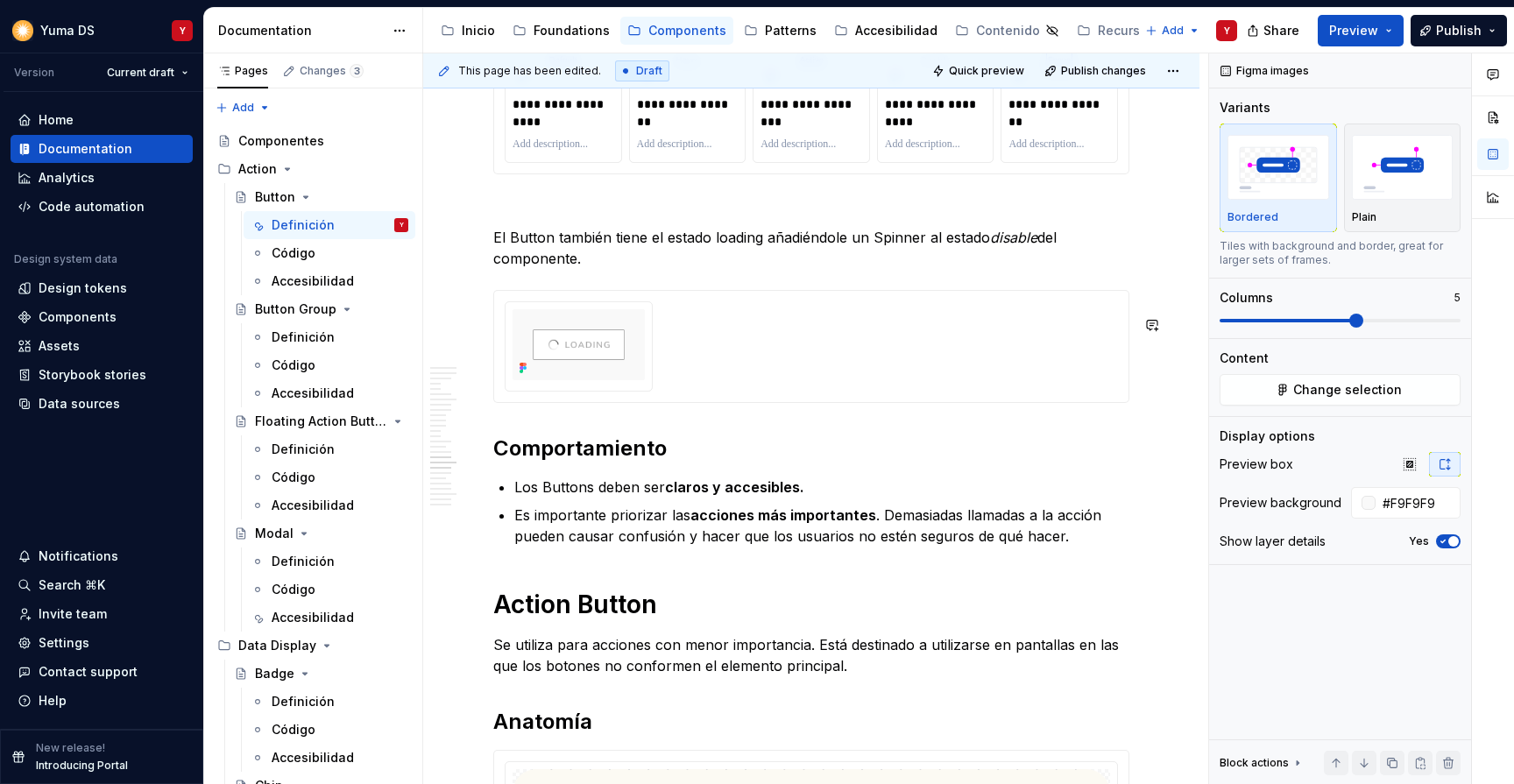
scroll to position [7610, 0]
